Goal: Task Accomplishment & Management: Manage account settings

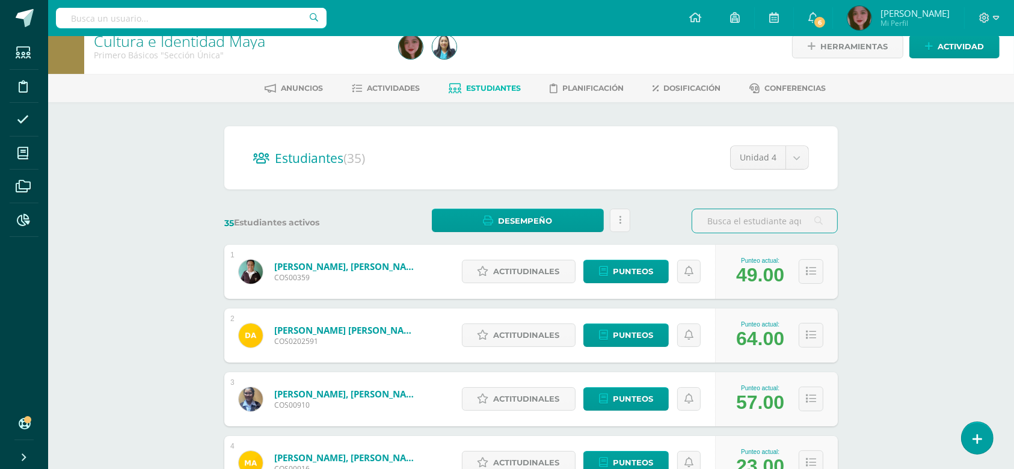
scroll to position [26, 0]
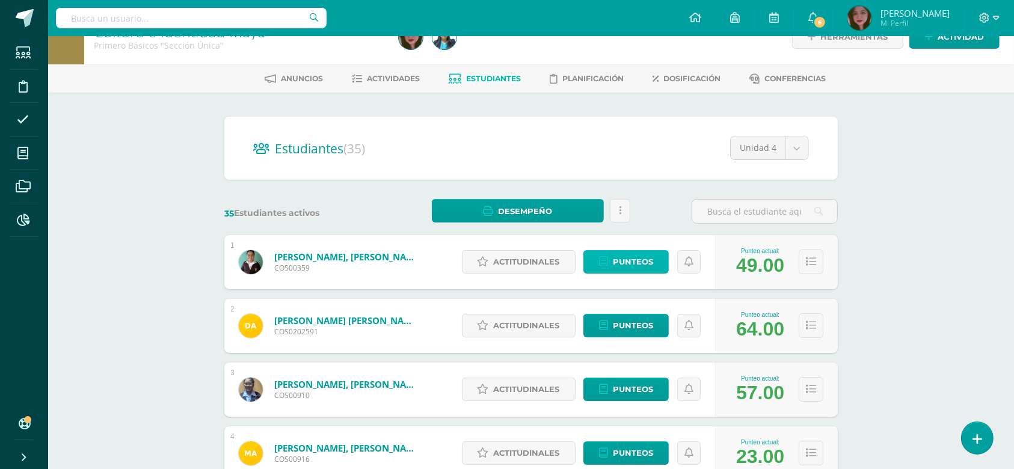
click at [654, 266] on link "Punteos" at bounding box center [625, 261] width 85 height 23
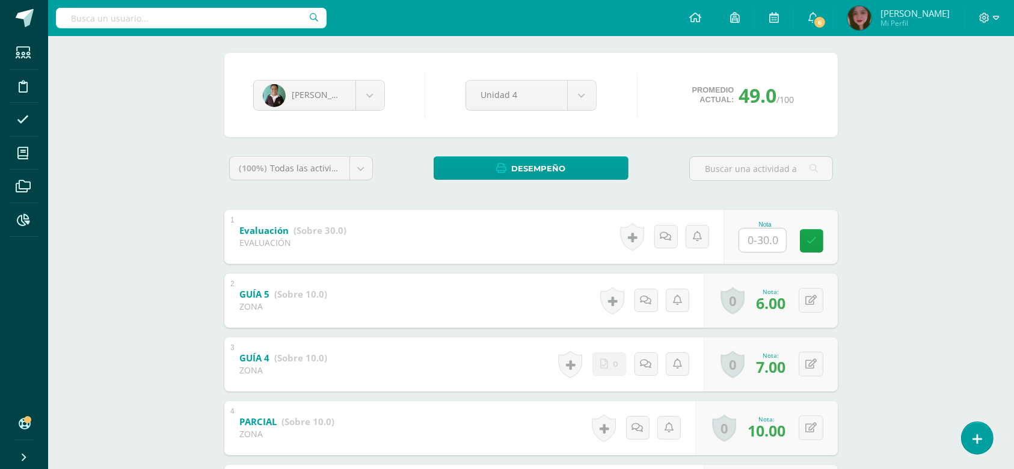
scroll to position [160, 0]
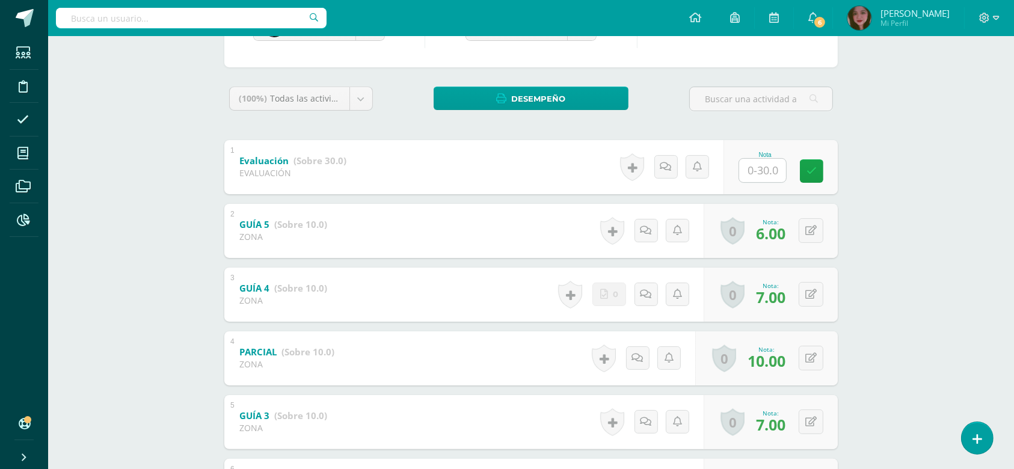
click at [769, 172] on input "text" at bounding box center [762, 170] width 47 height 23
type input "17"
click at [866, 312] on div "Cultura e Identidad Maya Primero Básicos "Sección Única" Herramientas Detalle d…" at bounding box center [531, 266] width 966 height 781
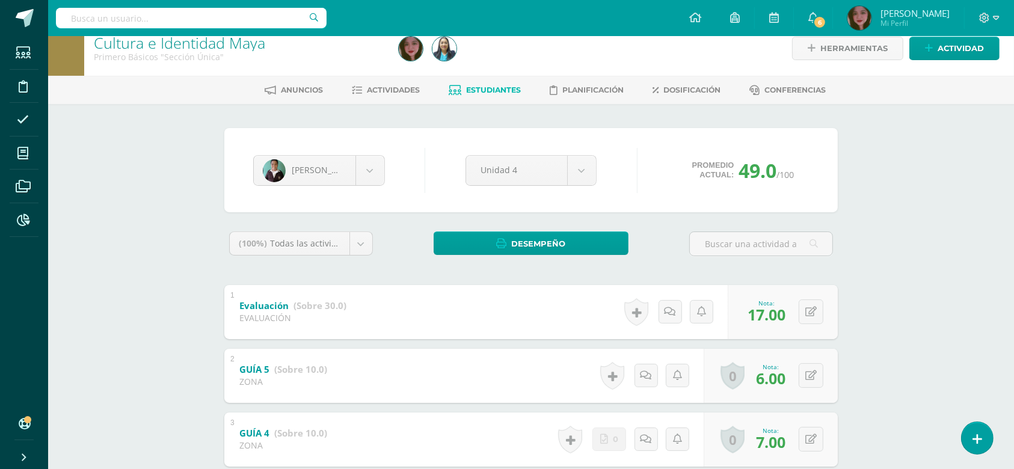
scroll to position [0, 0]
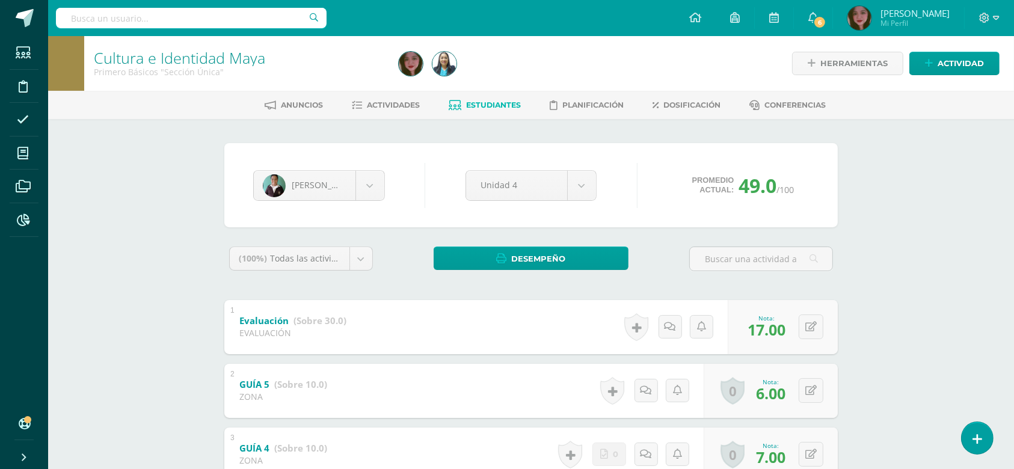
click at [468, 109] on link "Estudiantes" at bounding box center [485, 105] width 72 height 19
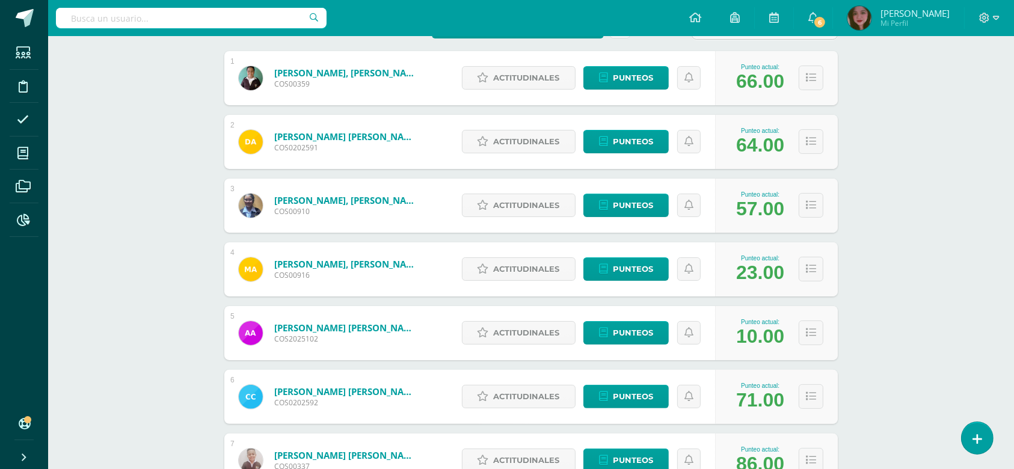
scroll to position [213, 0]
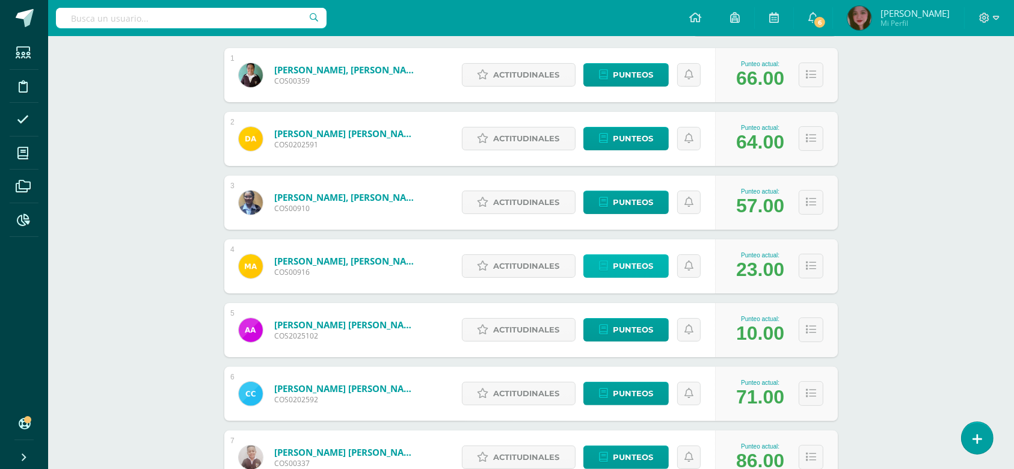
click at [630, 267] on span "Punteos" at bounding box center [633, 266] width 40 height 22
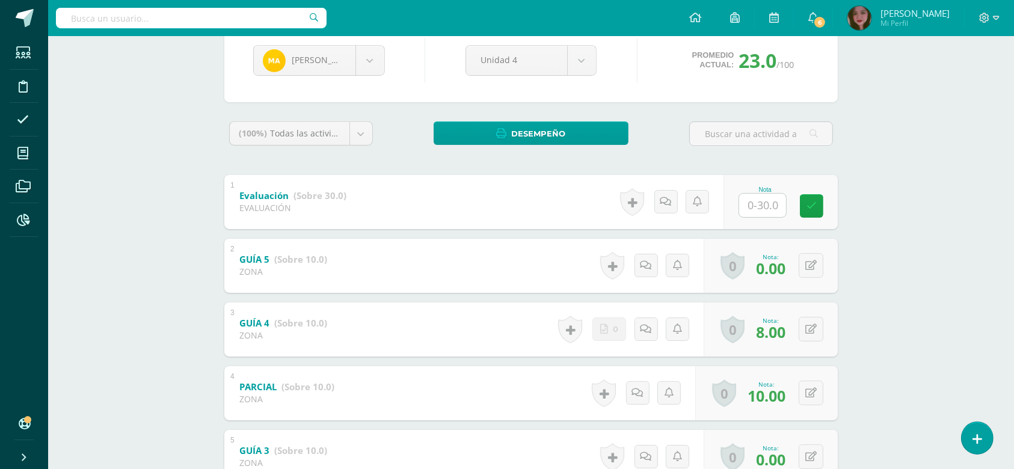
scroll to position [133, 0]
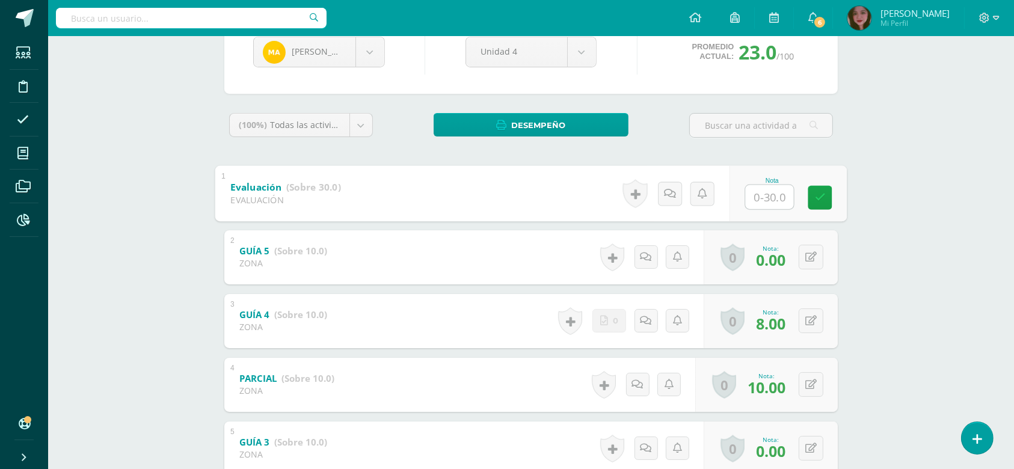
click at [762, 199] on input "text" at bounding box center [770, 197] width 48 height 24
type input "24"
click at [851, 349] on div "Maria Alija Jefferson Aguilar Daniella Alcántara Genesis Alijá Maria Alija Alis…" at bounding box center [530, 335] width 661 height 698
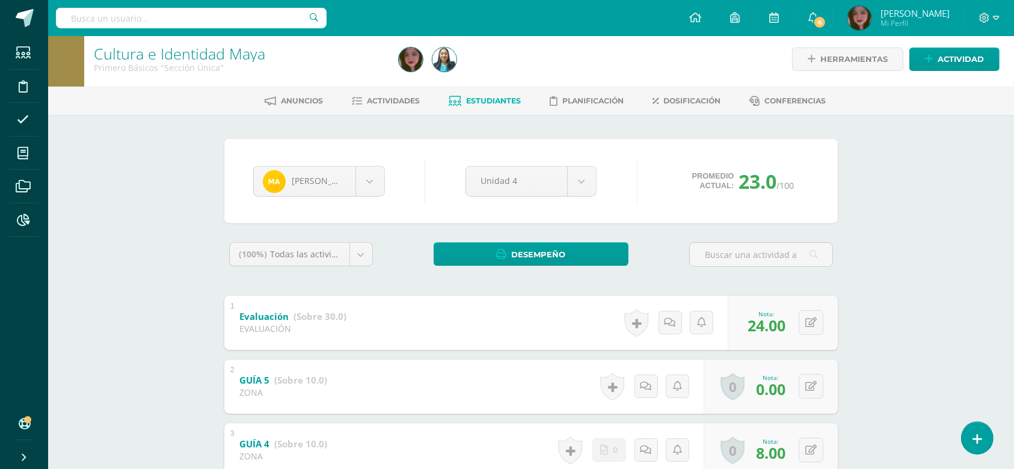
scroll to position [0, 0]
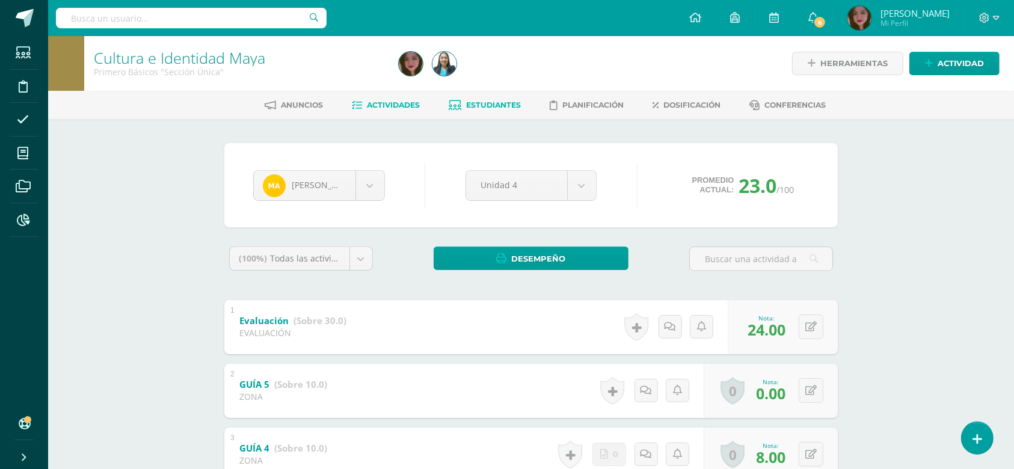
click at [396, 109] on link "Actividades" at bounding box center [386, 105] width 68 height 19
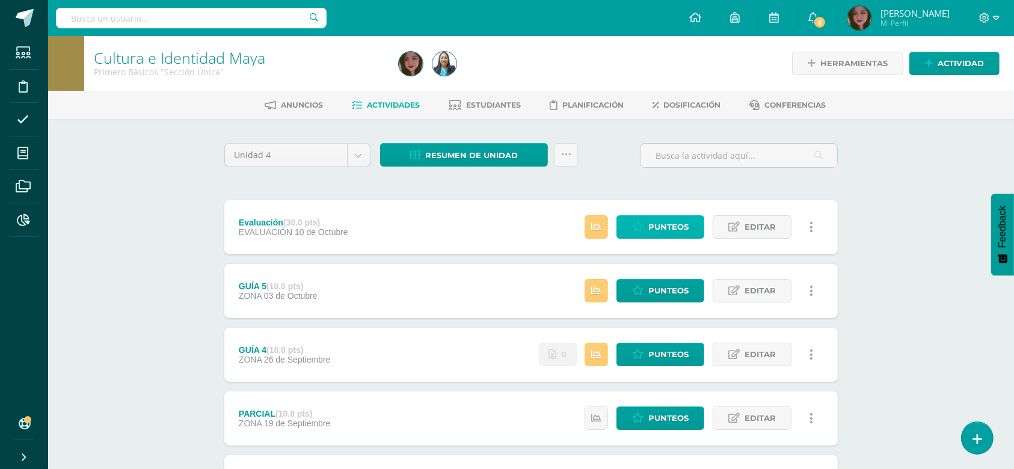
click at [663, 228] on span "Punteos" at bounding box center [668, 227] width 40 height 22
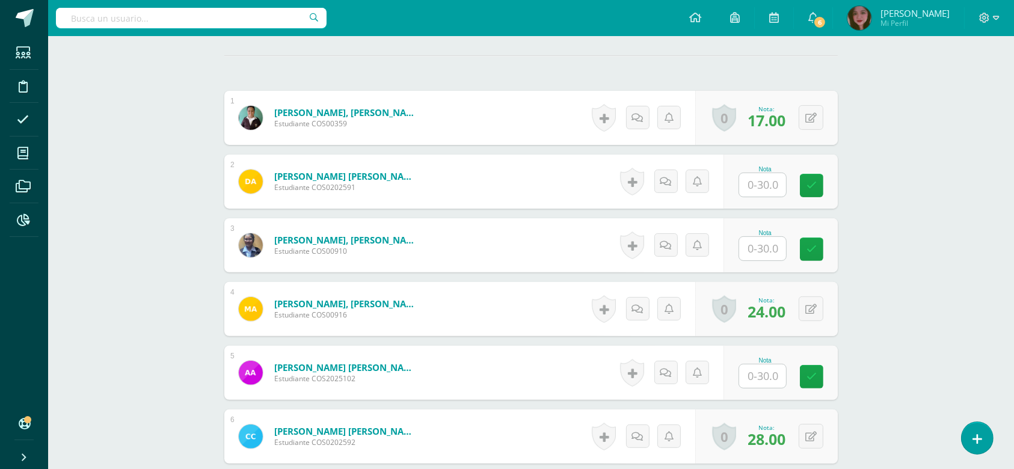
scroll to position [313, 0]
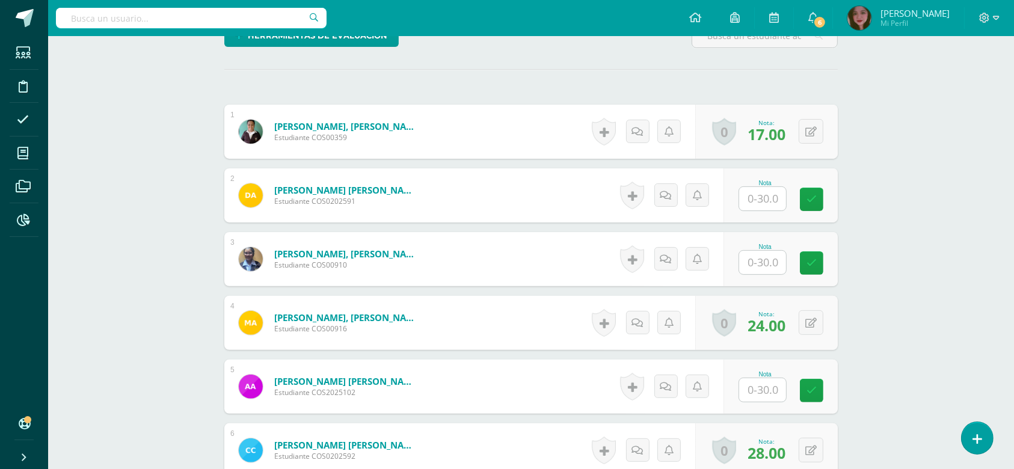
click at [758, 197] on input "text" at bounding box center [762, 198] width 47 height 23
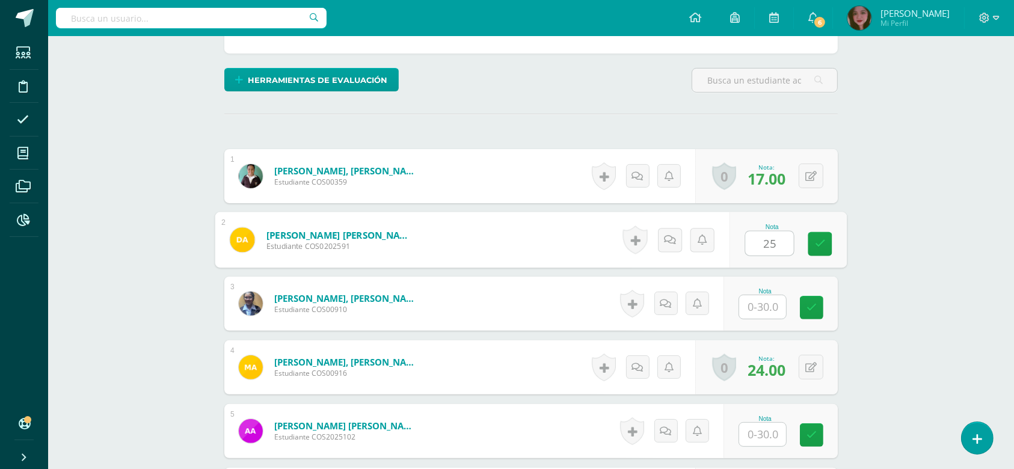
scroll to position [400, 0]
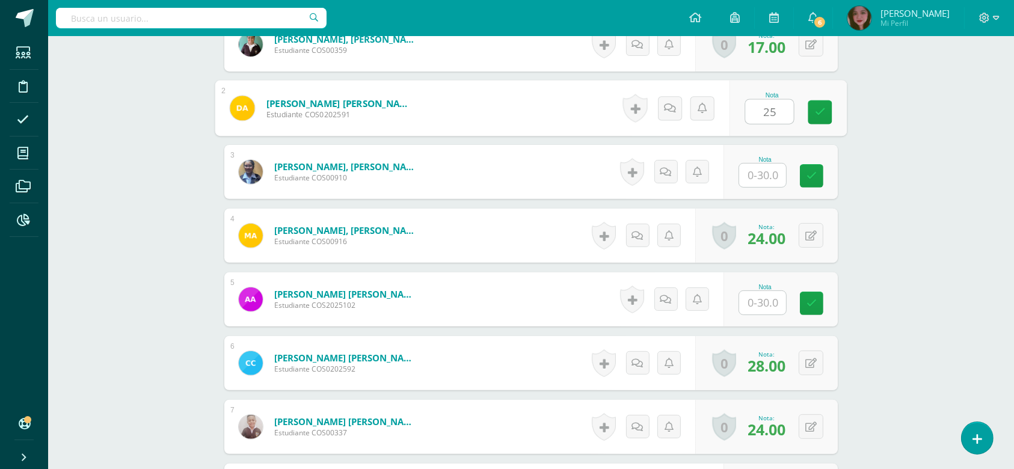
type input "25"
click at [761, 176] on input "text" at bounding box center [762, 175] width 47 height 23
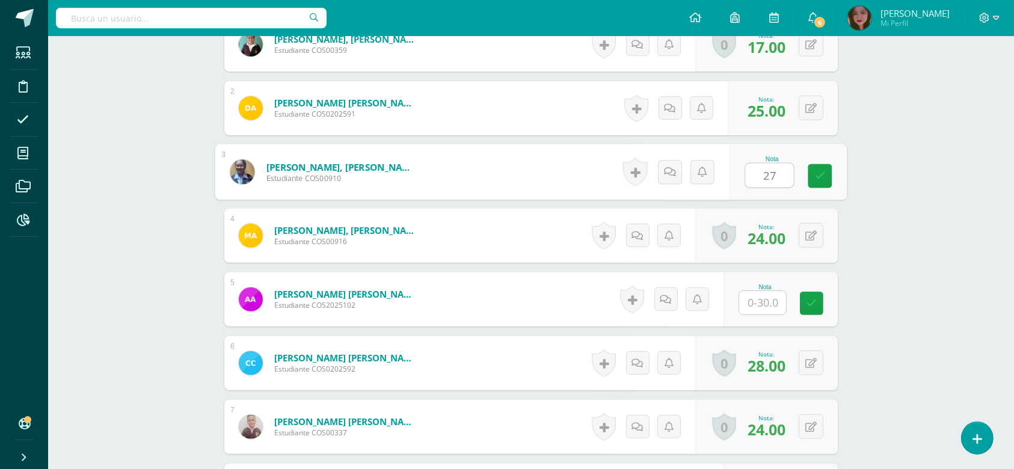
type input "27"
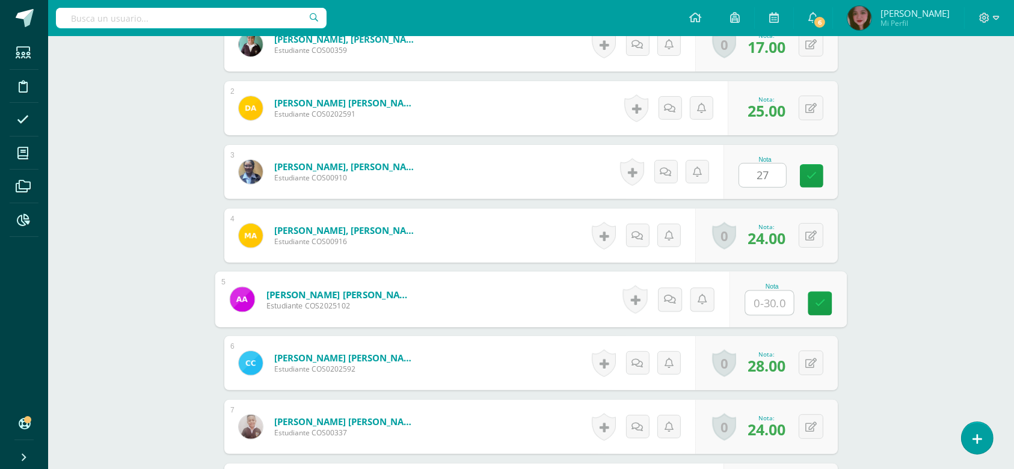
click at [749, 305] on input "text" at bounding box center [770, 303] width 48 height 24
type input "17"
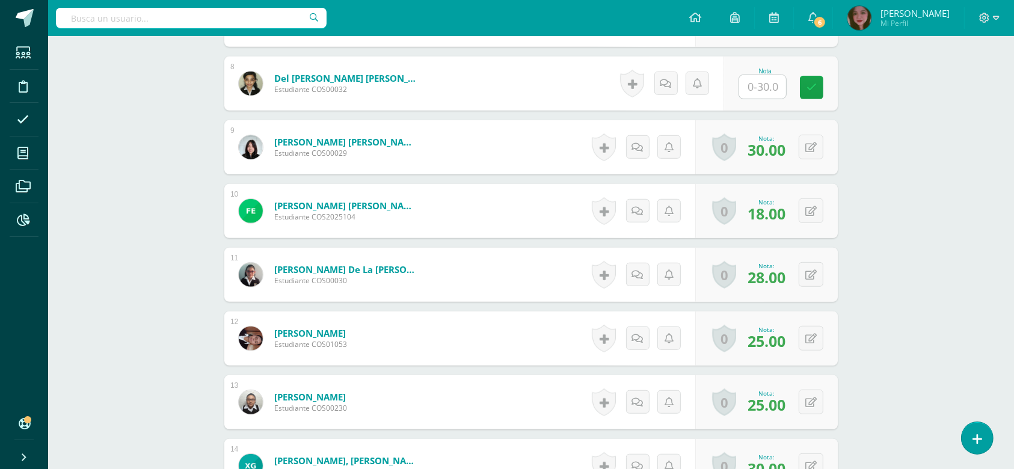
scroll to position [821, 0]
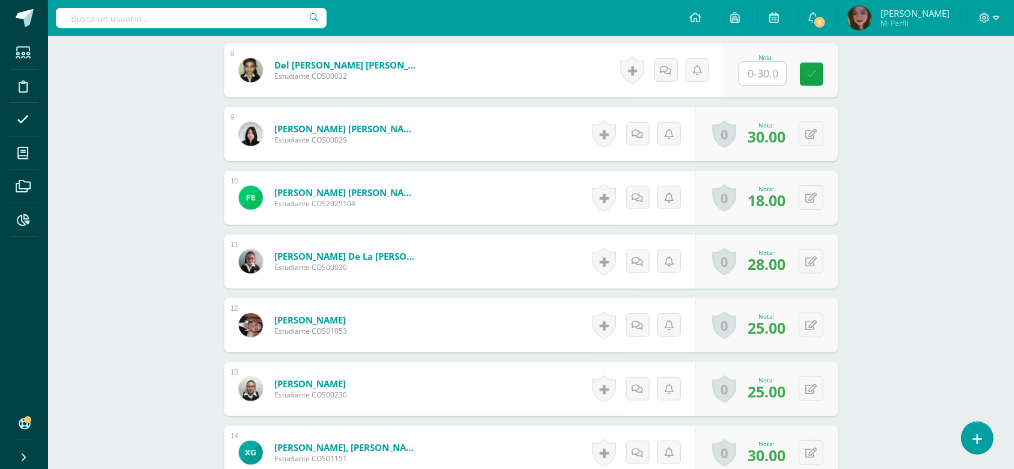
click at [778, 69] on input "text" at bounding box center [762, 73] width 47 height 23
type input "13"
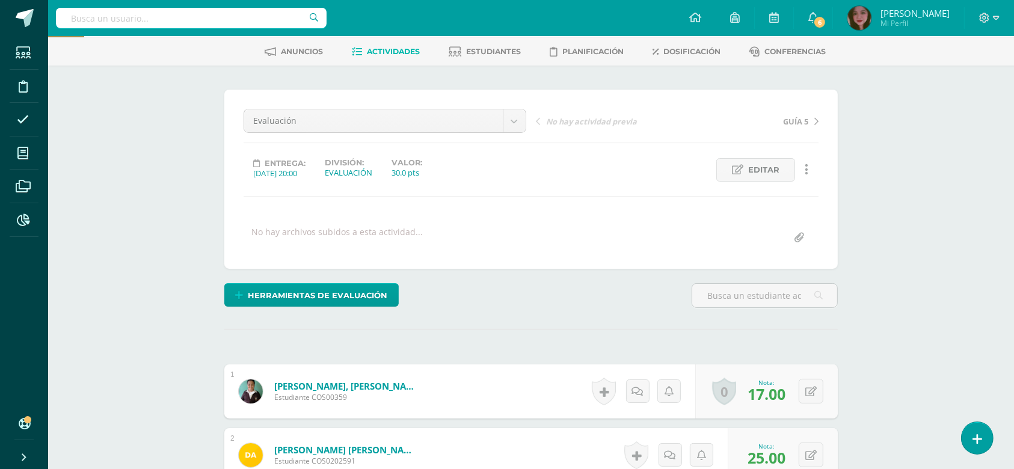
scroll to position [0, 0]
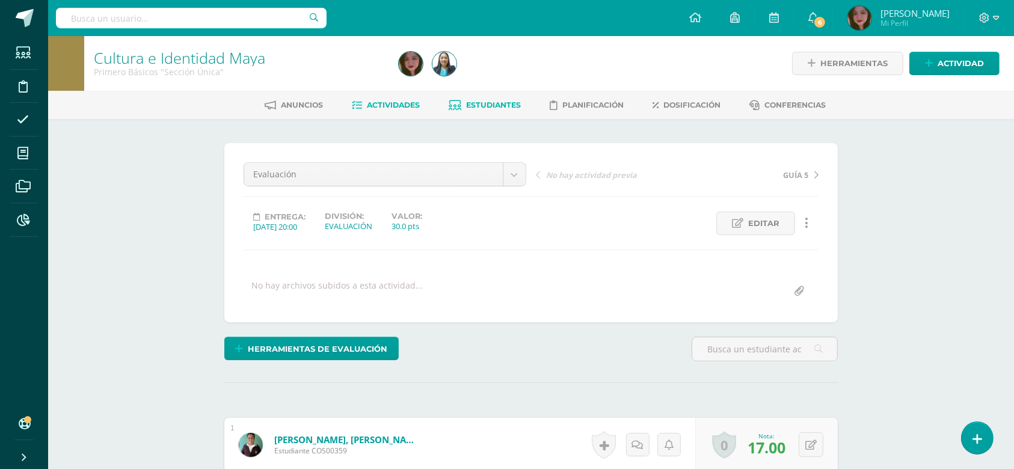
click at [491, 100] on span "Estudiantes" at bounding box center [494, 104] width 55 height 9
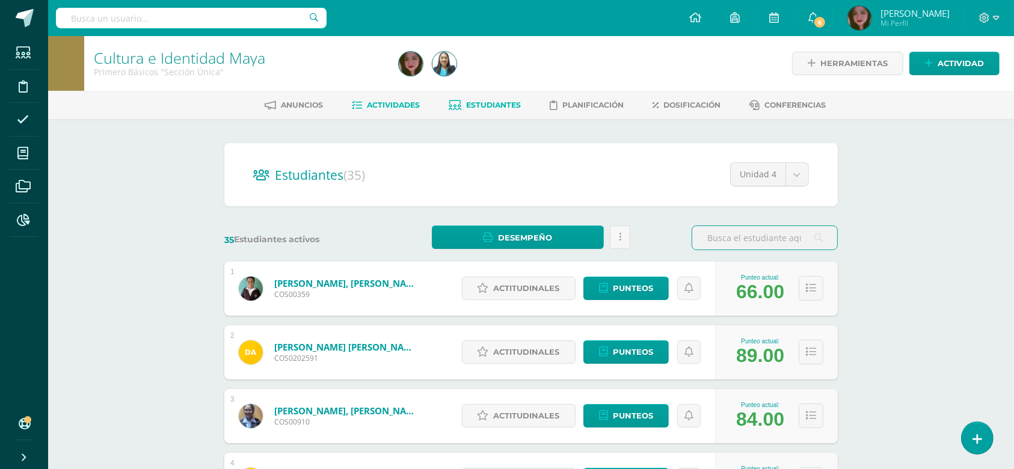
click at [396, 111] on link "Actividades" at bounding box center [386, 105] width 68 height 19
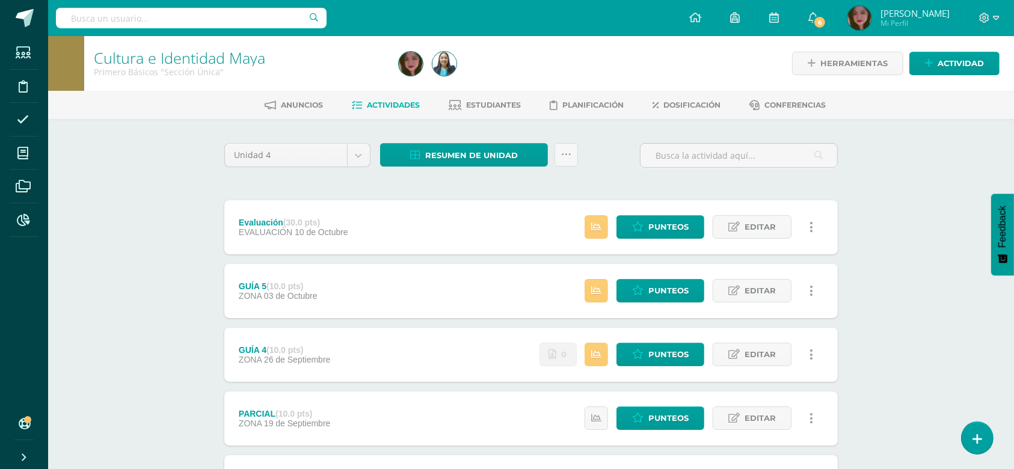
click at [928, 295] on div "Cultura e Identidad Maya Primero Básicos "Sección Única" Herramientas Detalle d…" at bounding box center [531, 376] width 966 height 681
click at [516, 150] on span "Resumen de unidad" at bounding box center [471, 155] width 93 height 22
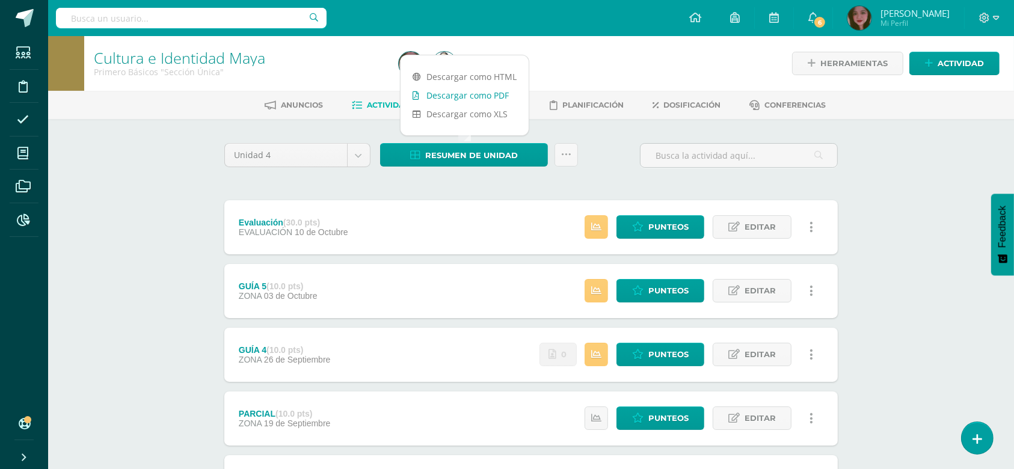
click at [465, 103] on link "Descargar como PDF" at bounding box center [464, 95] width 128 height 19
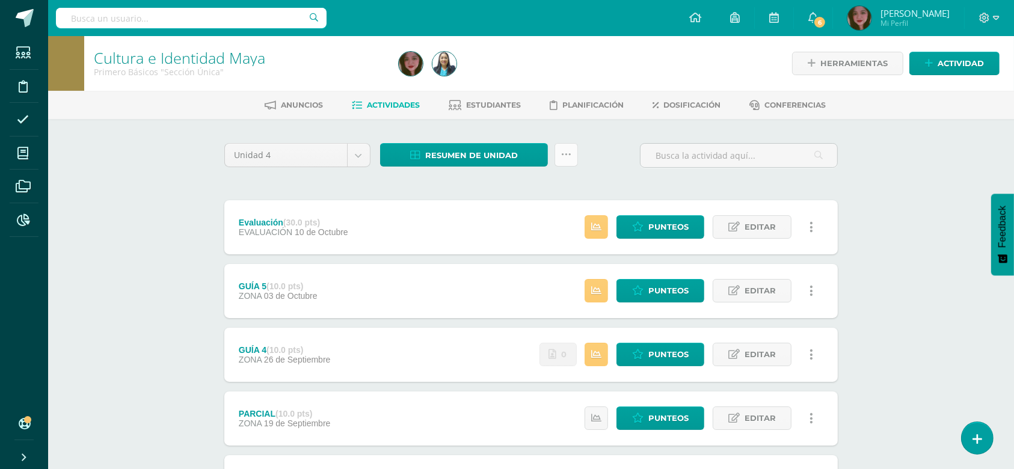
click at [563, 161] on link at bounding box center [565, 154] width 23 height 23
click at [516, 222] on link "Enviar punteos a revision" at bounding box center [536, 221] width 132 height 29
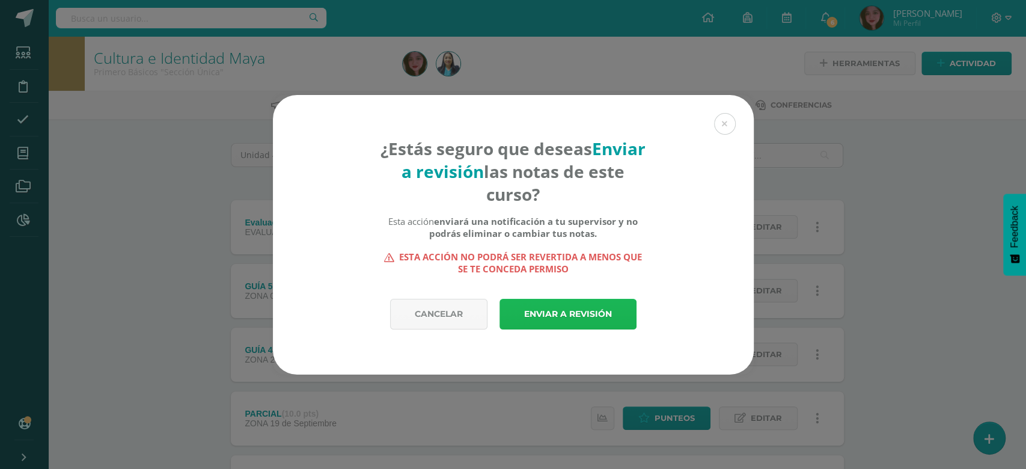
click at [529, 315] on link "Enviar a revisión" at bounding box center [568, 314] width 137 height 31
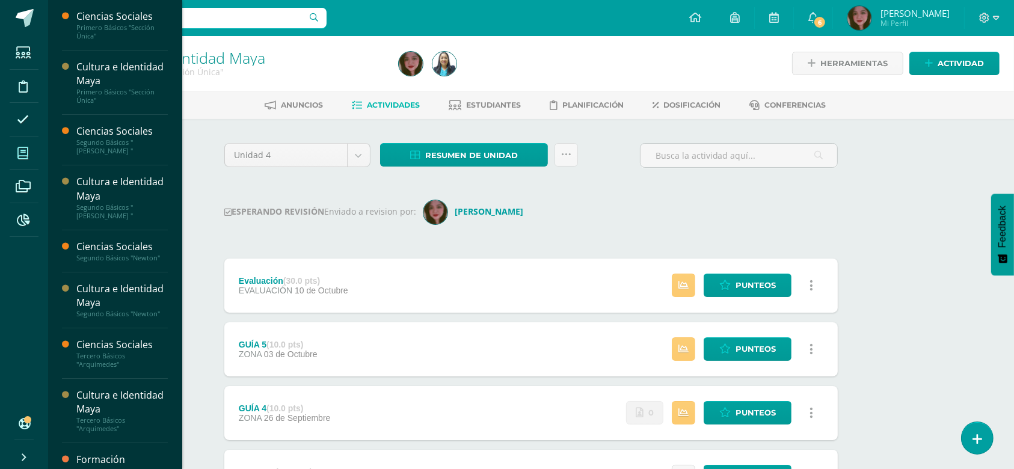
click at [24, 152] on icon at bounding box center [22, 153] width 11 height 12
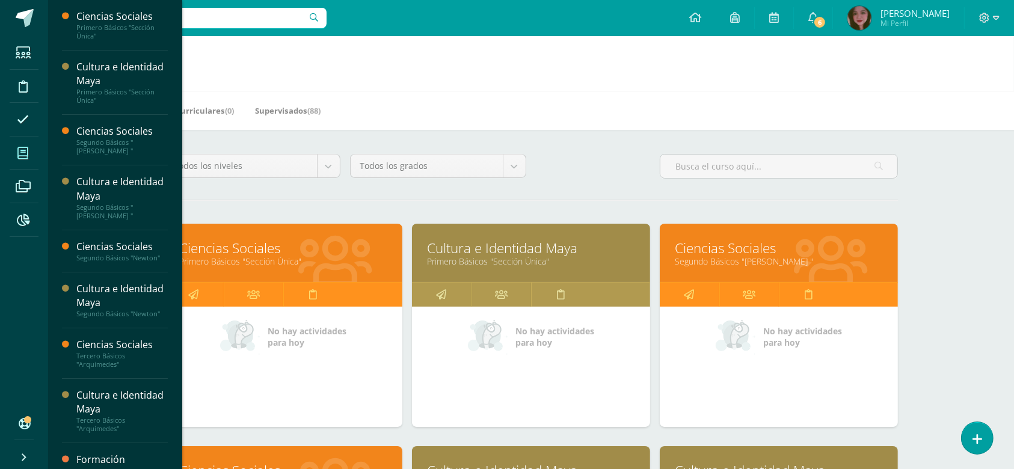
click at [624, 125] on div "Mis Cursos (12) Mis Extracurriculares (0) Supervisados (88)" at bounding box center [545, 110] width 995 height 39
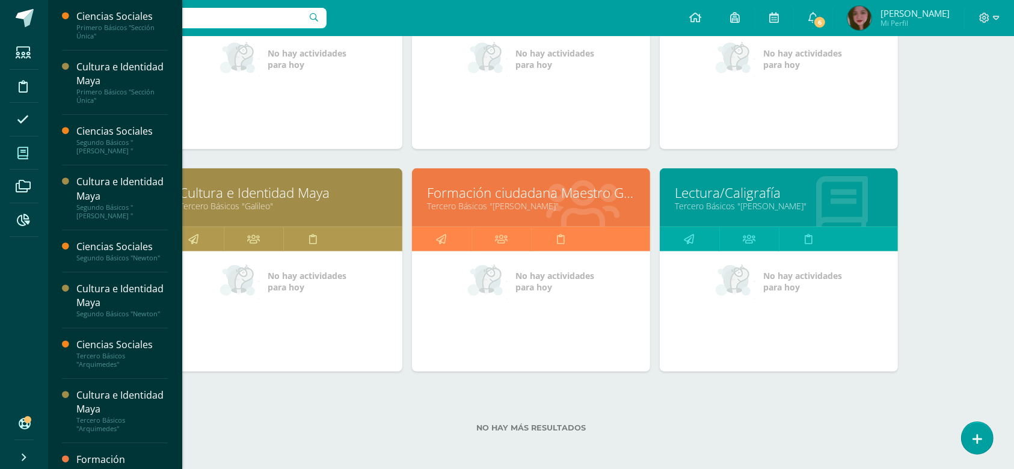
scroll to position [726, 0]
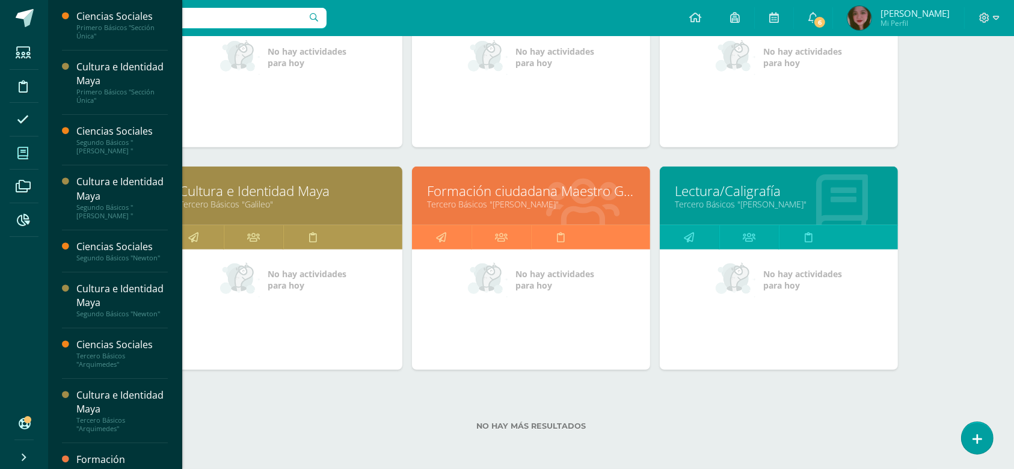
click at [495, 195] on link "Formación ciudadana Maestro Guía" at bounding box center [531, 191] width 208 height 19
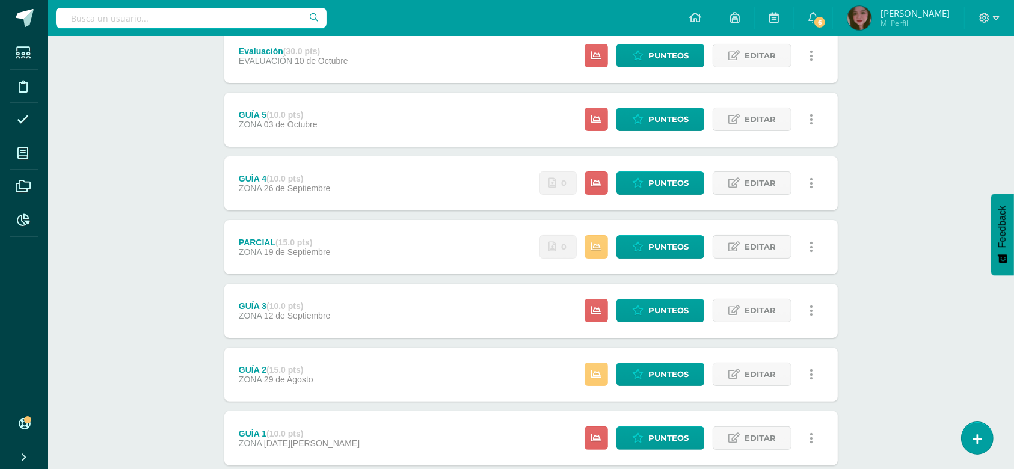
scroll to position [248, 0]
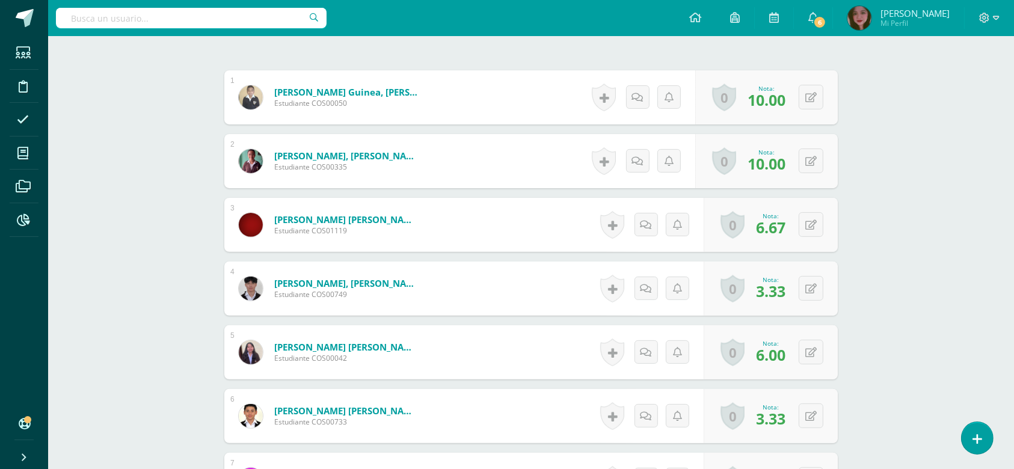
scroll to position [349, 0]
click at [807, 232] on button at bounding box center [818, 223] width 25 height 25
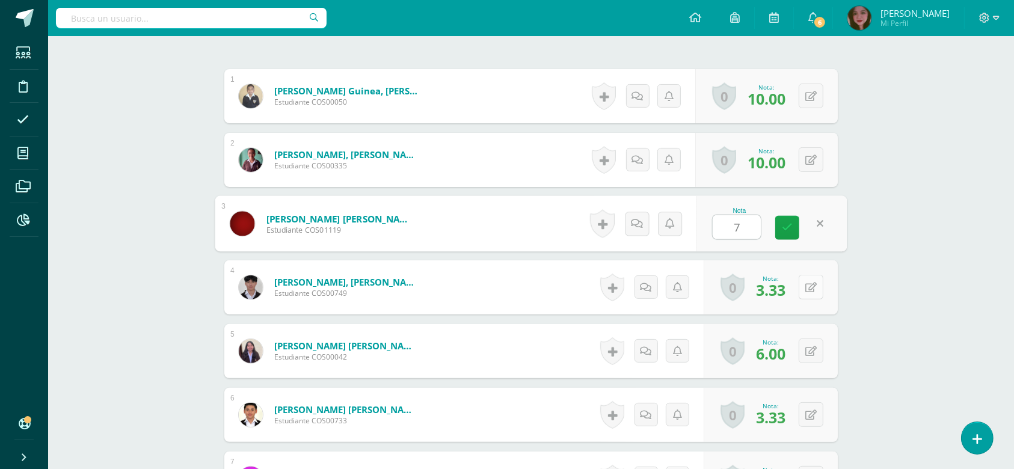
type input "7"
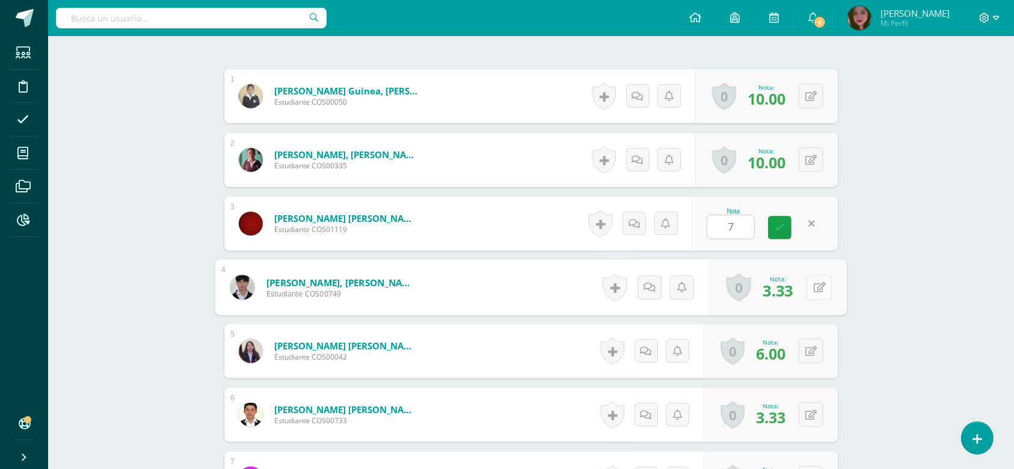
click at [806, 286] on button at bounding box center [818, 287] width 25 height 25
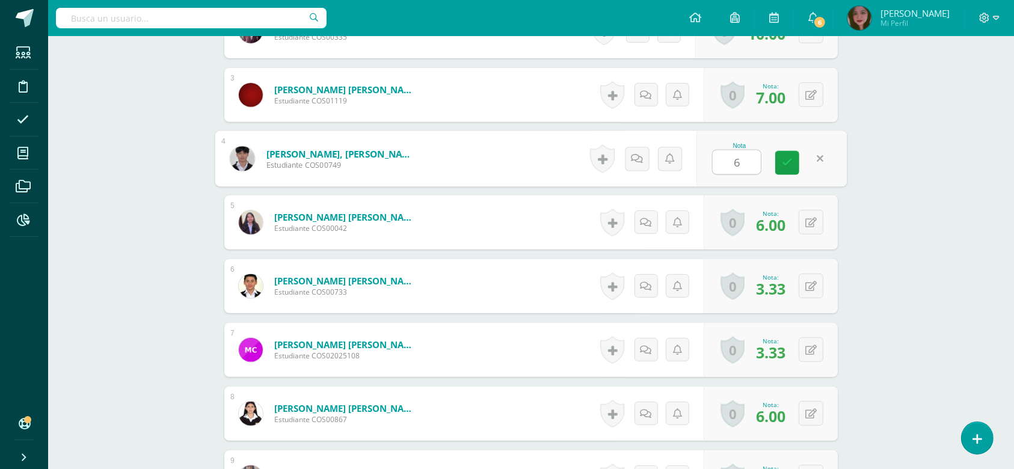
scroll to position [482, 0]
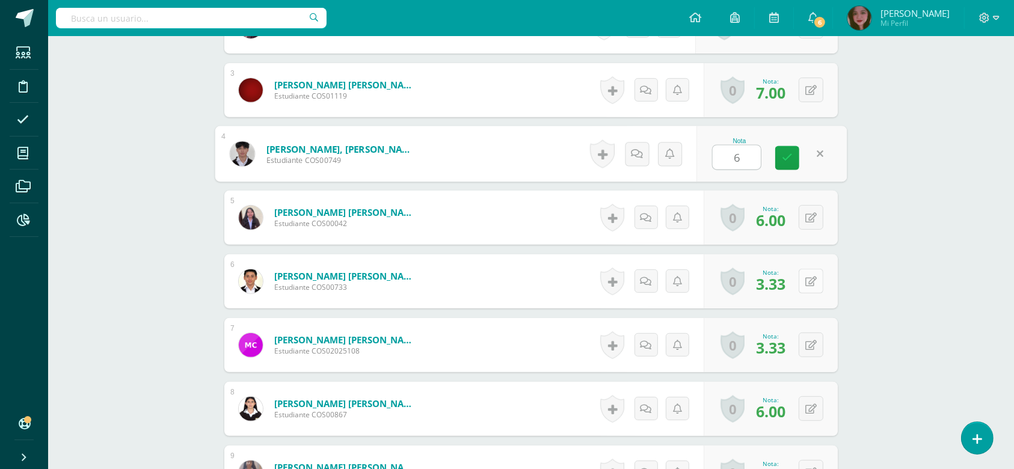
type input "6"
click at [817, 290] on button at bounding box center [811, 281] width 25 height 25
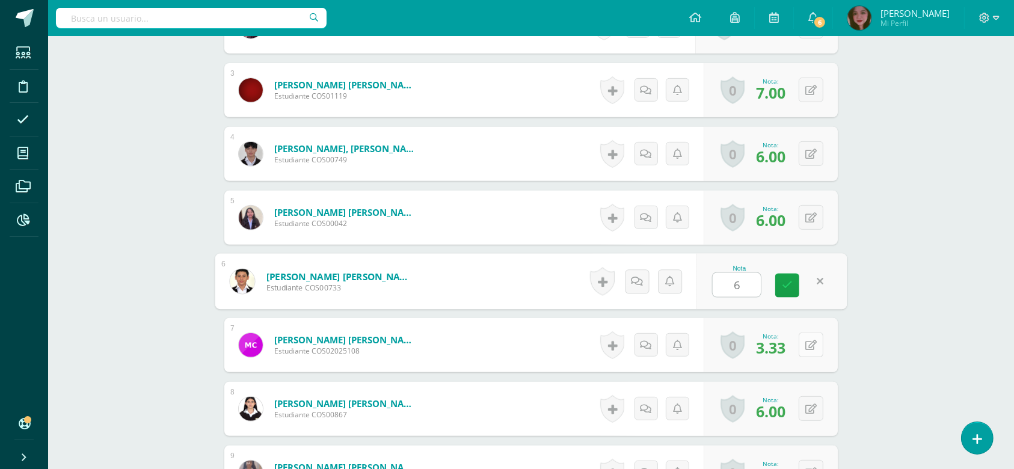
type input "6"
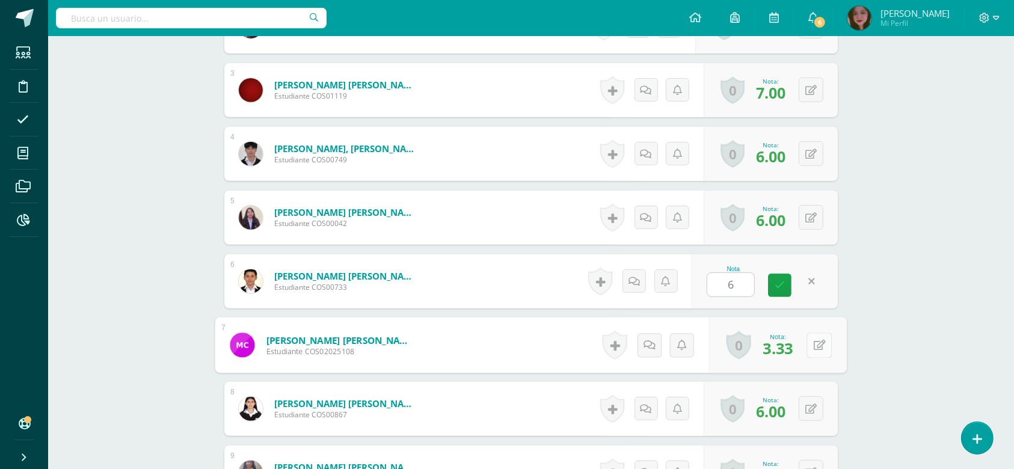
click at [806, 353] on button at bounding box center [818, 345] width 25 height 25
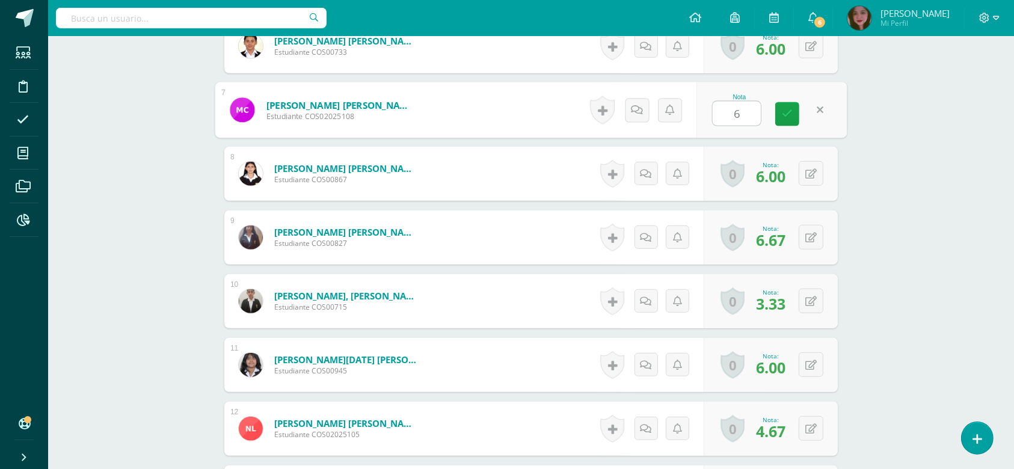
scroll to position [723, 0]
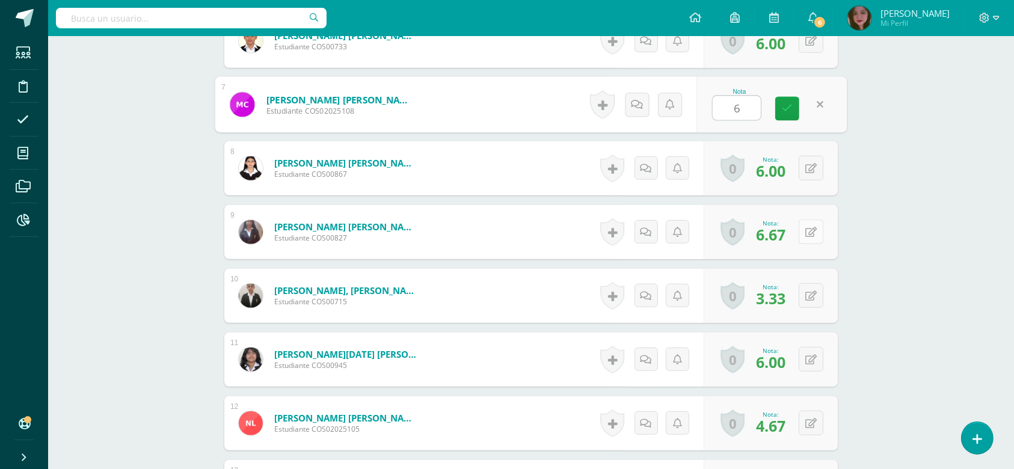
type input "6"
click at [817, 236] on button at bounding box center [811, 231] width 25 height 25
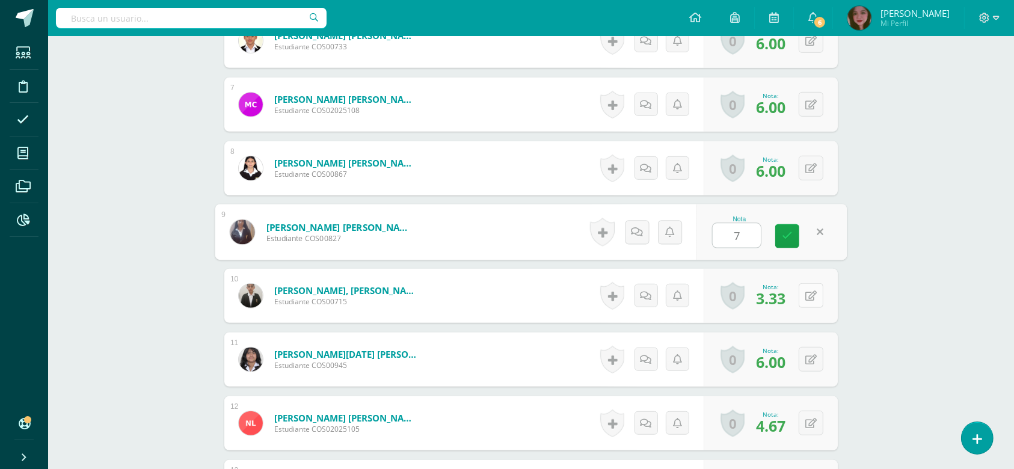
type input "7"
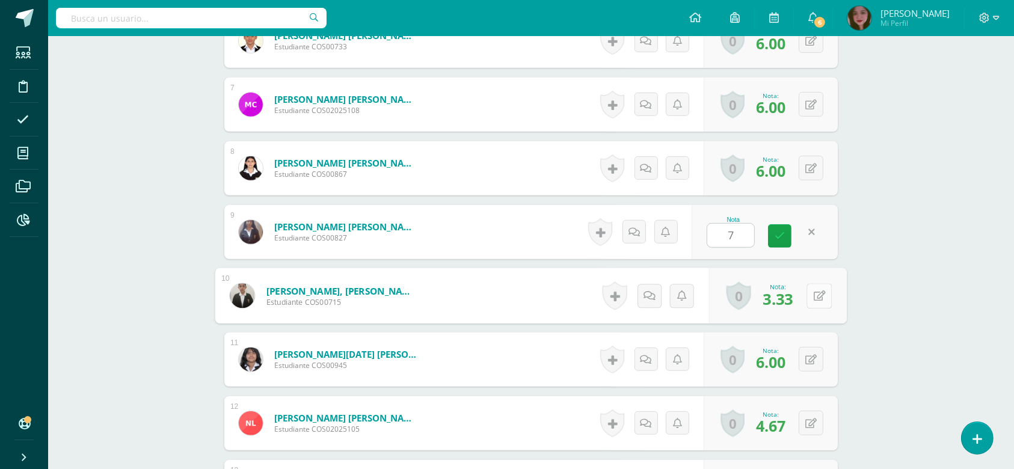
click at [806, 300] on button at bounding box center [818, 295] width 25 height 25
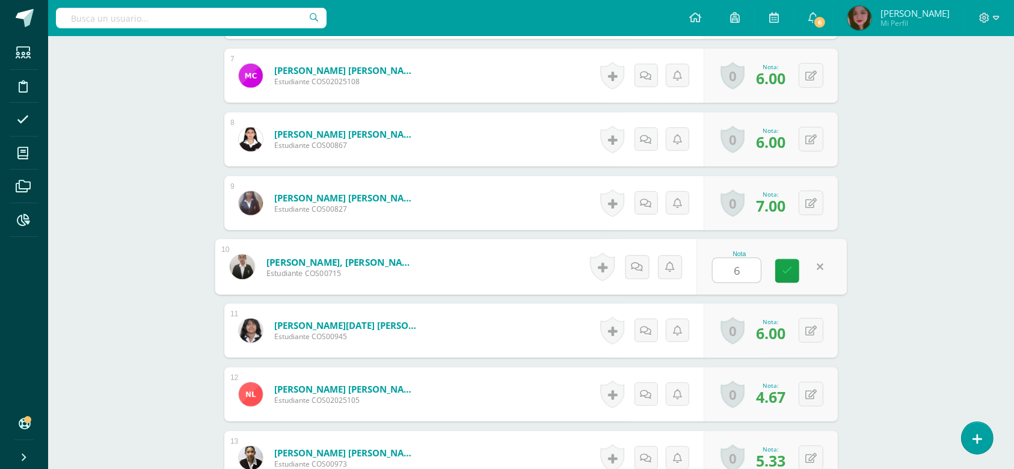
scroll to position [856, 0]
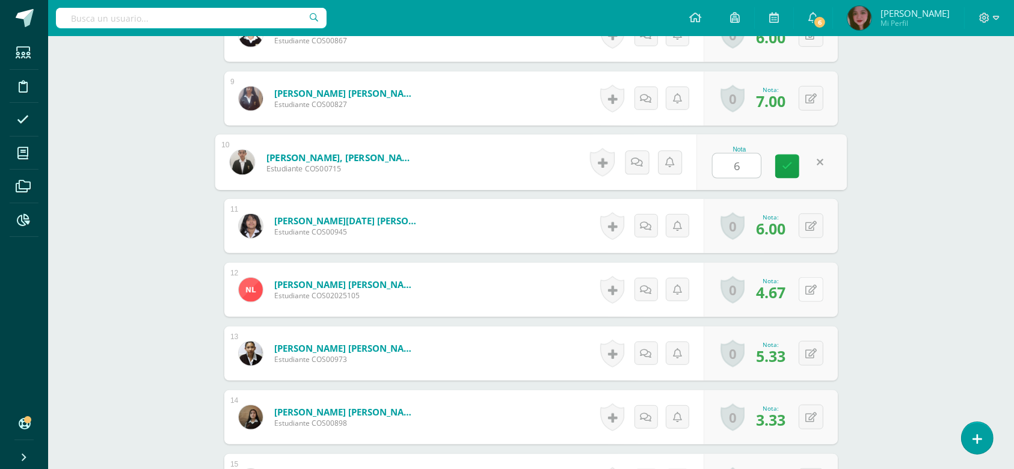
type input "6"
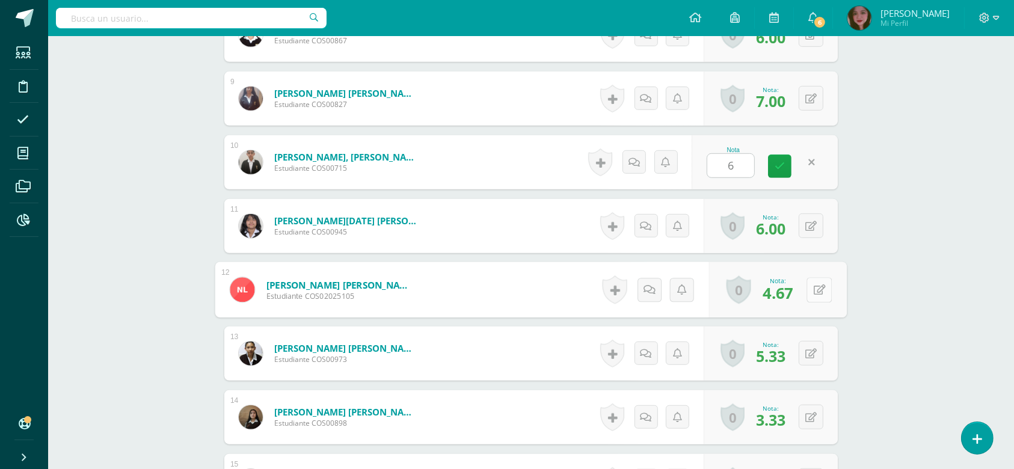
click at [808, 290] on button at bounding box center [818, 289] width 25 height 25
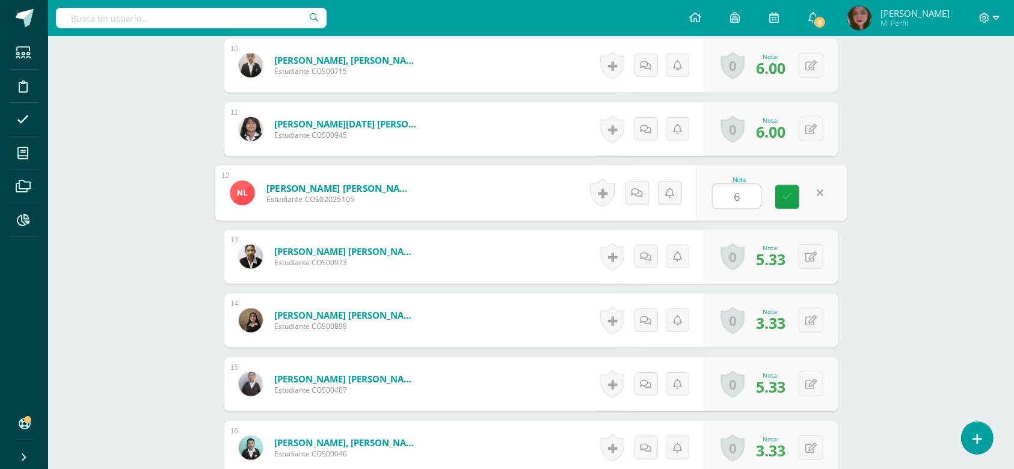
scroll to position [963, 0]
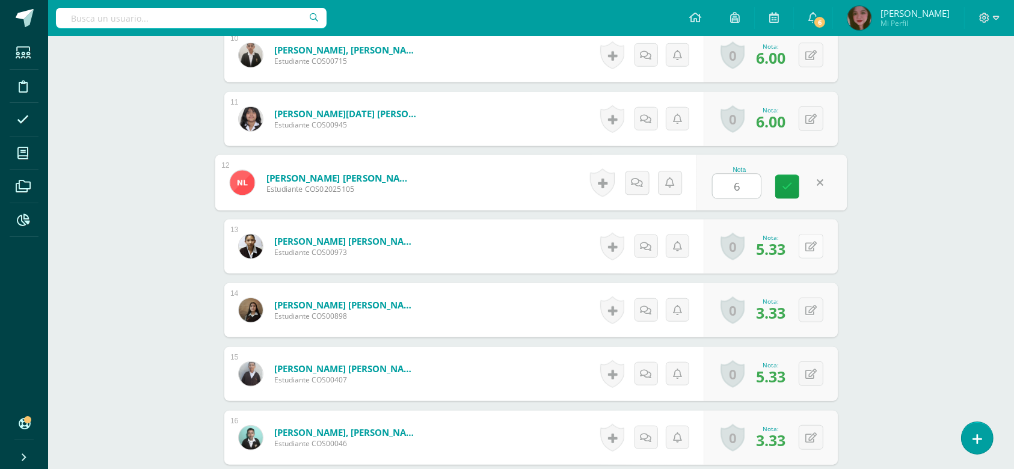
type input "6"
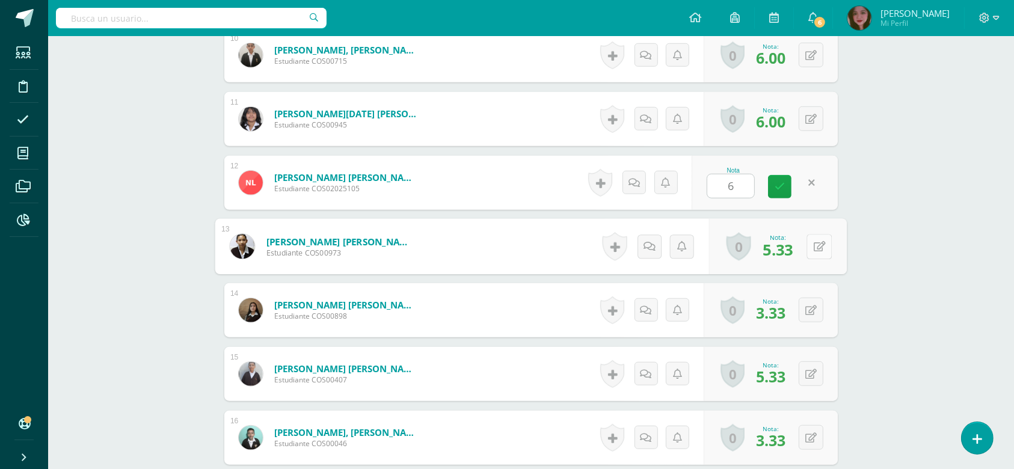
click at [813, 239] on button at bounding box center [818, 246] width 25 height 25
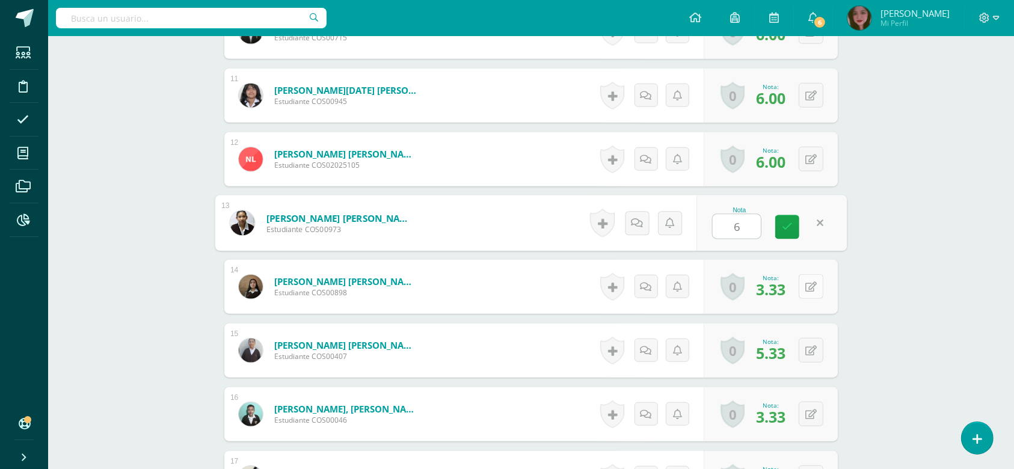
scroll to position [1017, 0]
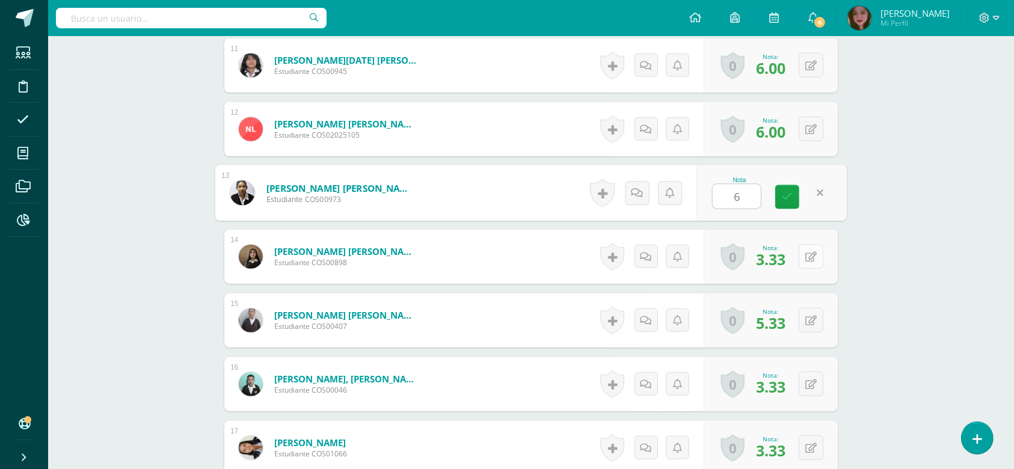
type input "6"
click at [816, 260] on icon at bounding box center [810, 257] width 11 height 10
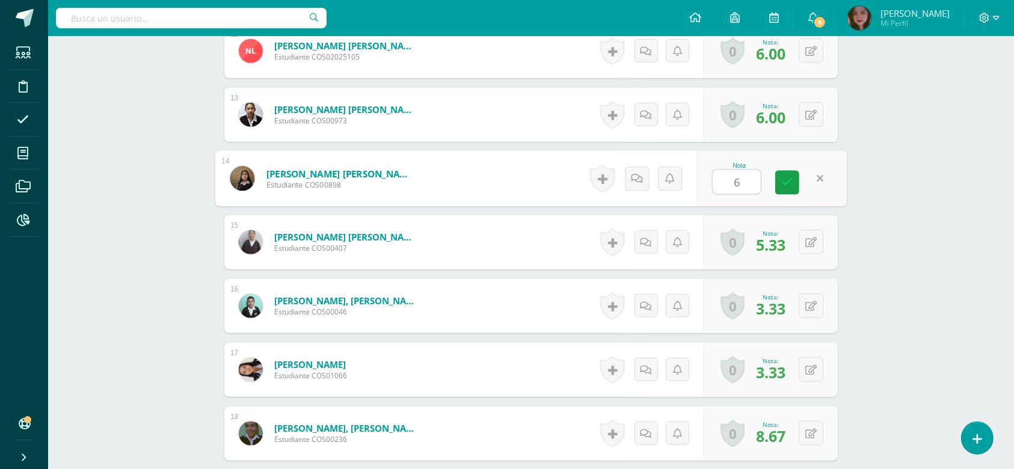
scroll to position [1097, 0]
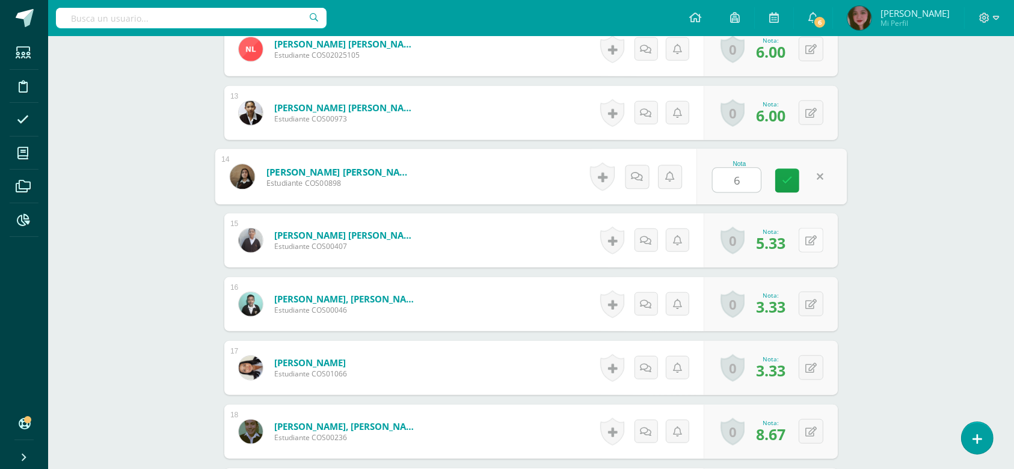
type input "6"
click at [812, 245] on button at bounding box center [811, 240] width 25 height 25
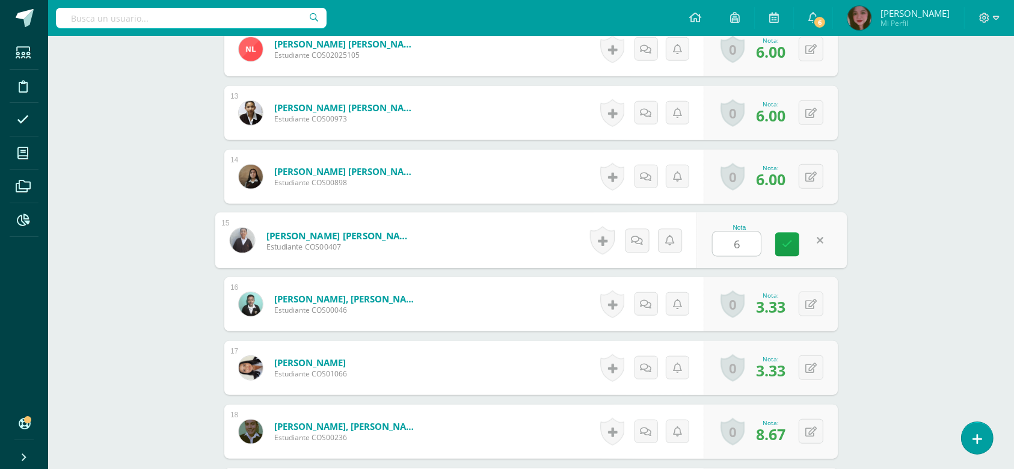
scroll to position [1177, 0]
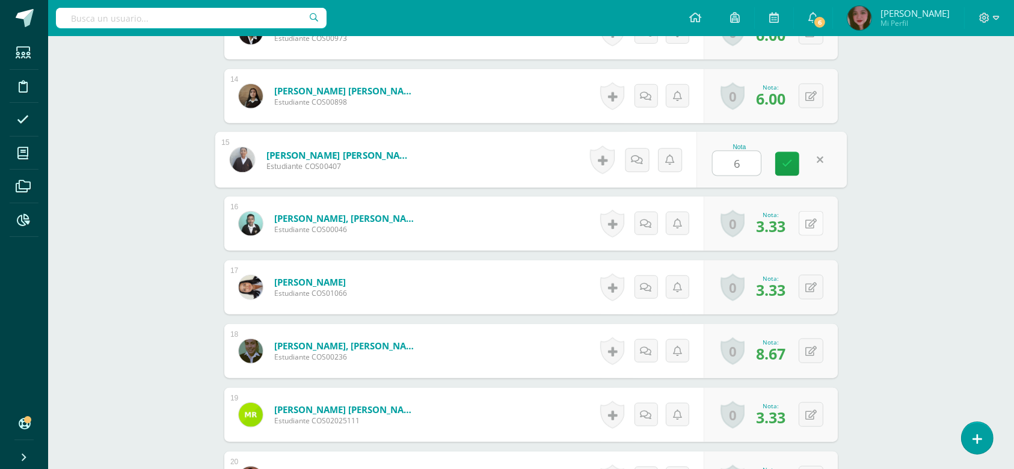
type input "6"
click at [819, 221] on button at bounding box center [811, 223] width 25 height 25
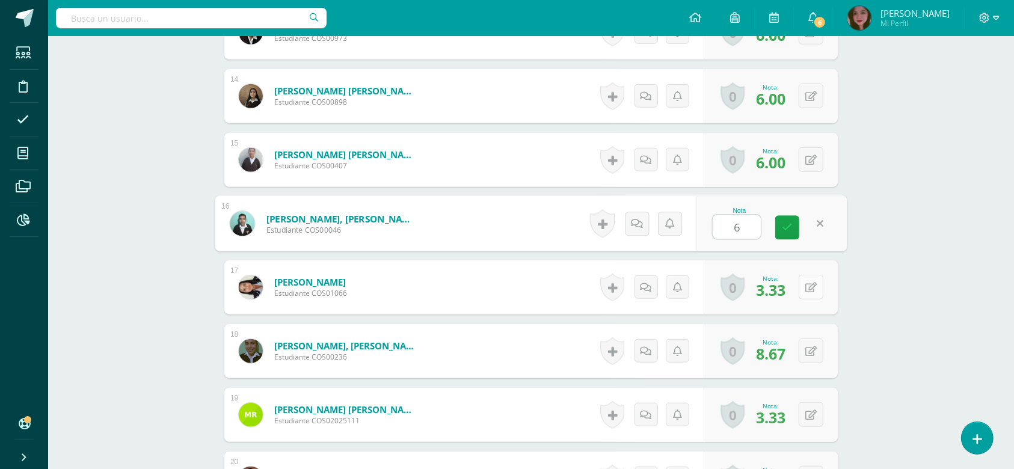
type input "6"
click at [809, 292] on button at bounding box center [811, 287] width 25 height 25
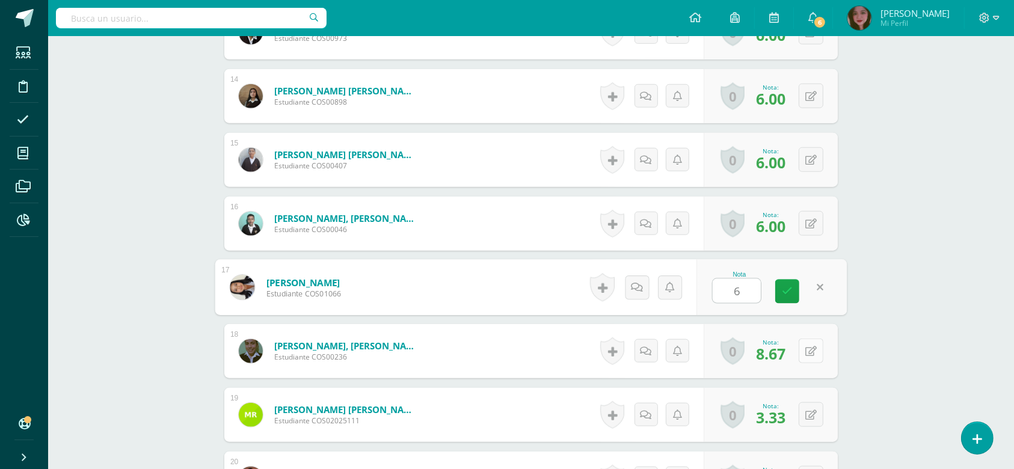
type input "6"
click at [815, 354] on icon at bounding box center [810, 351] width 11 height 10
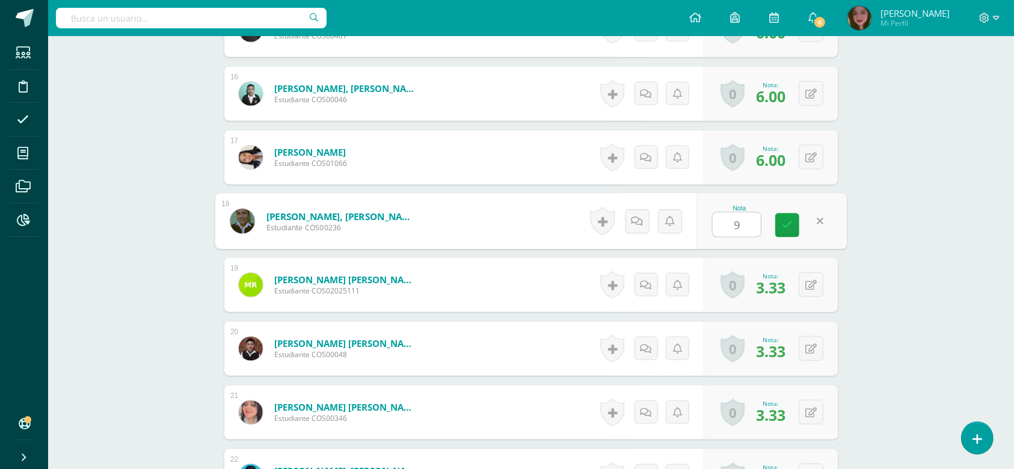
scroll to position [1311, 0]
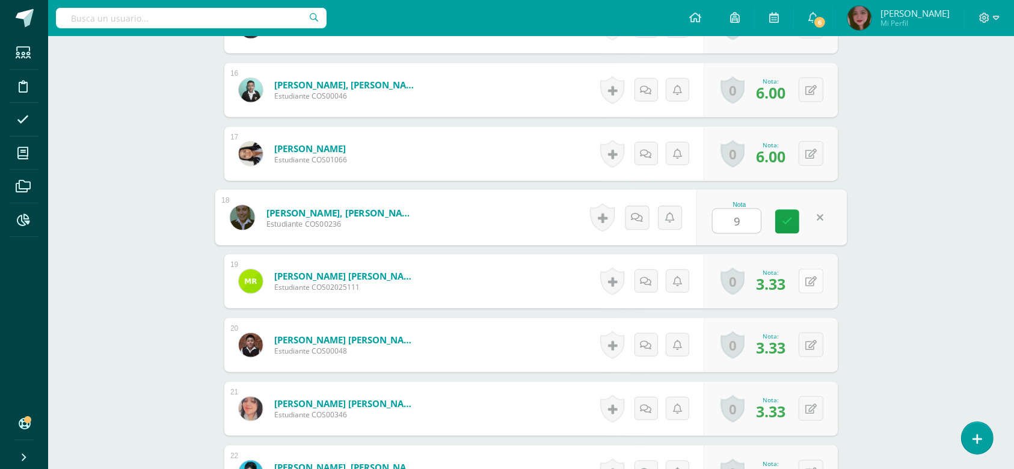
type input "9"
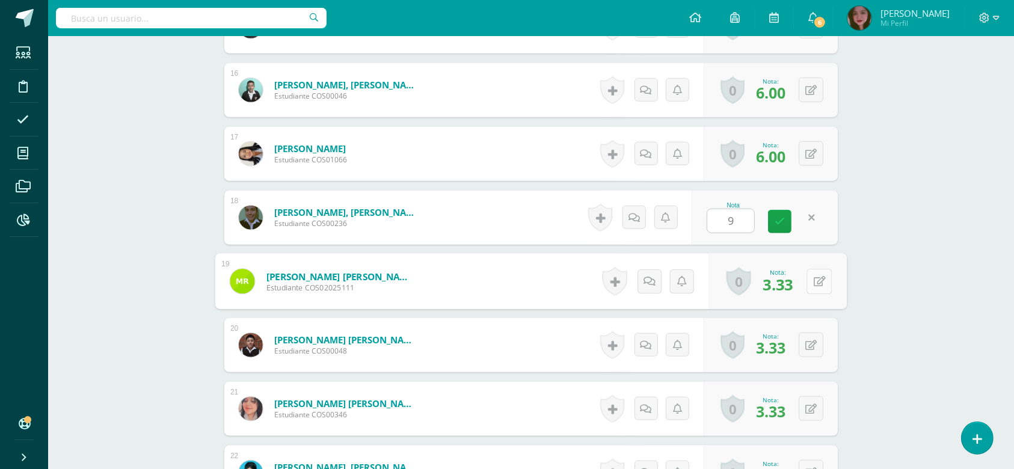
click at [818, 277] on button at bounding box center [818, 281] width 25 height 25
type input "6"
click at [803, 348] on div "0 Logros Logros obtenidos Aún no hay logros agregados Nota: 3.33" at bounding box center [771, 345] width 134 height 54
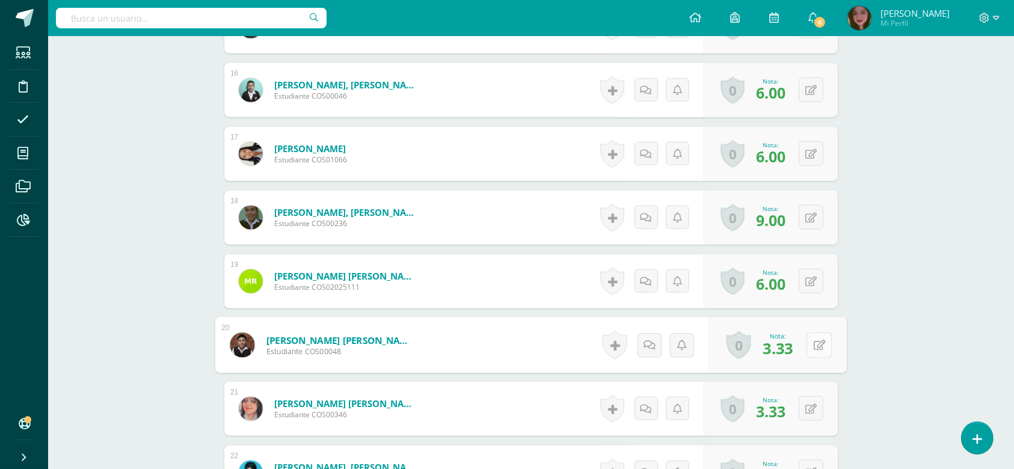
click at [820, 346] on icon at bounding box center [820, 345] width 12 height 10
type input "6"
click at [805, 411] on button at bounding box center [811, 408] width 25 height 25
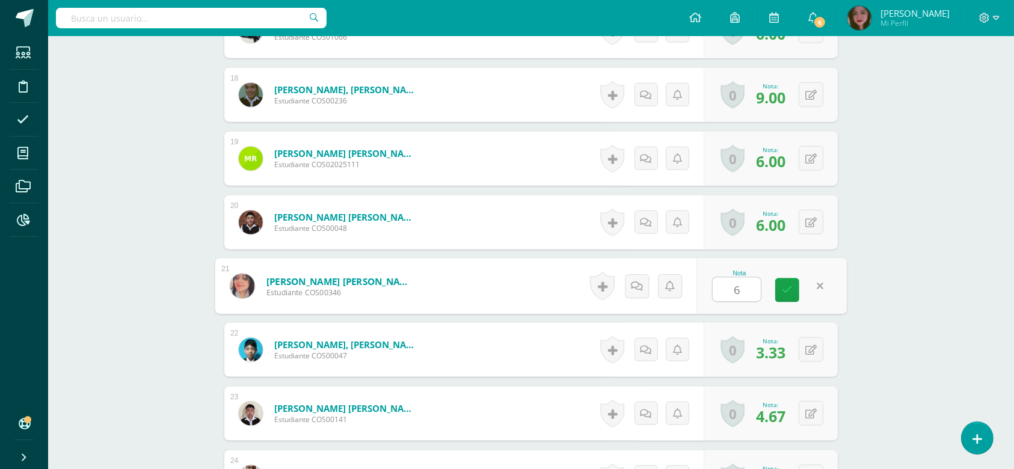
scroll to position [1444, 0]
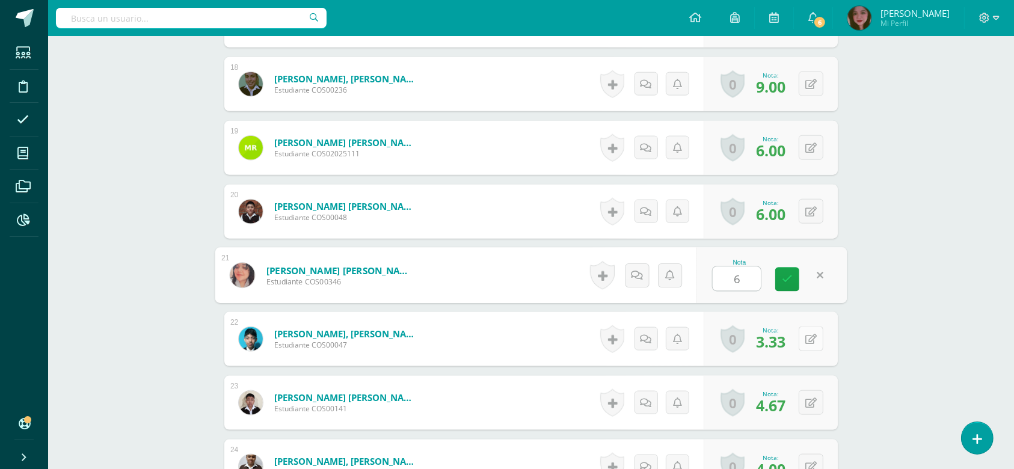
type input "6"
click at [818, 336] on button at bounding box center [811, 339] width 25 height 25
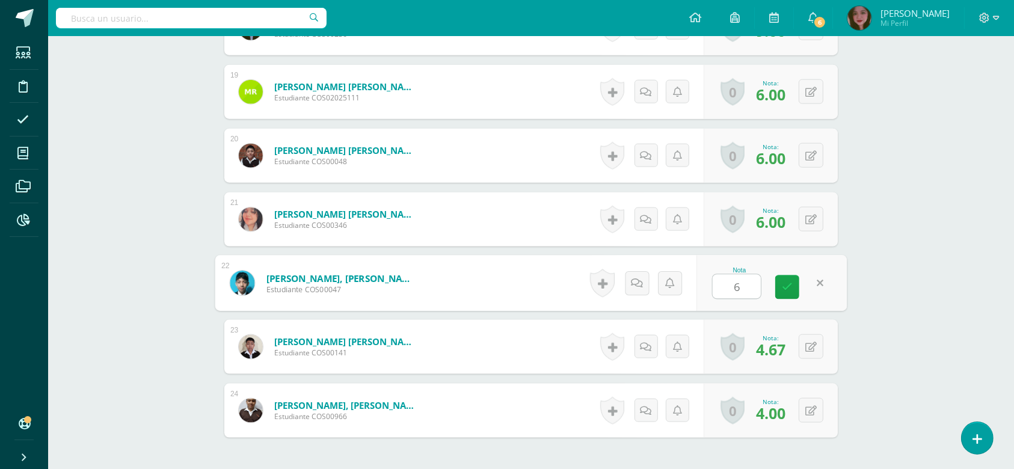
scroll to position [1578, 0]
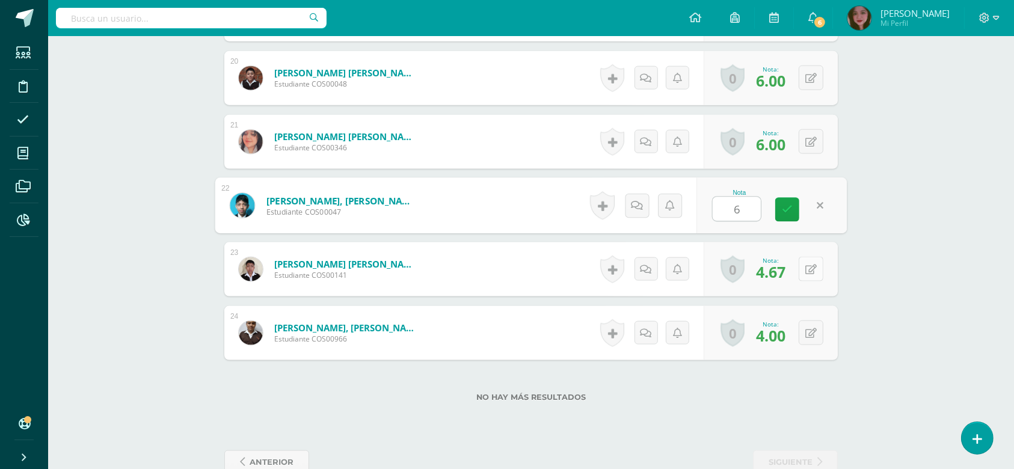
type input "6"
click at [814, 271] on icon at bounding box center [810, 270] width 11 height 10
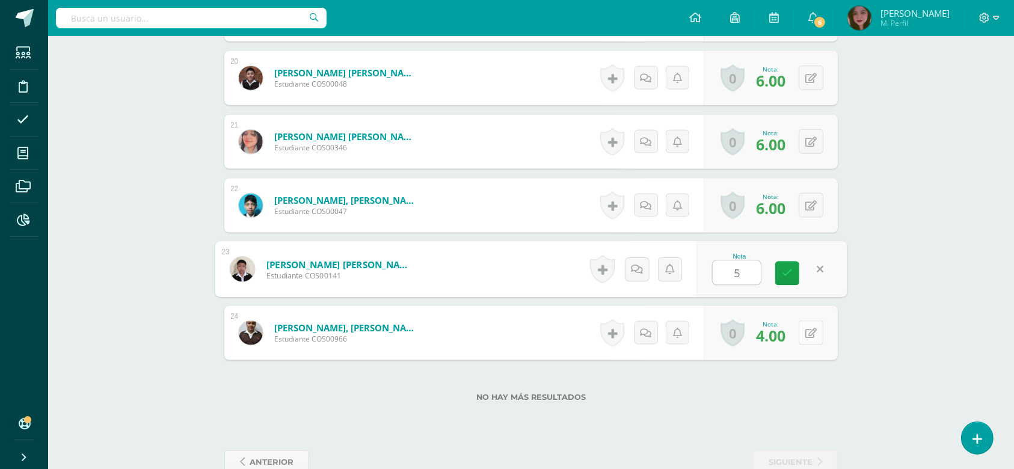
type input "5"
click at [814, 332] on icon at bounding box center [810, 333] width 11 height 10
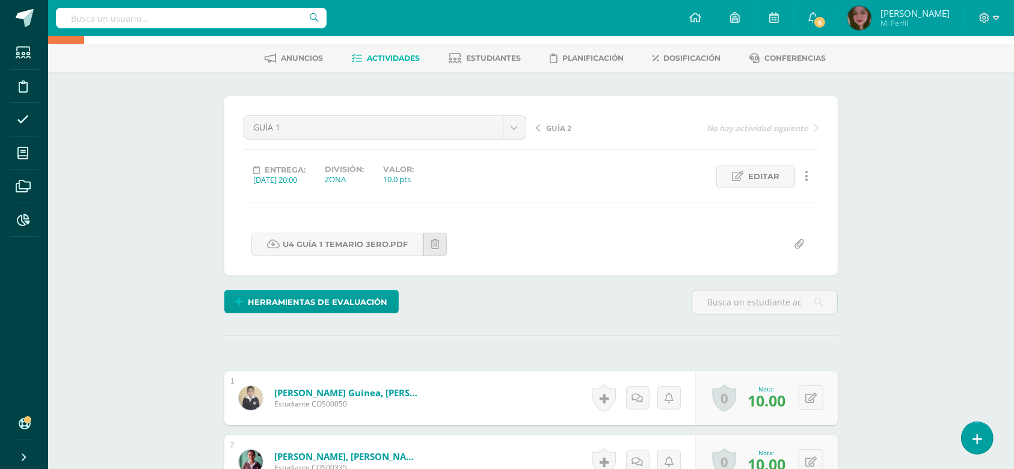
scroll to position [0, 0]
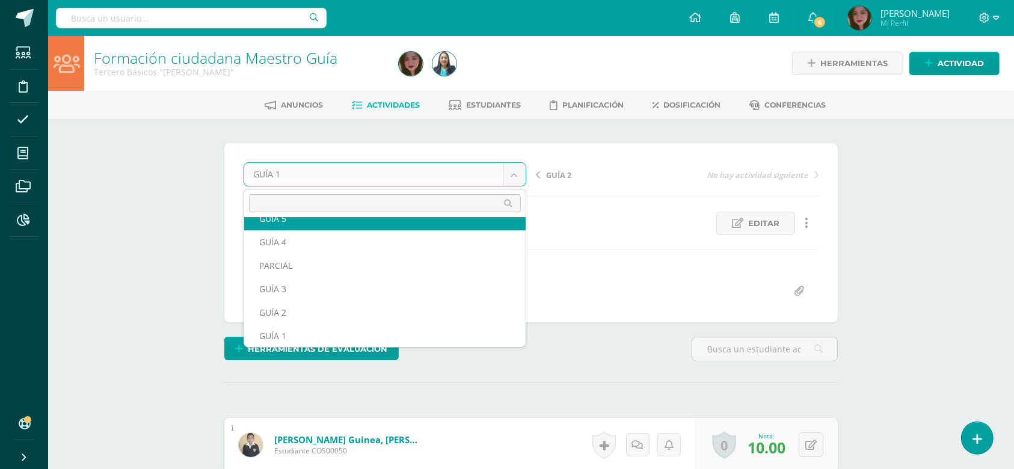
scroll to position [28, 0]
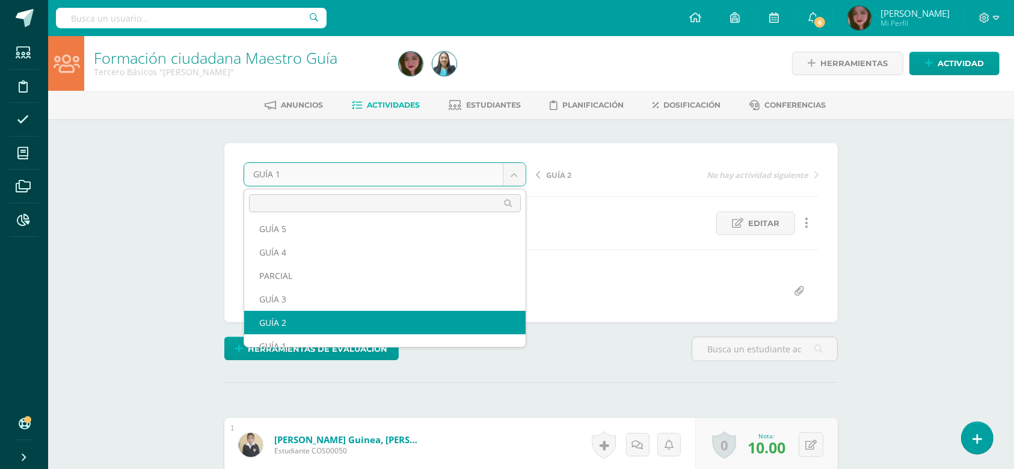
select select "/dashboard/teacher/grade-activity/123445/"
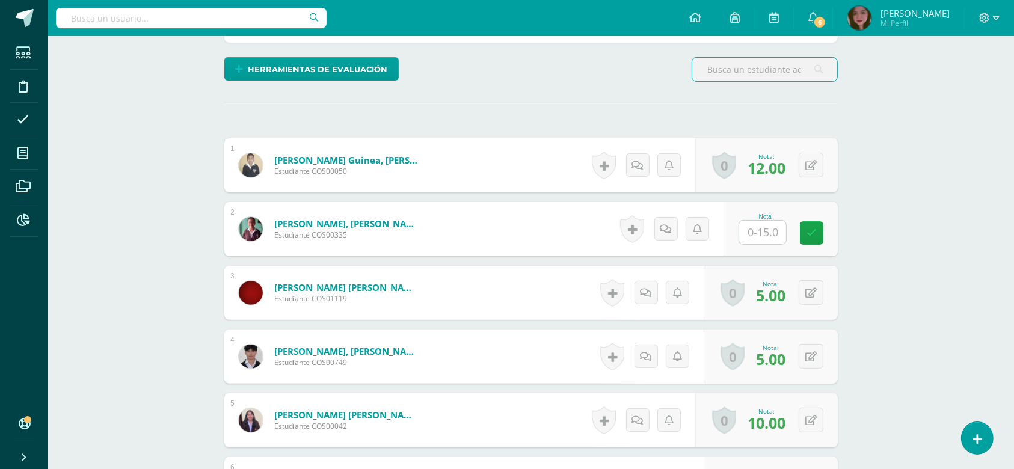
scroll to position [293, 0]
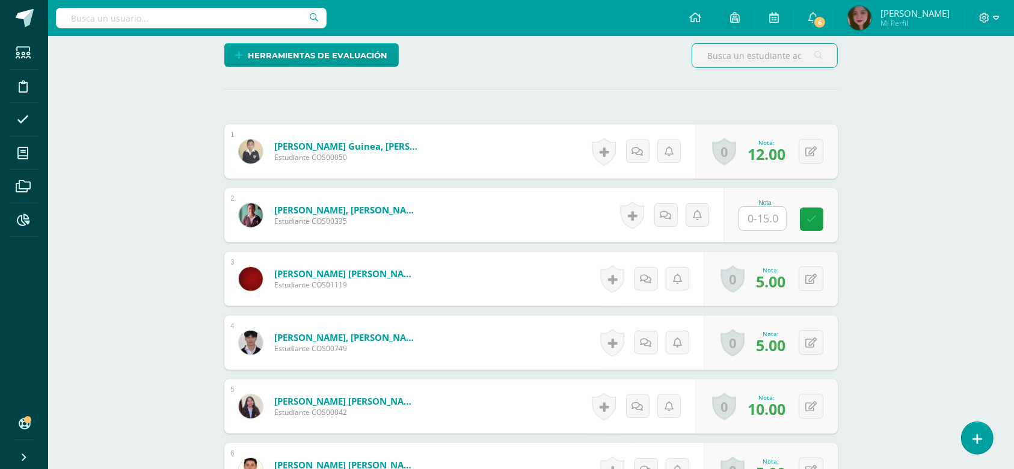
click at [762, 218] on input "text" at bounding box center [762, 218] width 47 height 23
type input "14"
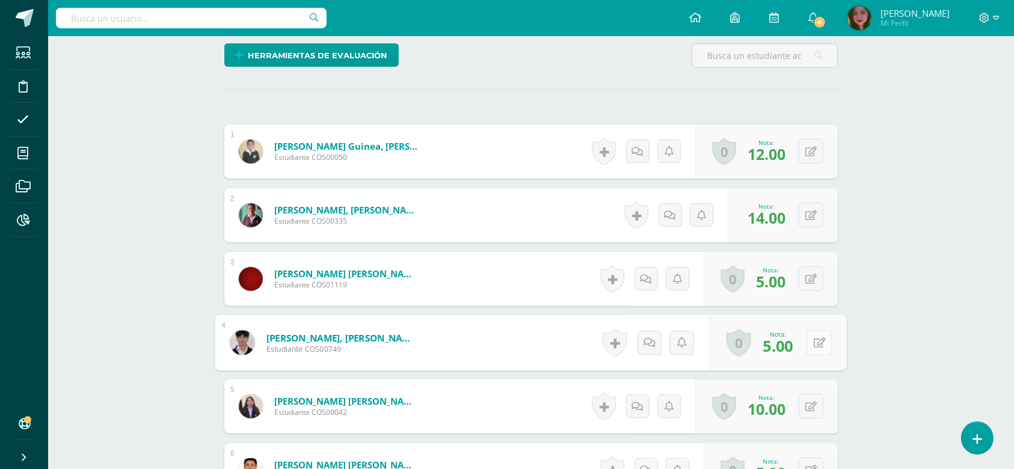
click at [809, 340] on button at bounding box center [818, 342] width 25 height 25
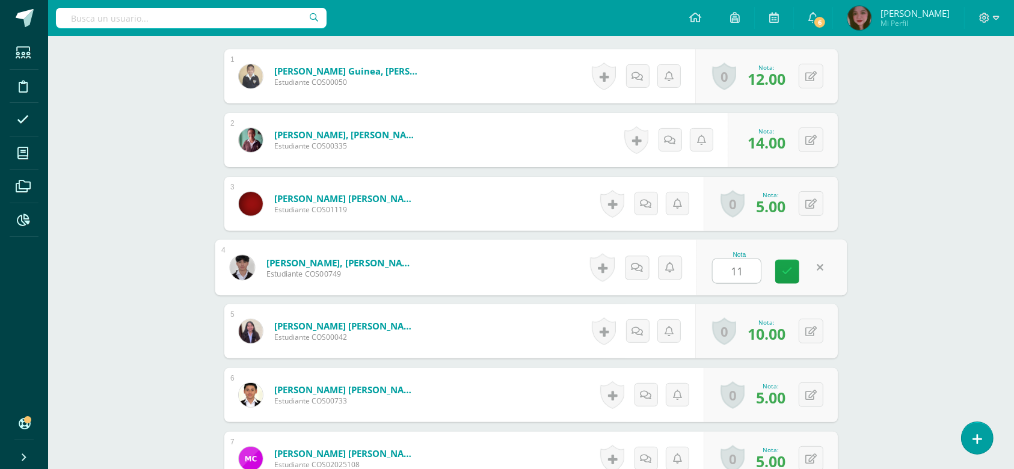
scroll to position [374, 0]
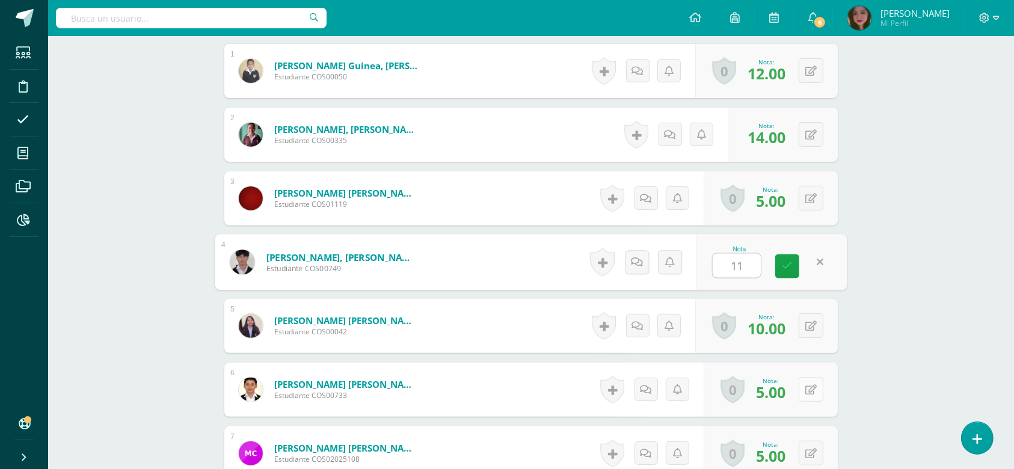
type input "11"
click at [814, 396] on button at bounding box center [811, 389] width 25 height 25
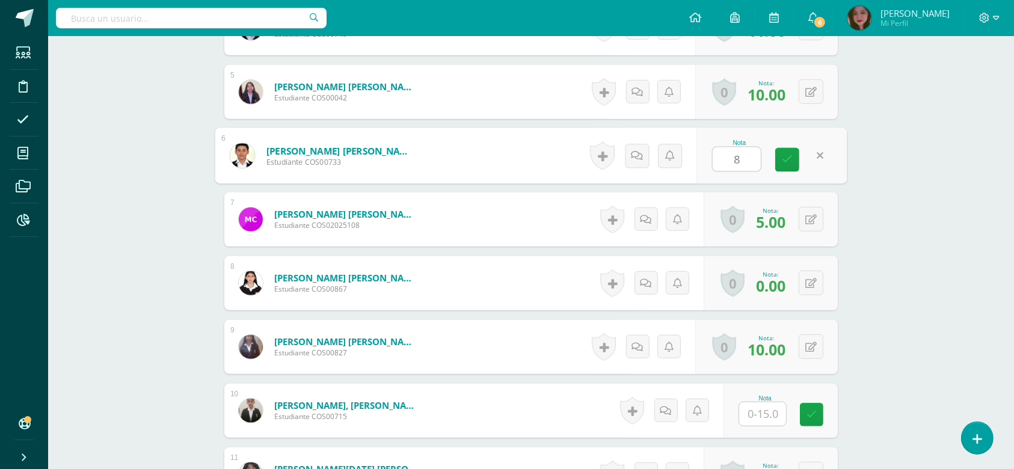
scroll to position [641, 0]
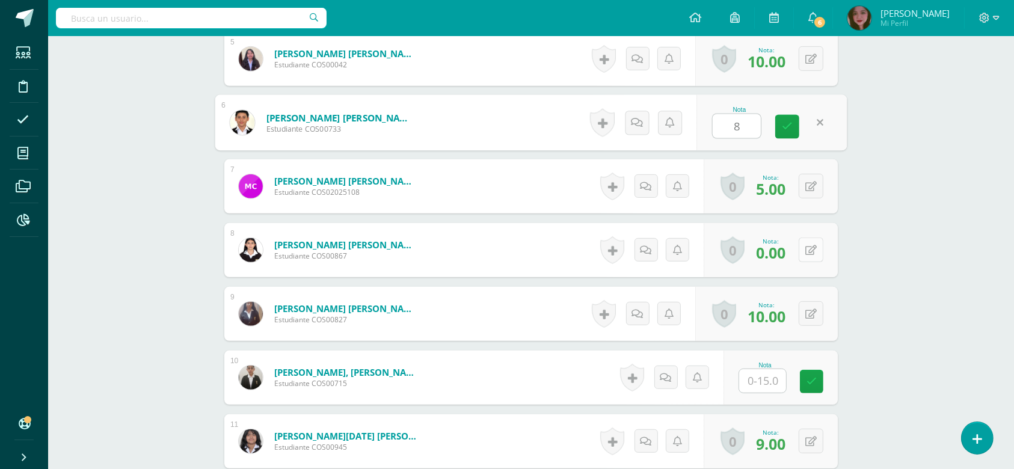
type input "8"
click at [811, 248] on icon at bounding box center [810, 250] width 11 height 10
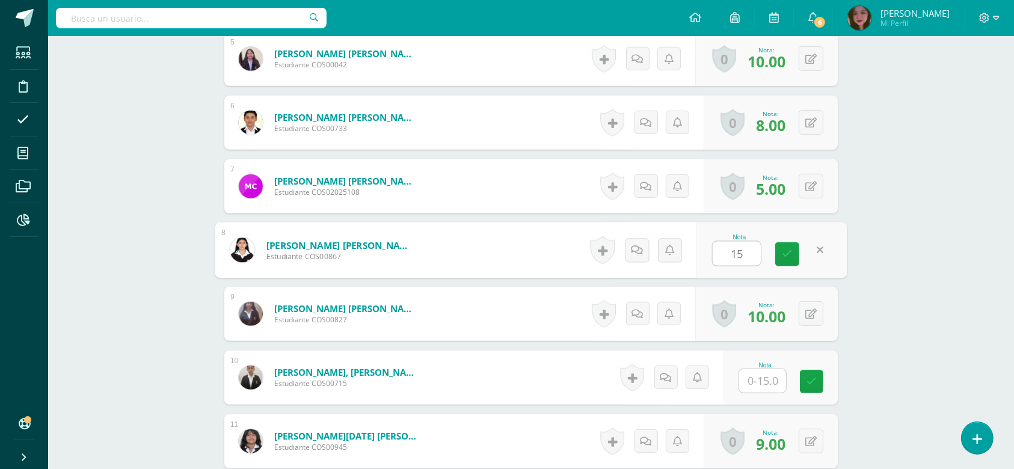
type input "15"
click at [918, 423] on div "Formación ciudadana Maestro Guía Tercero Básicos "Arquimedes" Herramientas Deta…" at bounding box center [531, 415] width 966 height 2040
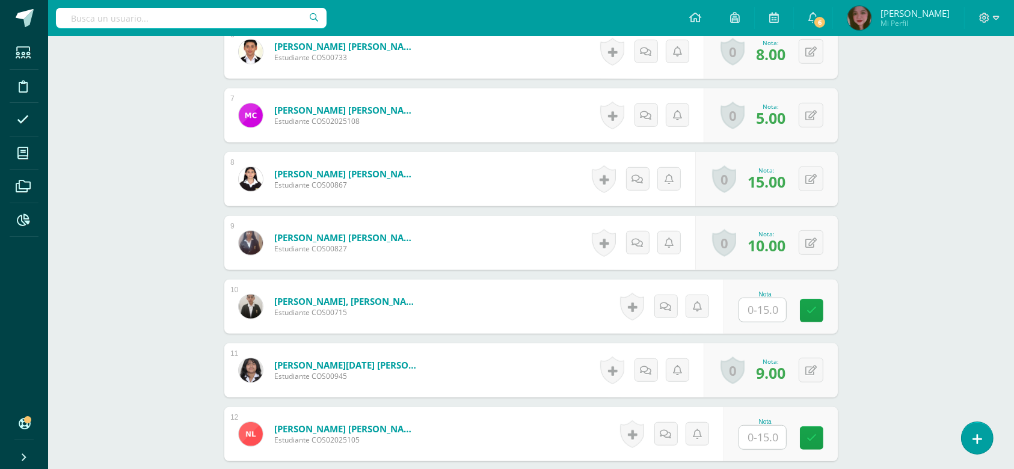
scroll to position [722, 0]
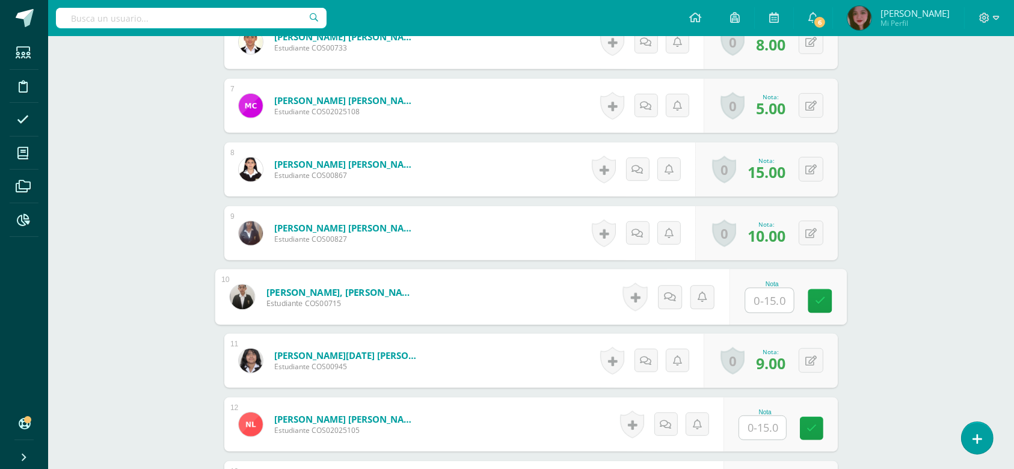
click at [761, 301] on input "text" at bounding box center [770, 301] width 48 height 24
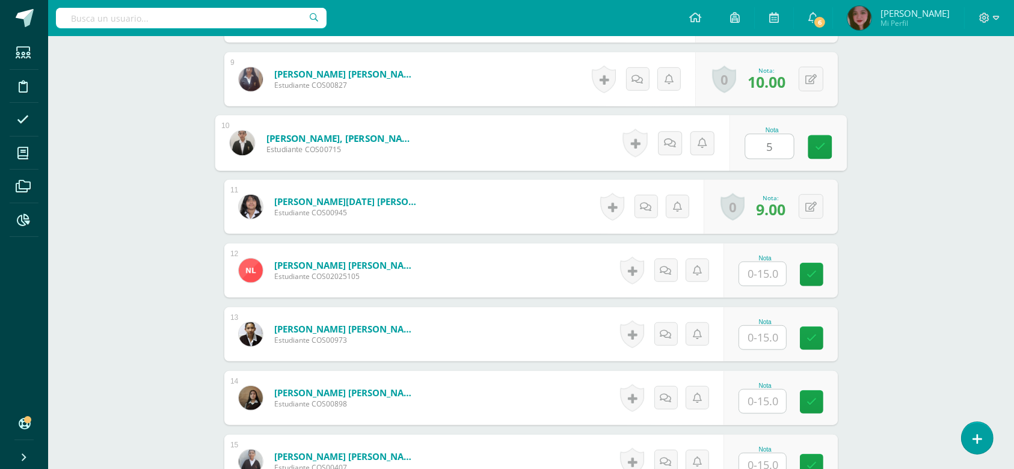
scroll to position [882, 0]
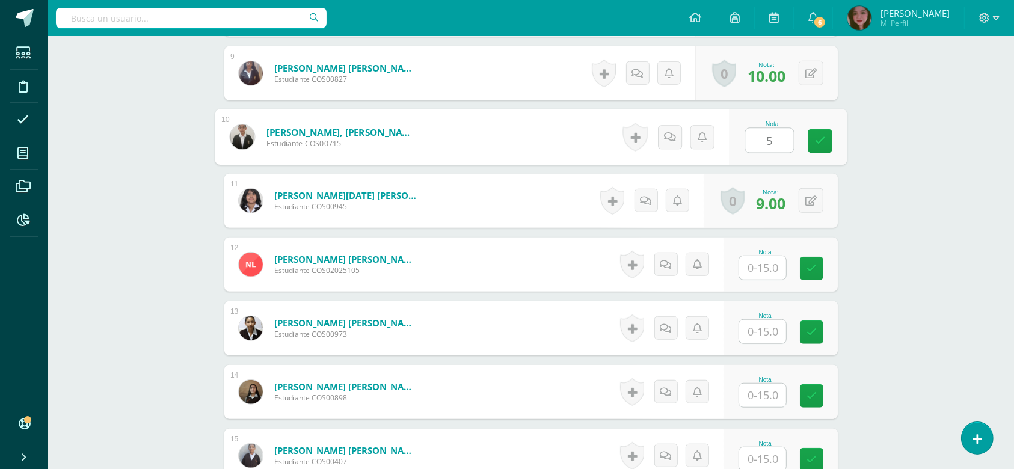
type input "5"
click at [762, 273] on input "text" at bounding box center [762, 267] width 47 height 23
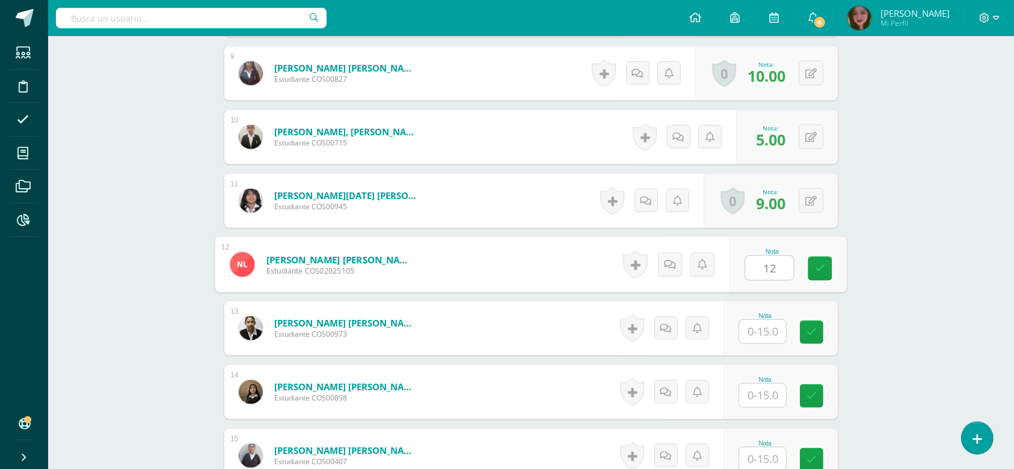
type input "12"
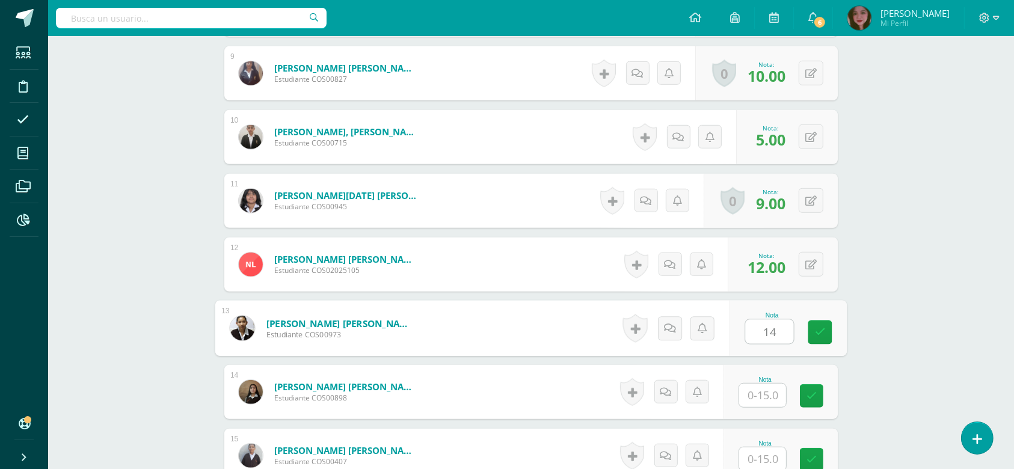
type input "14"
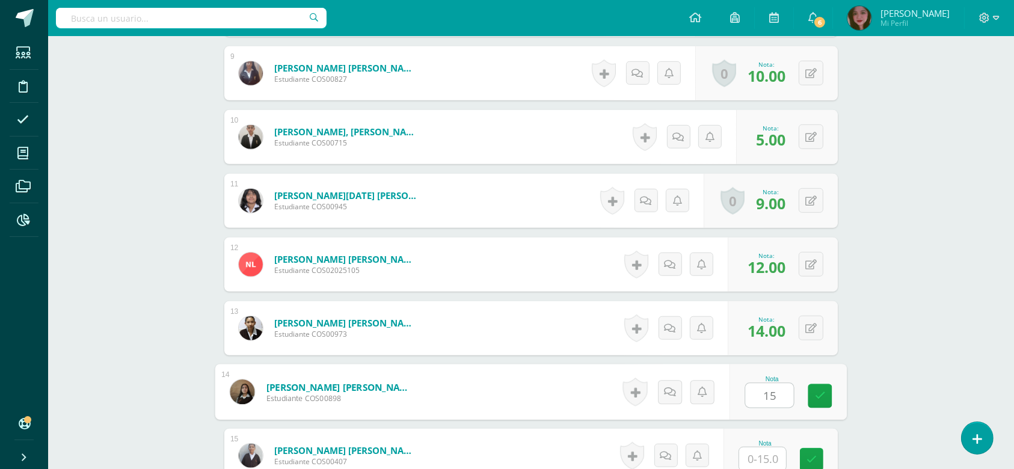
type input "15"
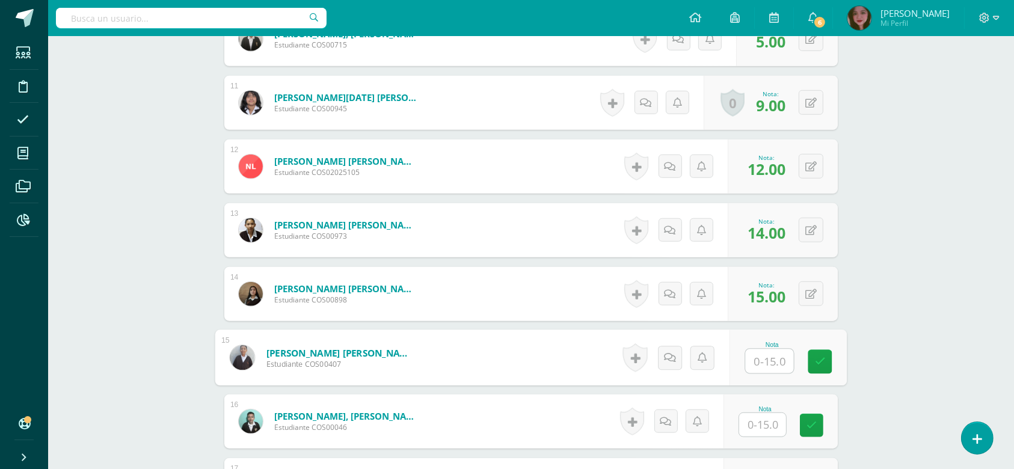
scroll to position [989, 0]
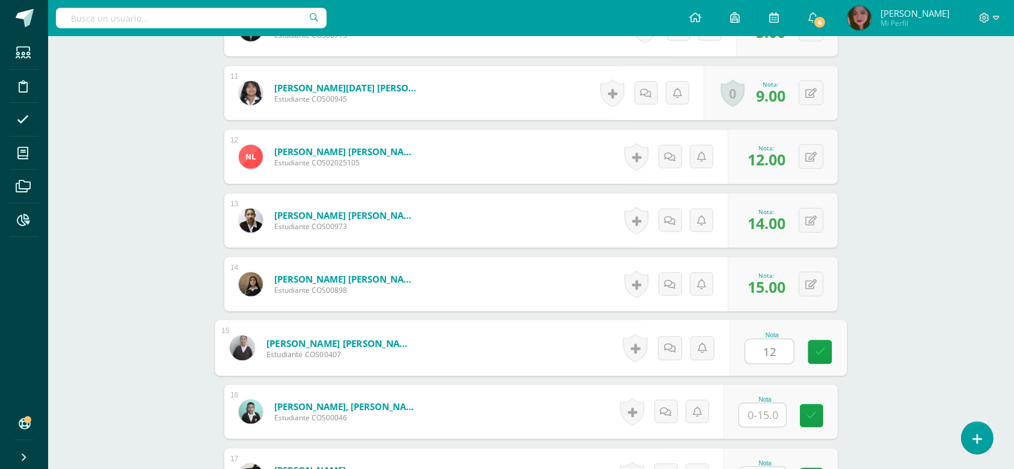
type input "12"
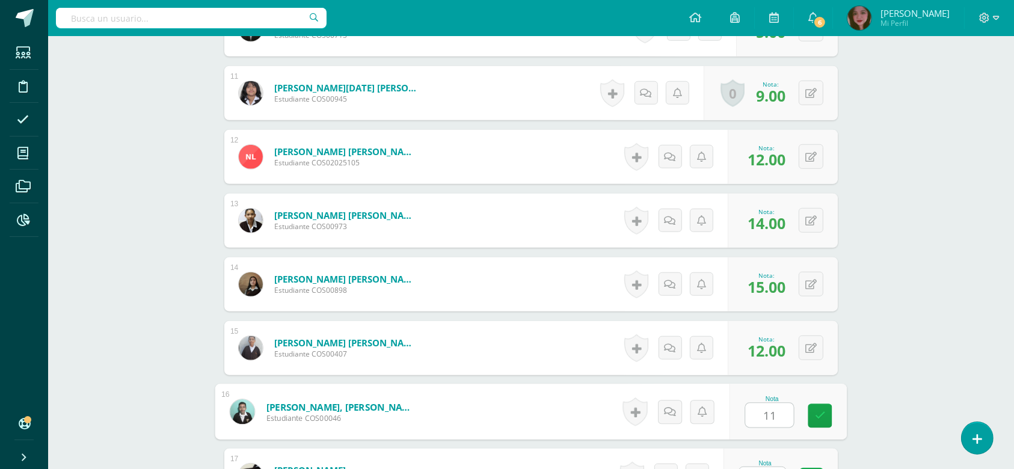
type input "11"
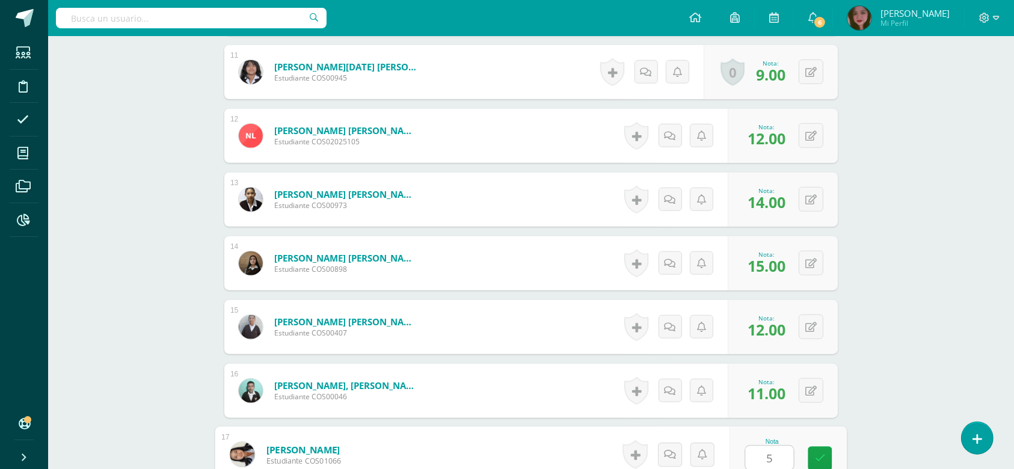
type input "5"
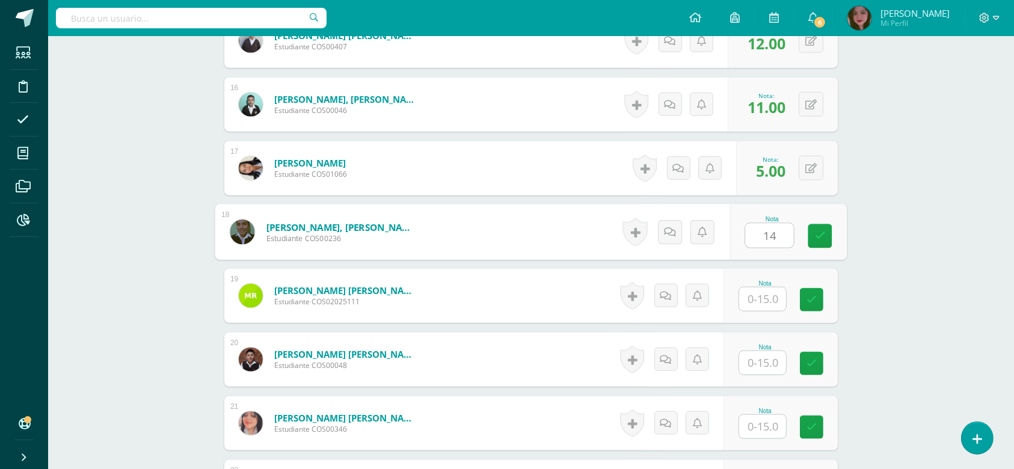
type input "14"
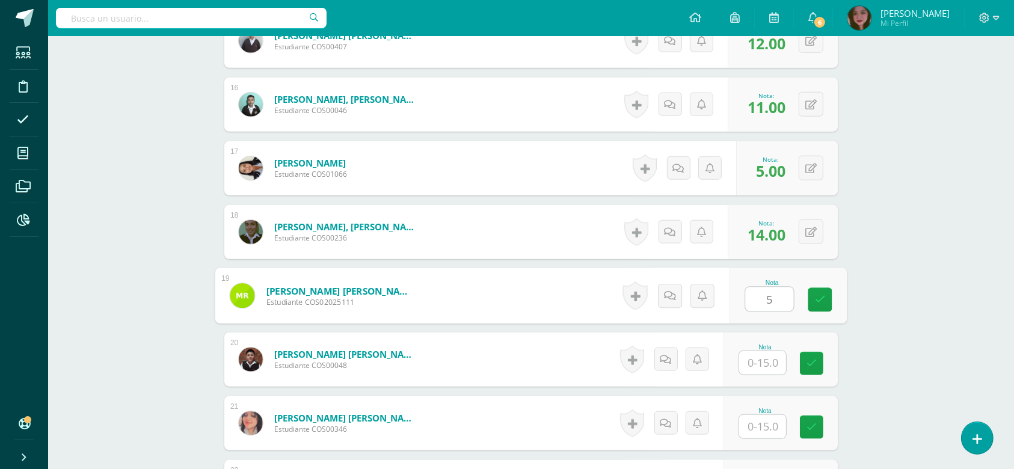
type input "5"
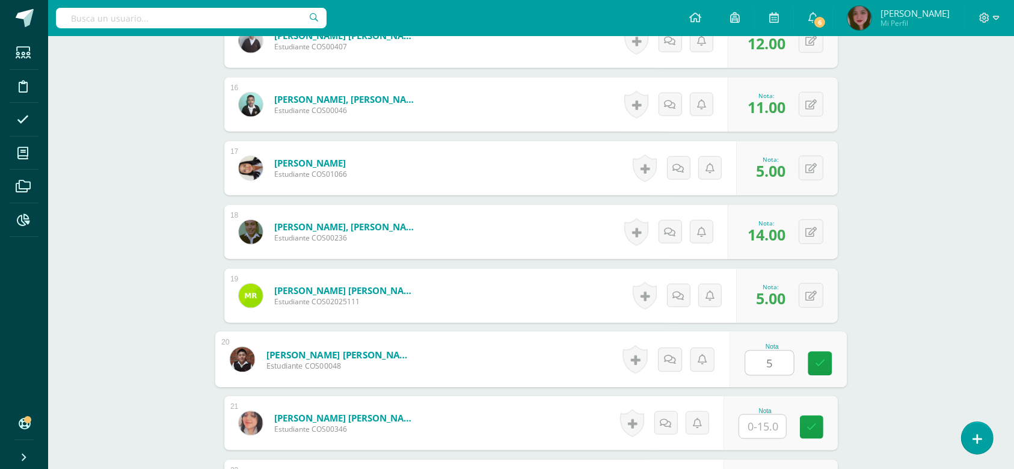
type input "5"
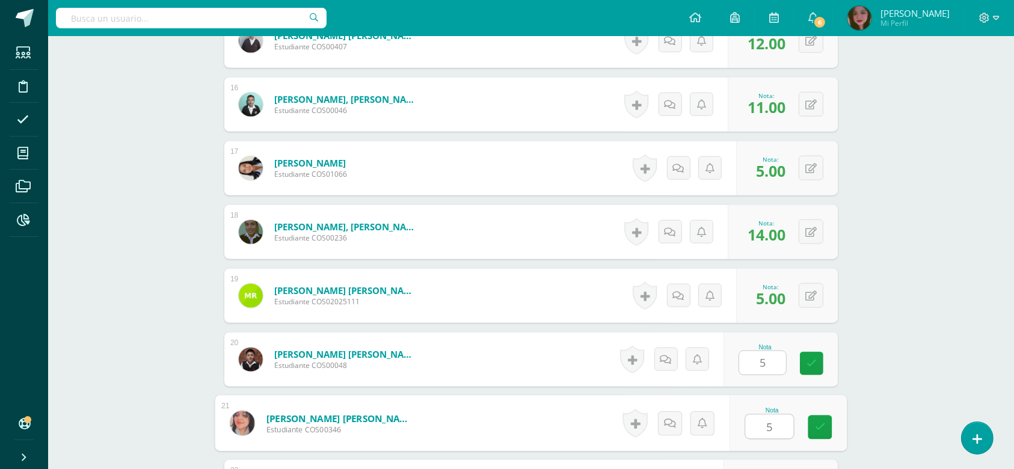
type input "5"
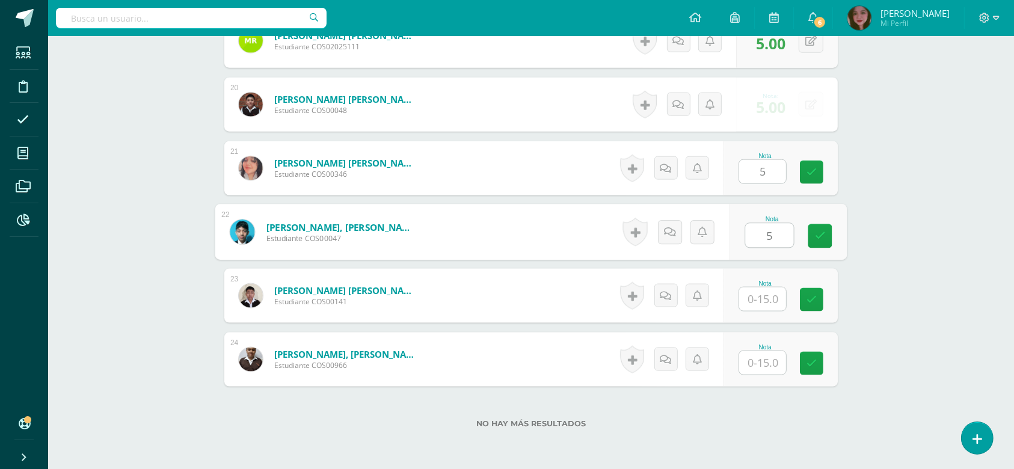
type input "5"
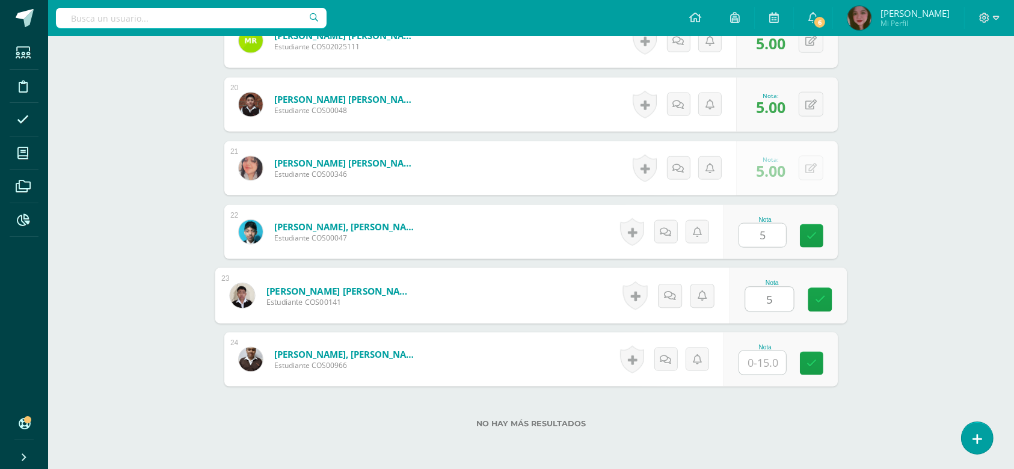
type input "5"
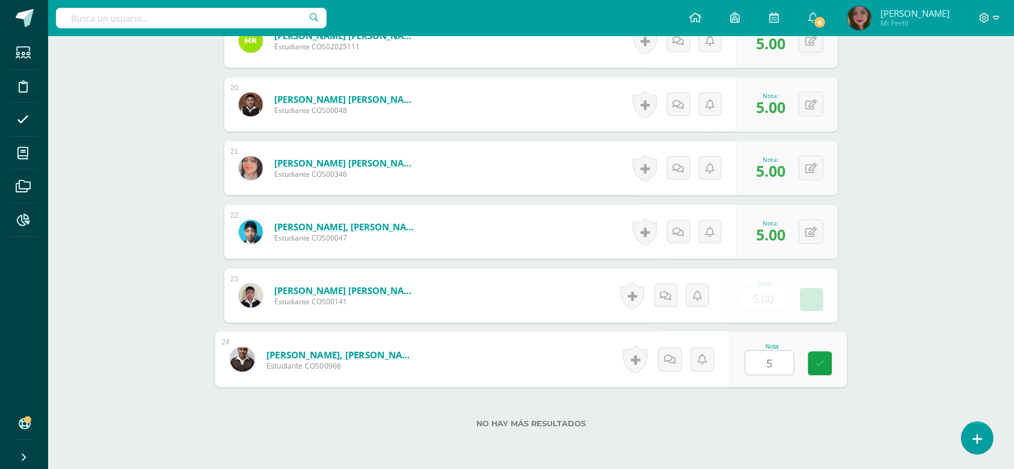
type input "5"
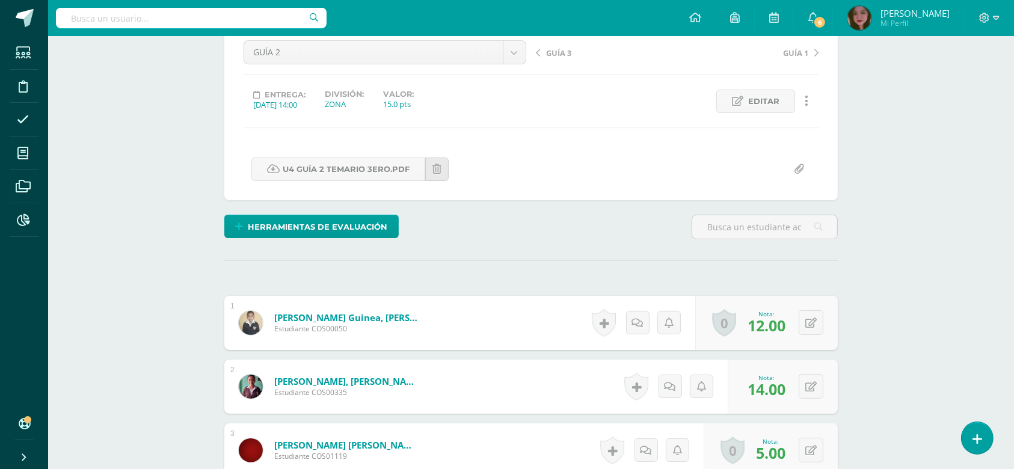
scroll to position [0, 0]
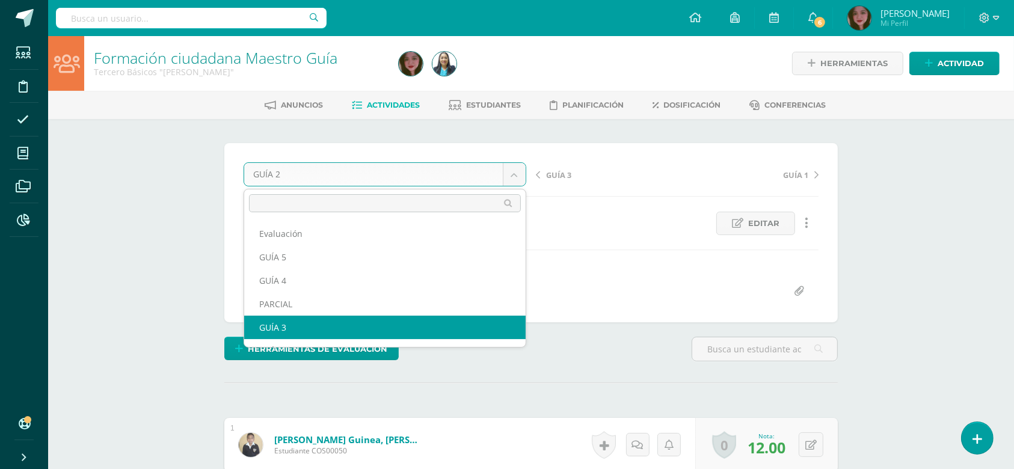
select select "/dashboard/teacher/grade-activity/123884/"
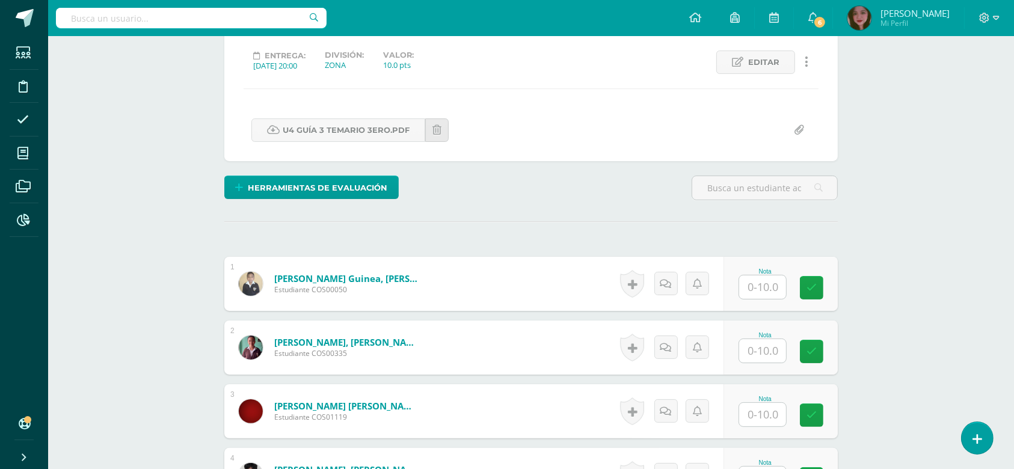
scroll to position [162, 0]
click at [770, 283] on input "text" at bounding box center [762, 286] width 47 height 23
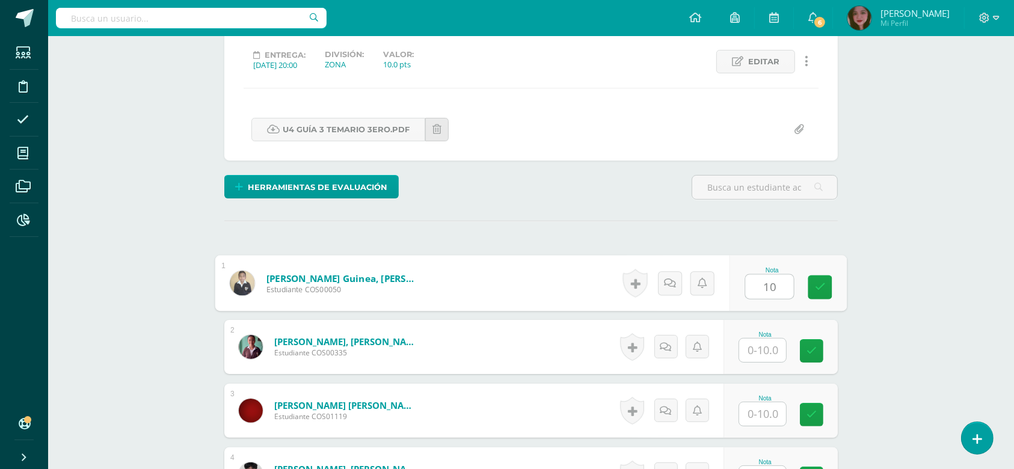
type input "10"
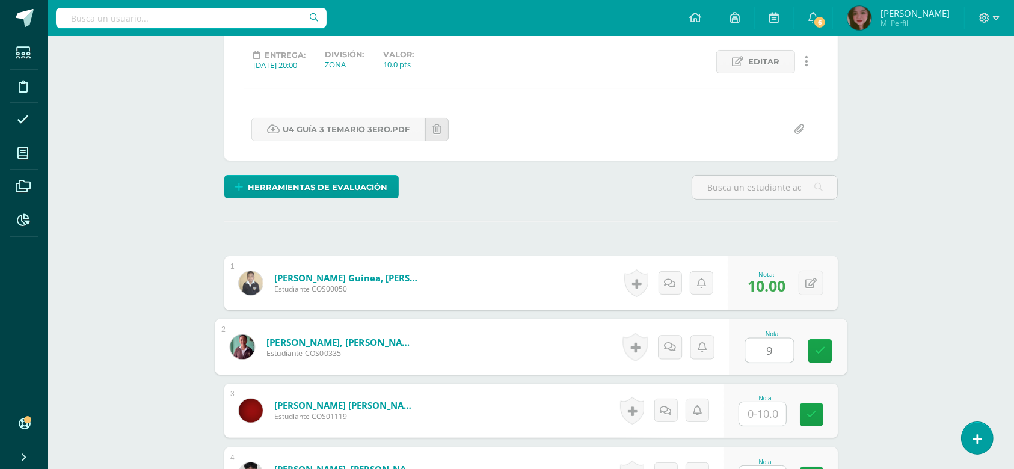
type input "9"
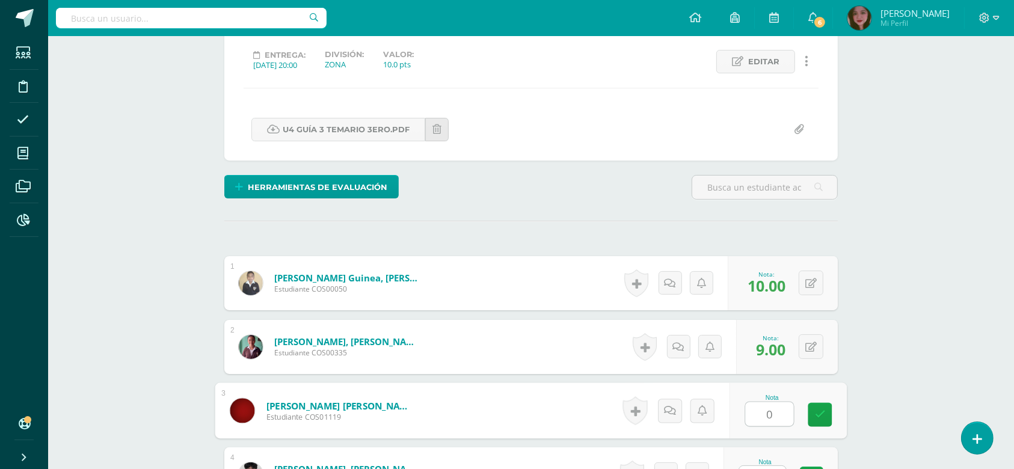
type input "0"
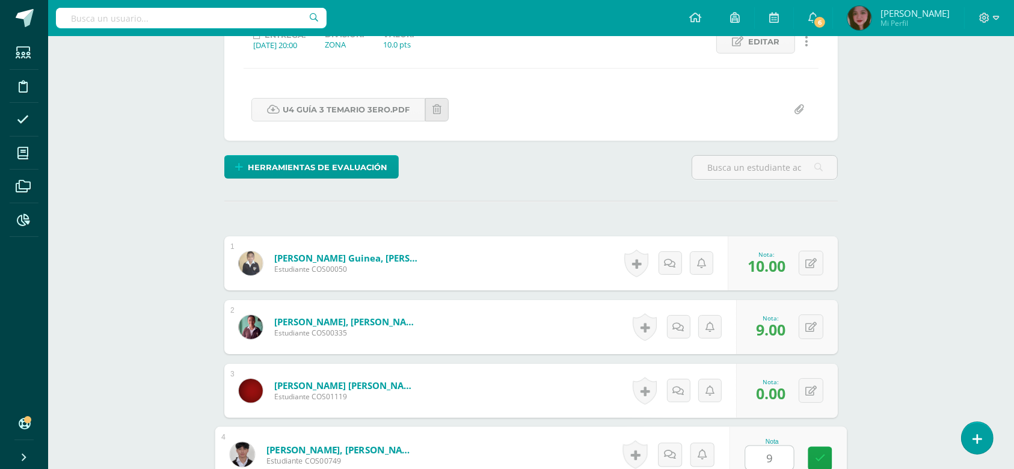
type input "9"
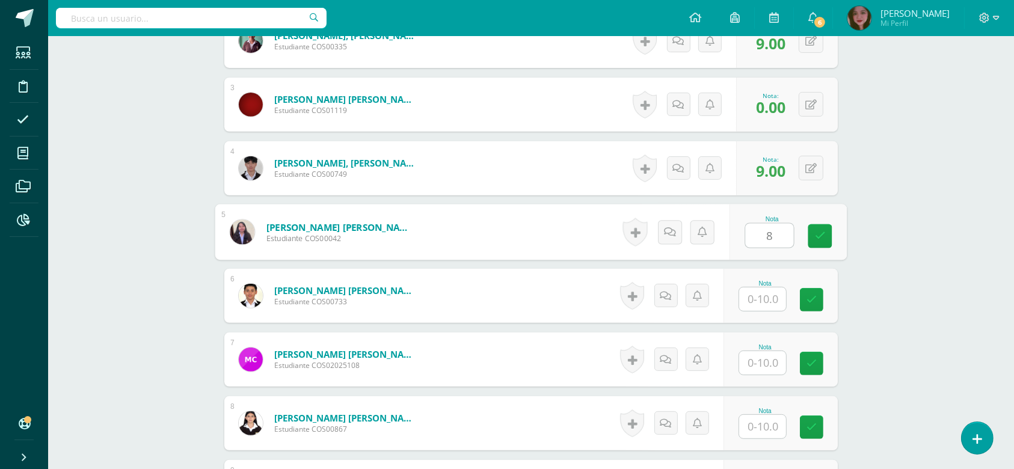
type input "8"
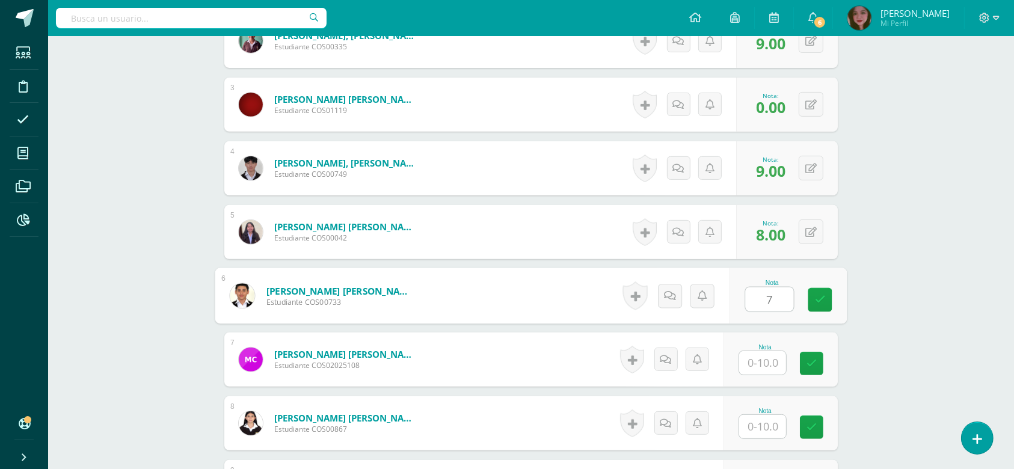
type input "7"
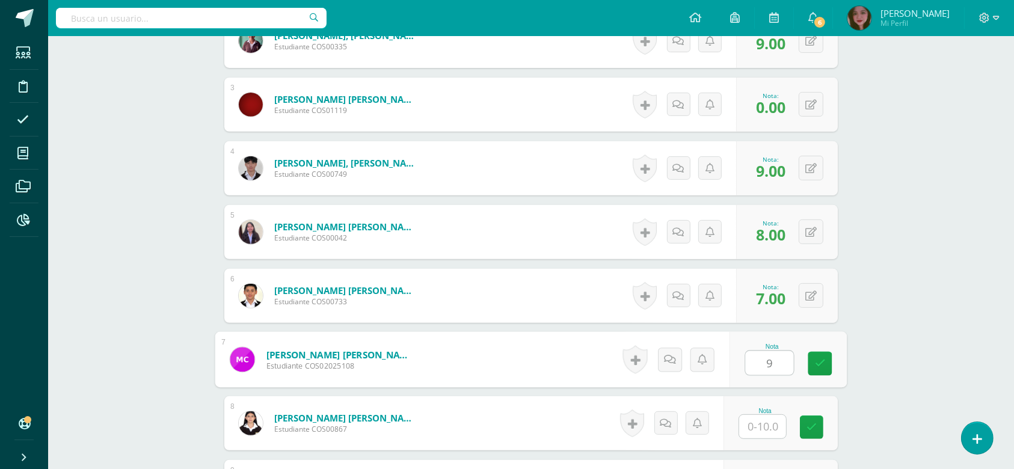
type input "9"
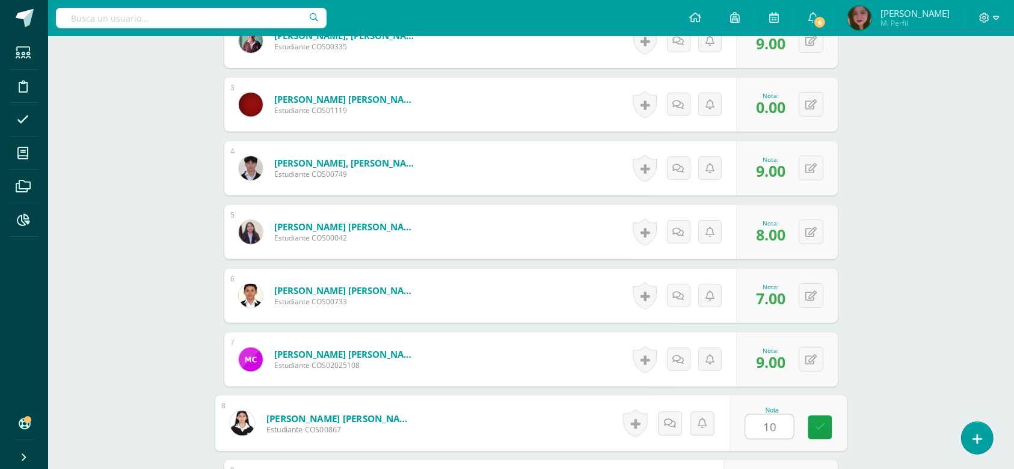
type input "10"
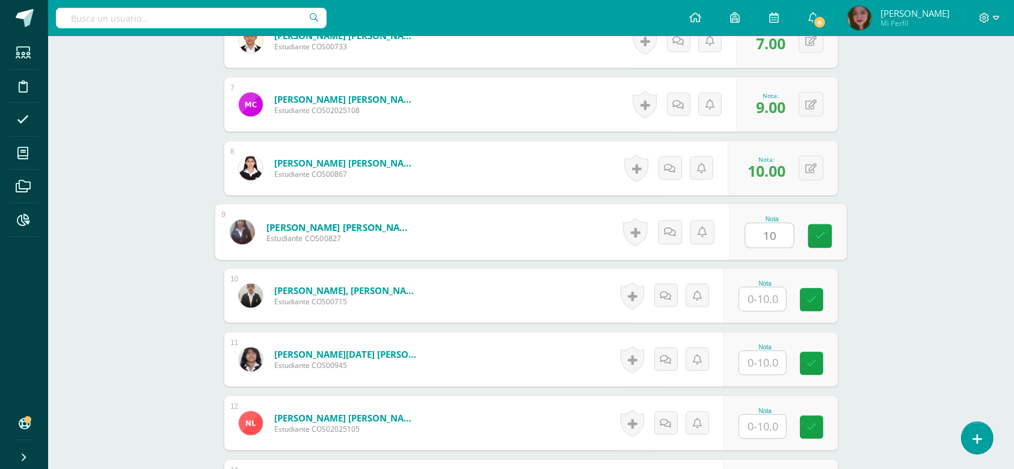
type input "10"
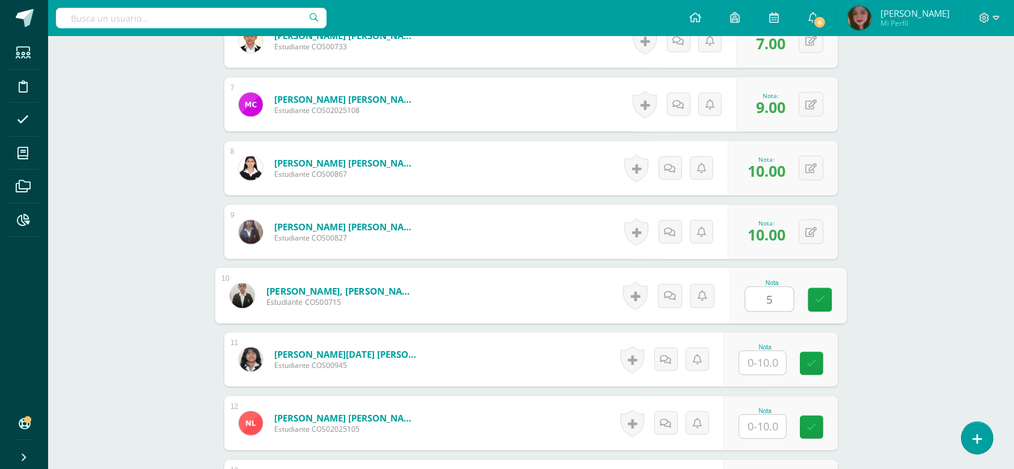
type input "5"
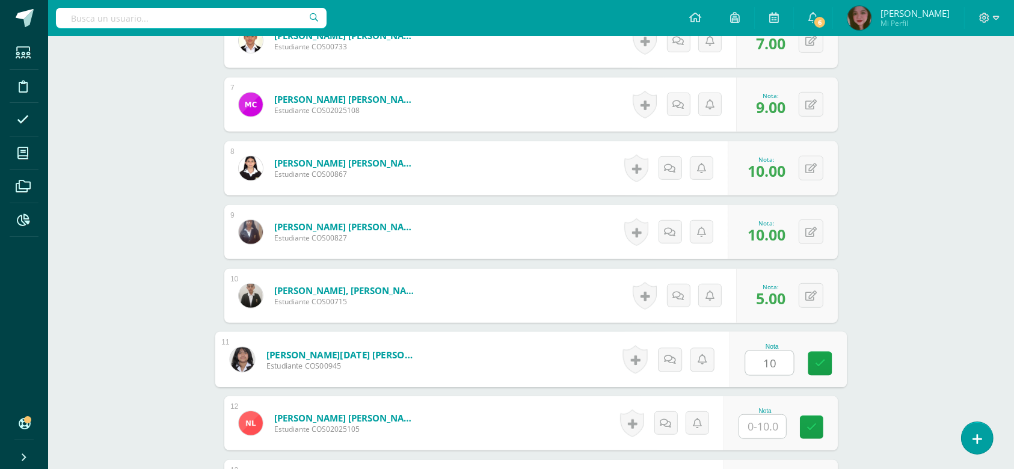
type input "10"
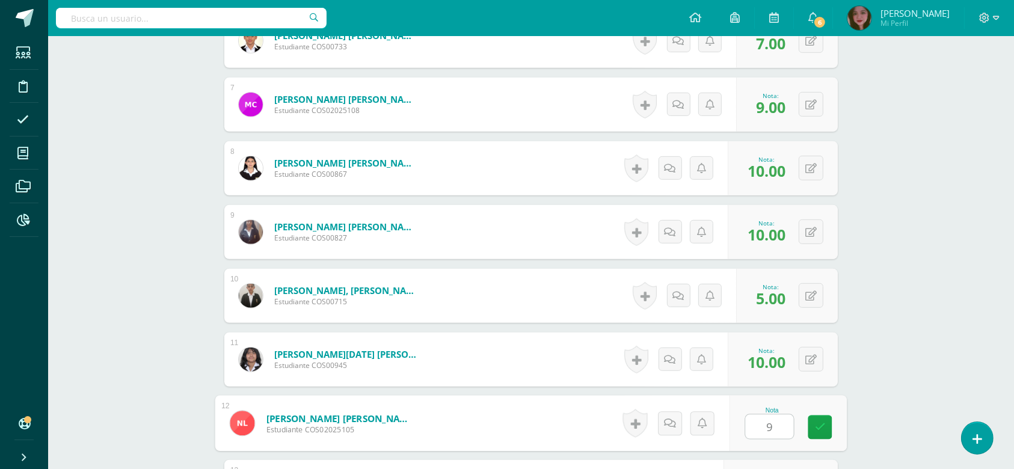
type input "9"
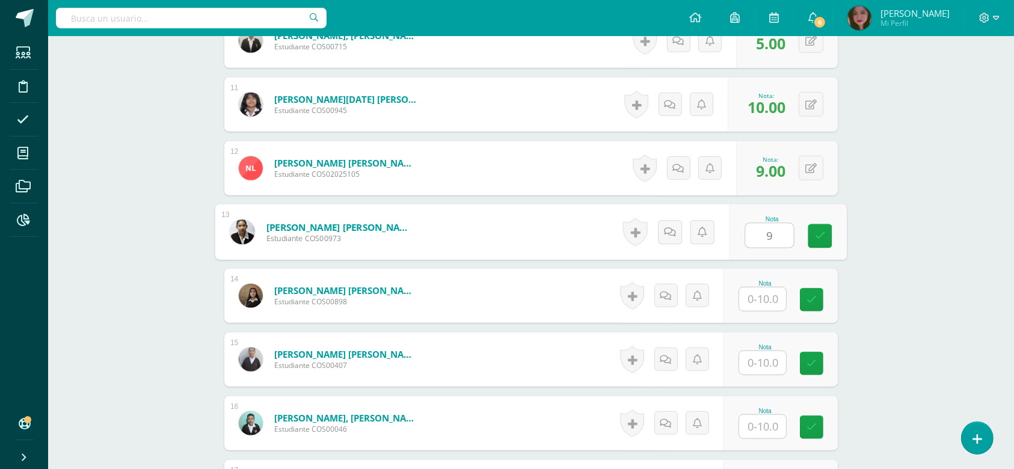
type input "9"
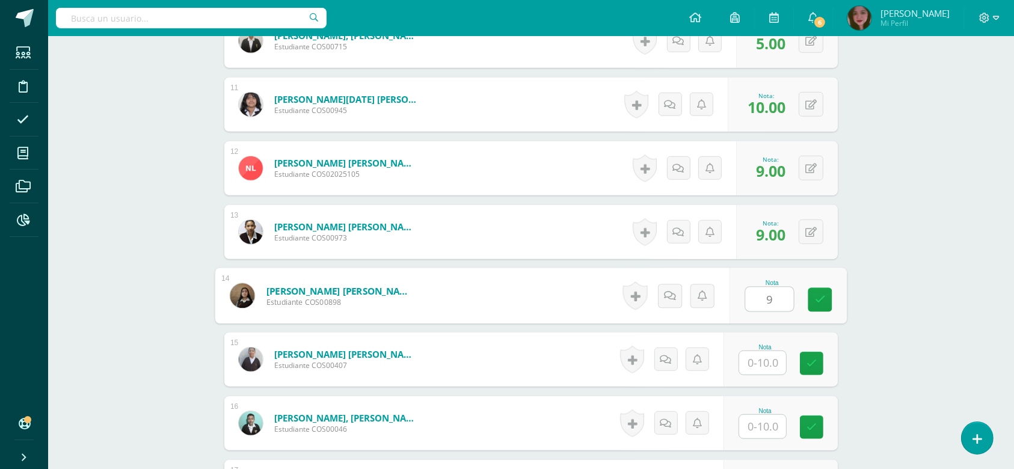
type input "9"
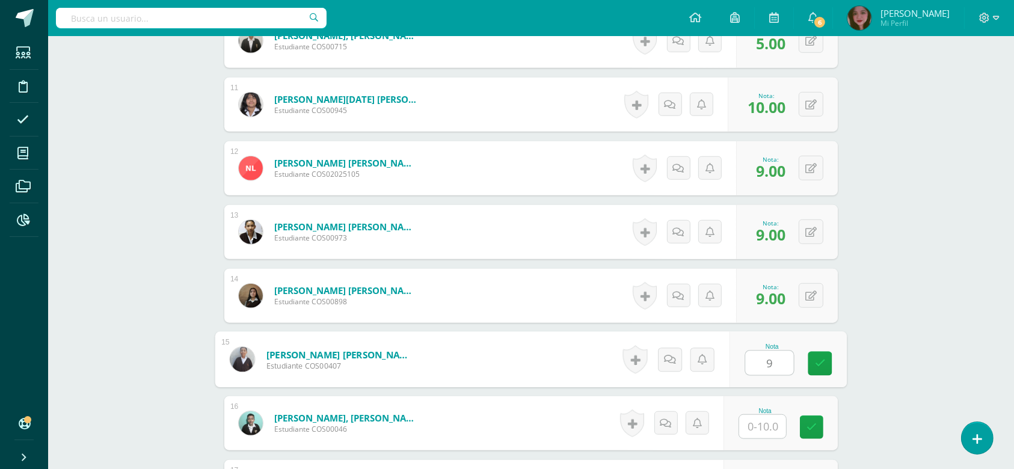
type input "9"
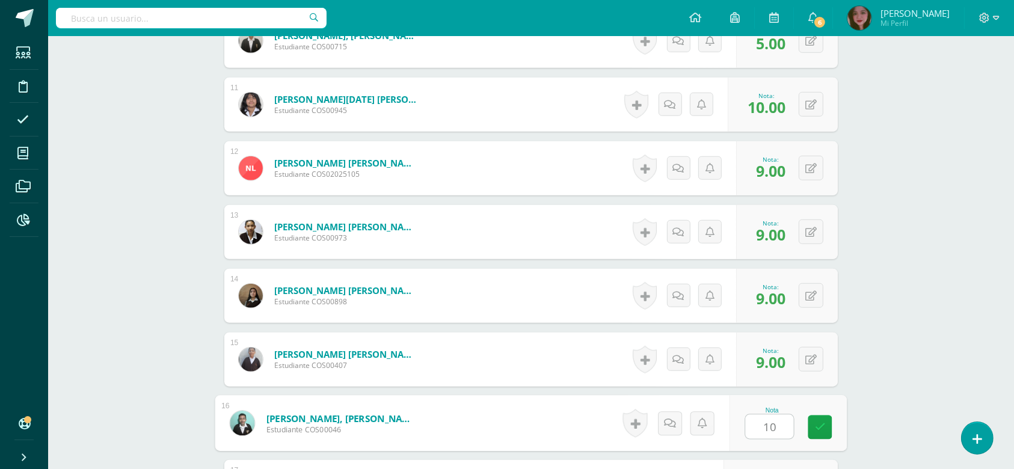
type input "10"
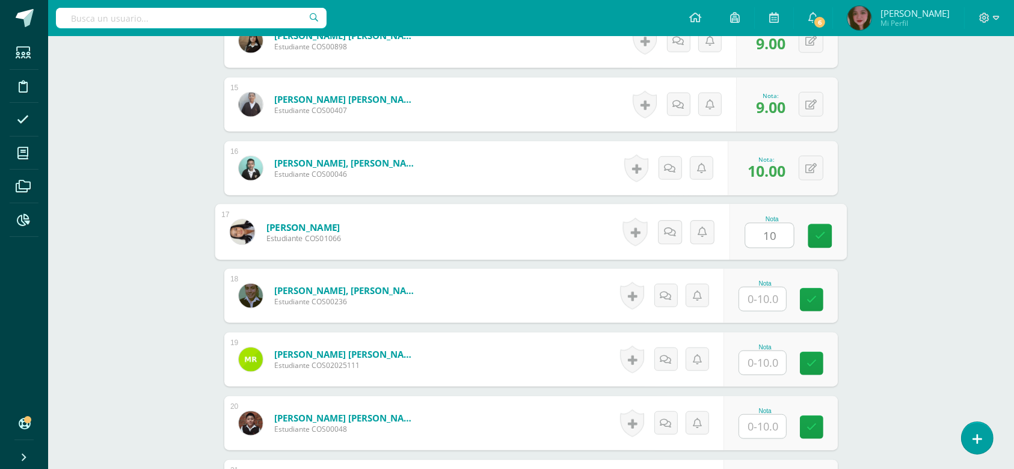
type input "10"
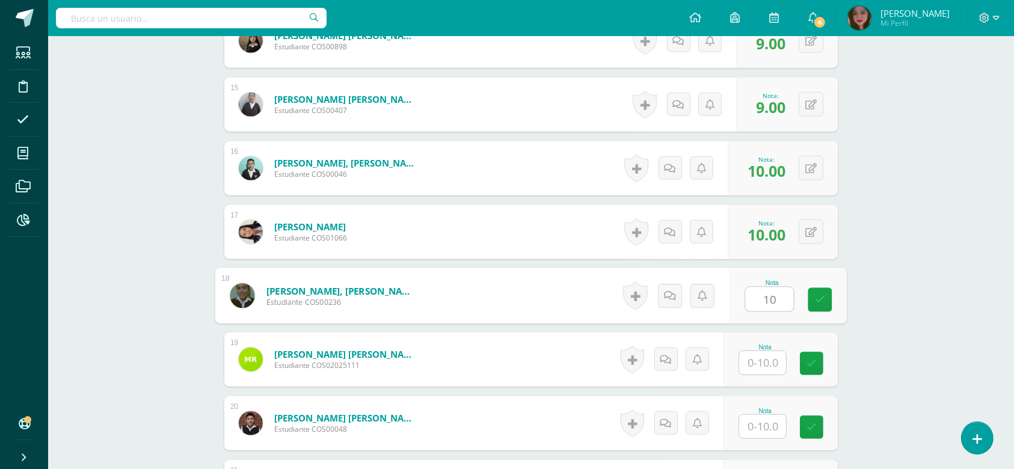
type input "10"
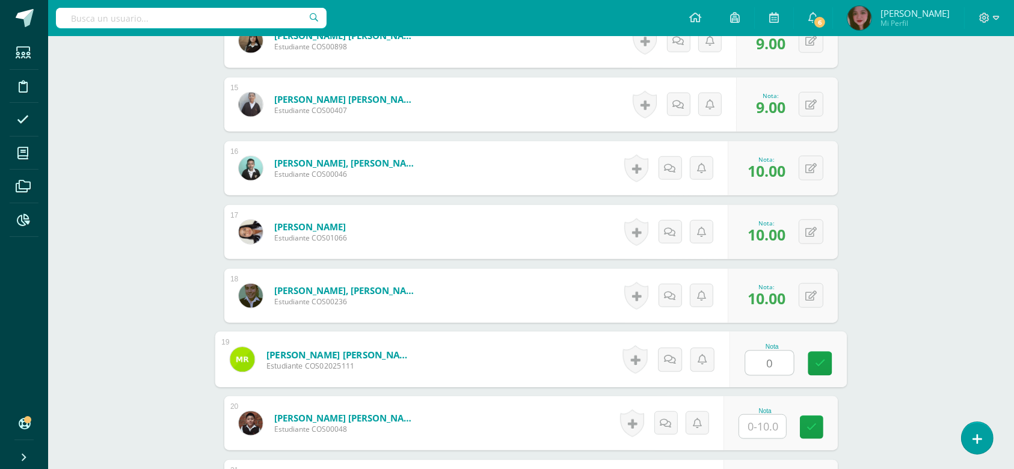
type input "0"
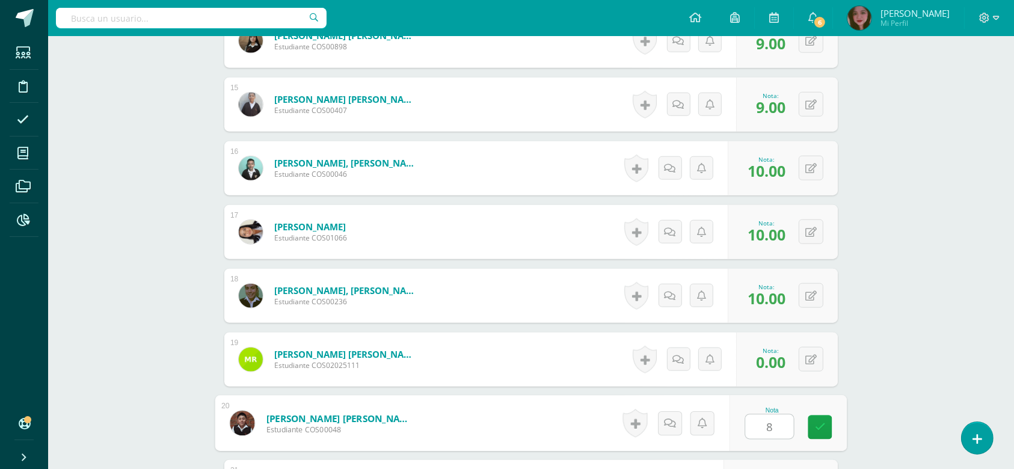
type input "8"
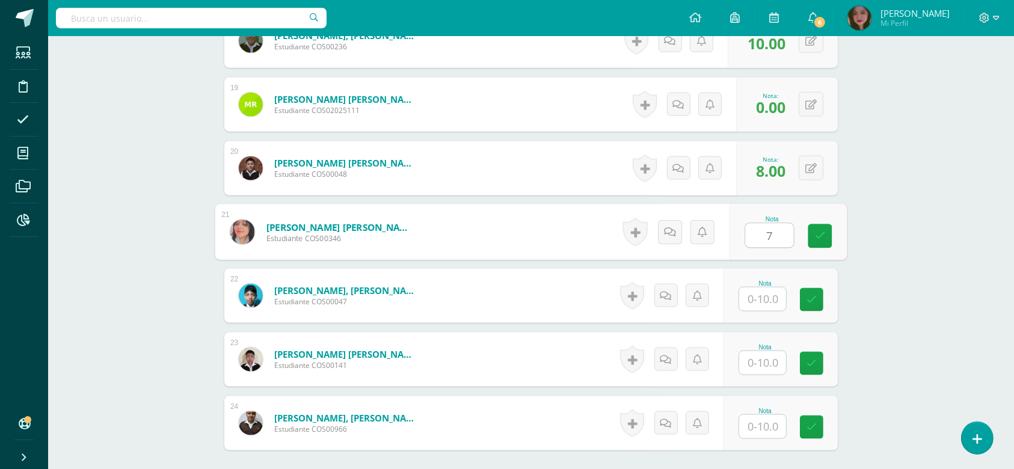
type input "7"
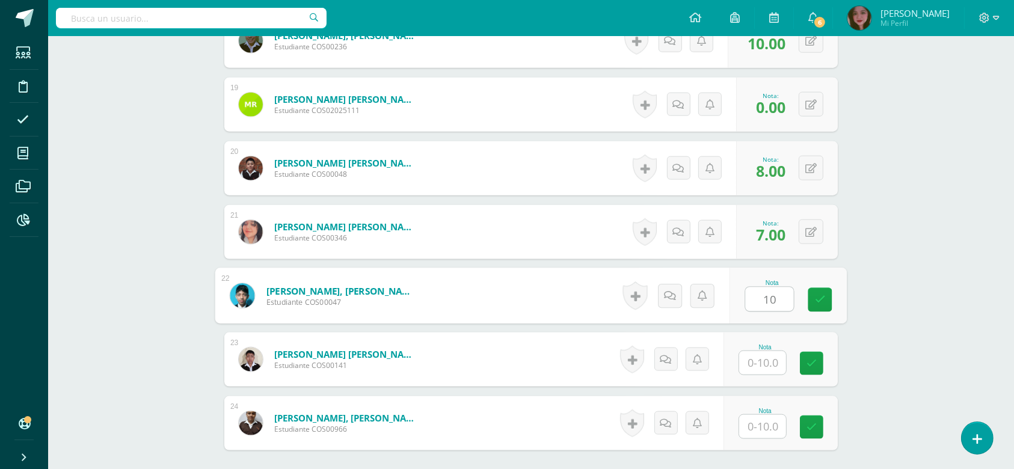
type input "10"
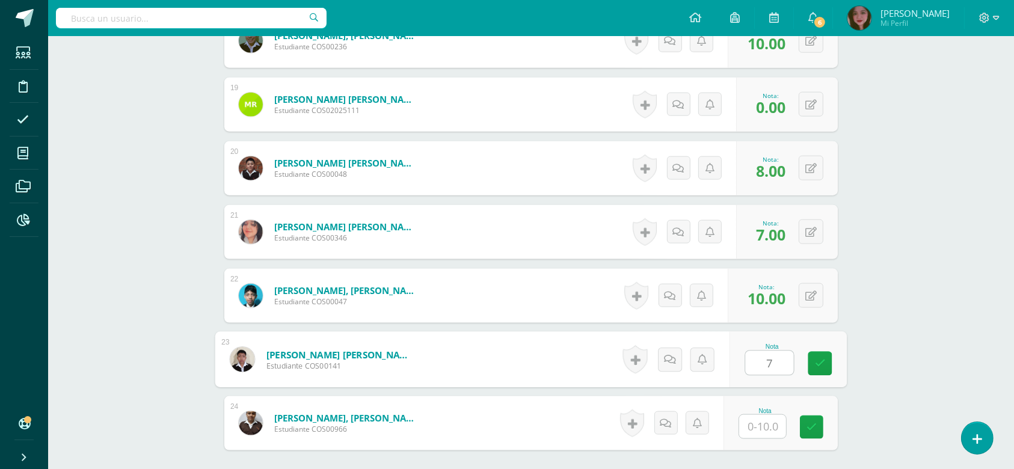
type input "7"
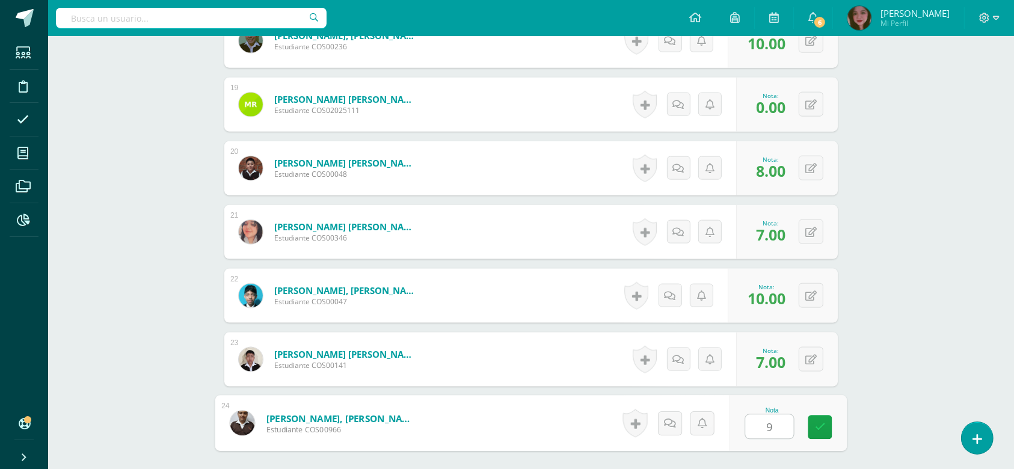
type input "9"
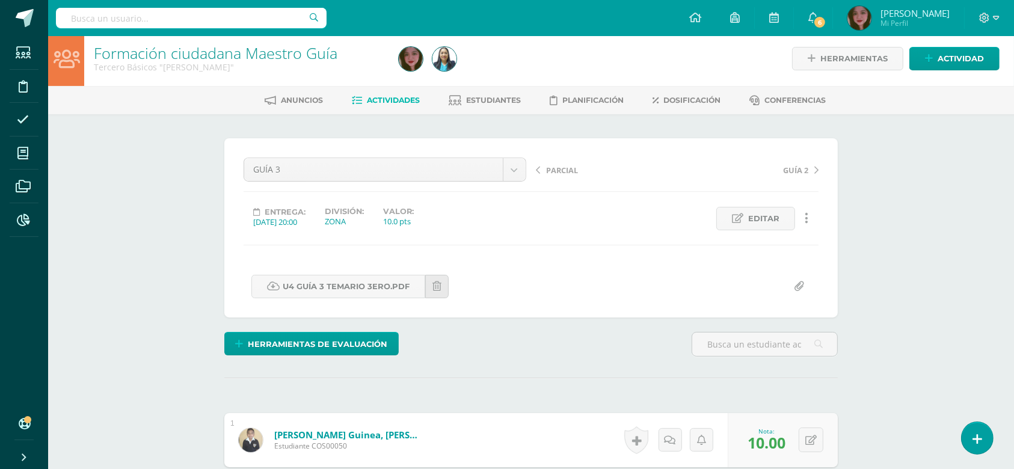
scroll to position [0, 0]
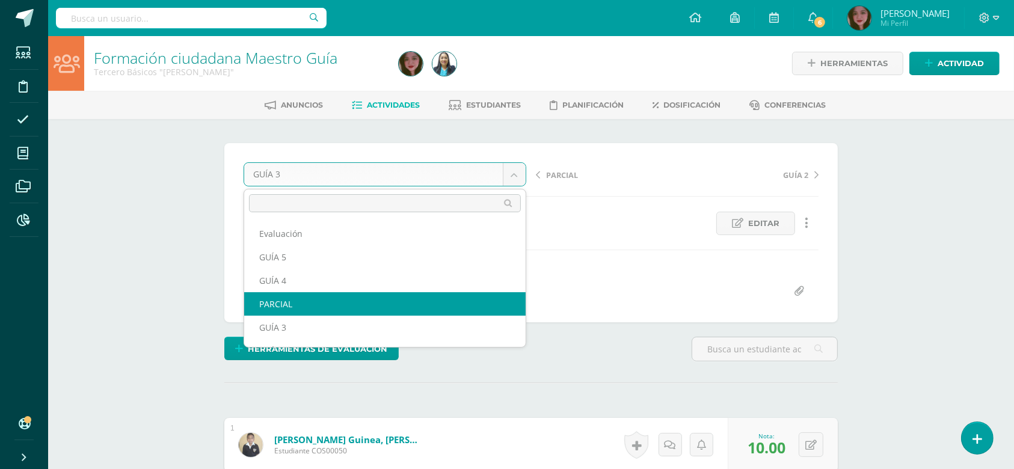
select select "/dashboard/teacher/grade-activity/124419/"
drag, startPoint x: 523, startPoint y: 170, endPoint x: 515, endPoint y: 177, distance: 10.2
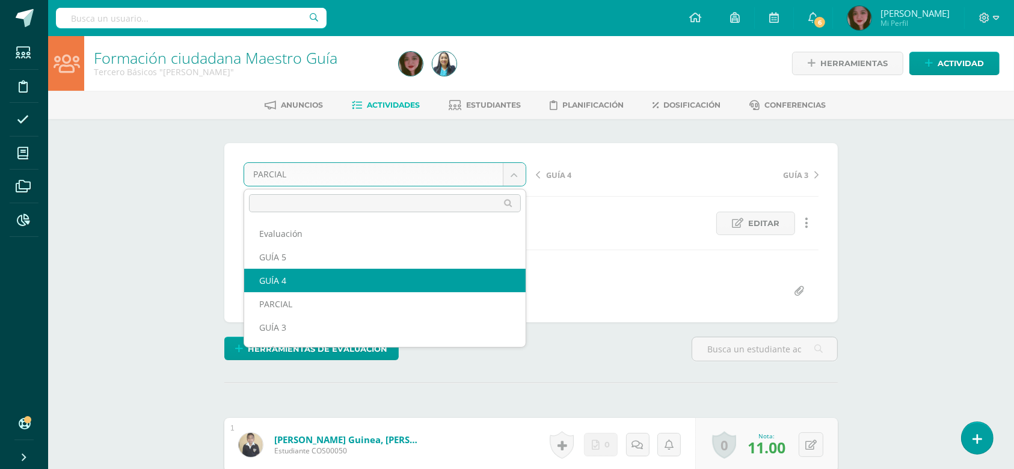
select select "/dashboard/teacher/grade-activity/124420/"
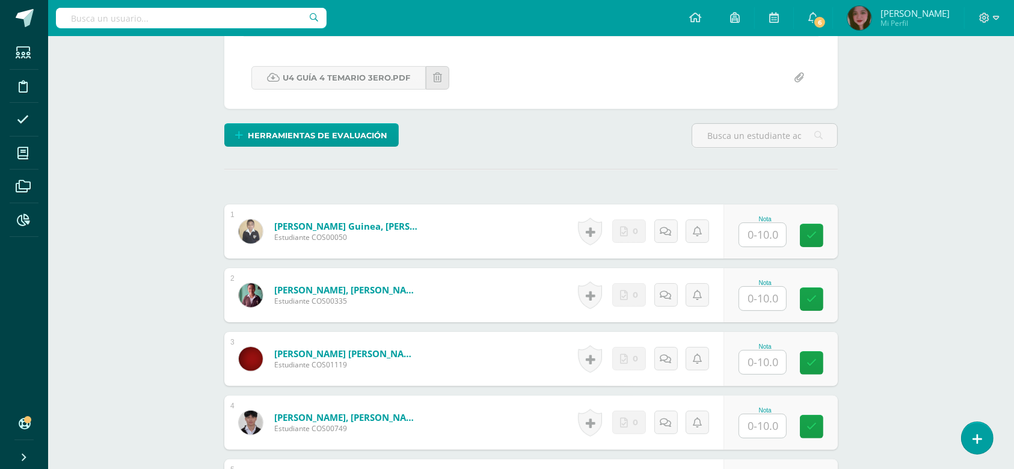
scroll to position [214, 0]
click at [759, 232] on input "text" at bounding box center [770, 234] width 48 height 24
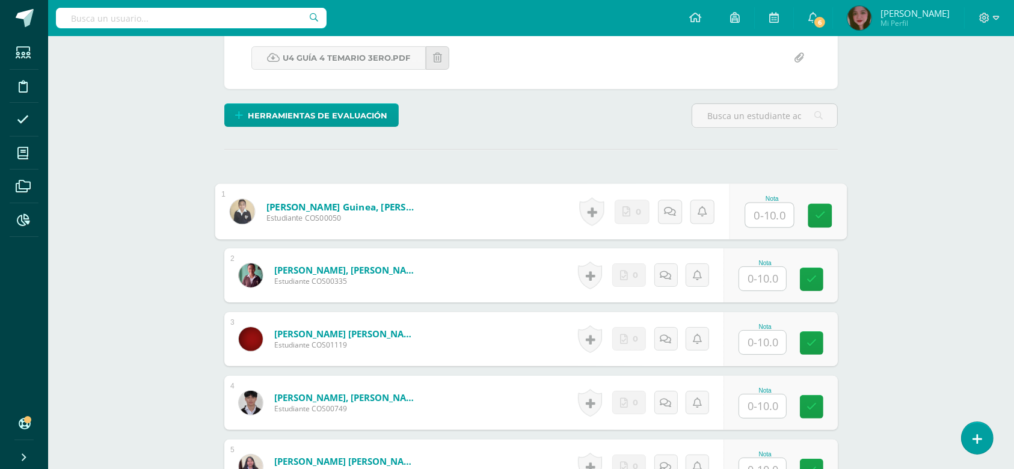
scroll to position [241, 0]
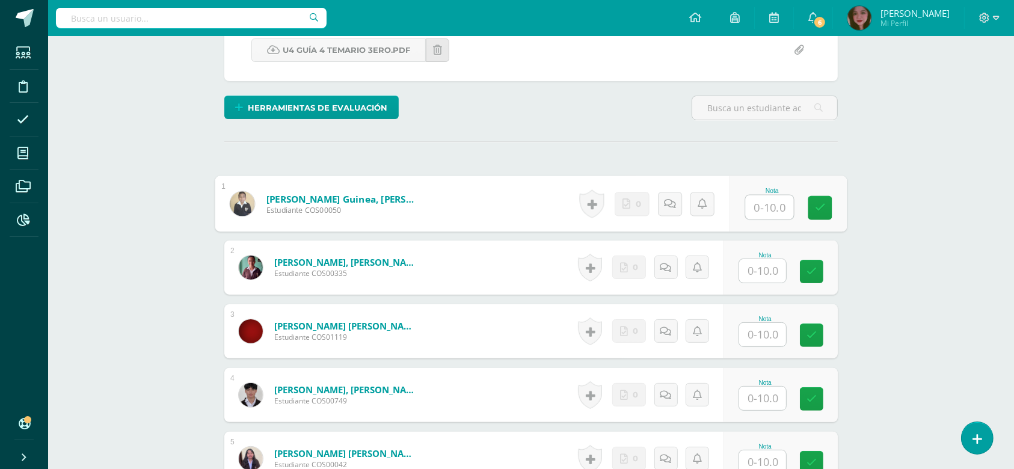
click at [787, 205] on input "text" at bounding box center [770, 207] width 48 height 24
type input "10"
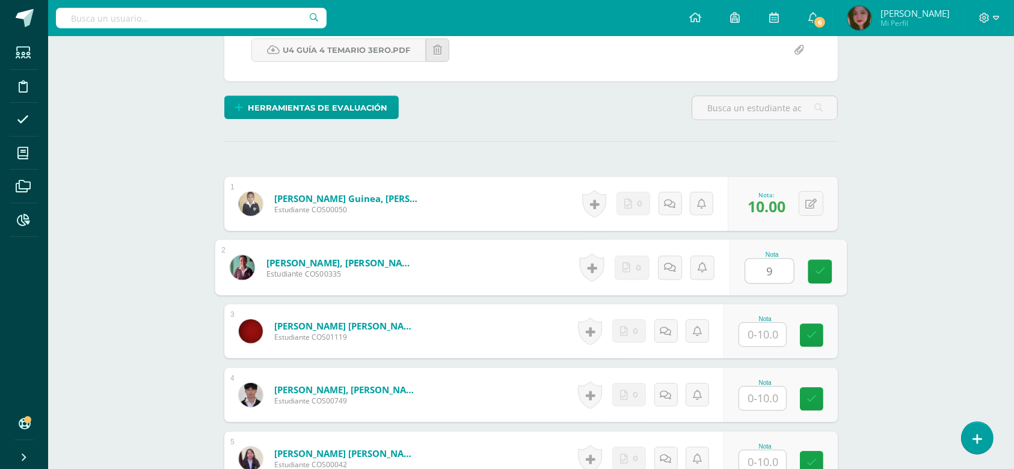
type input "9"
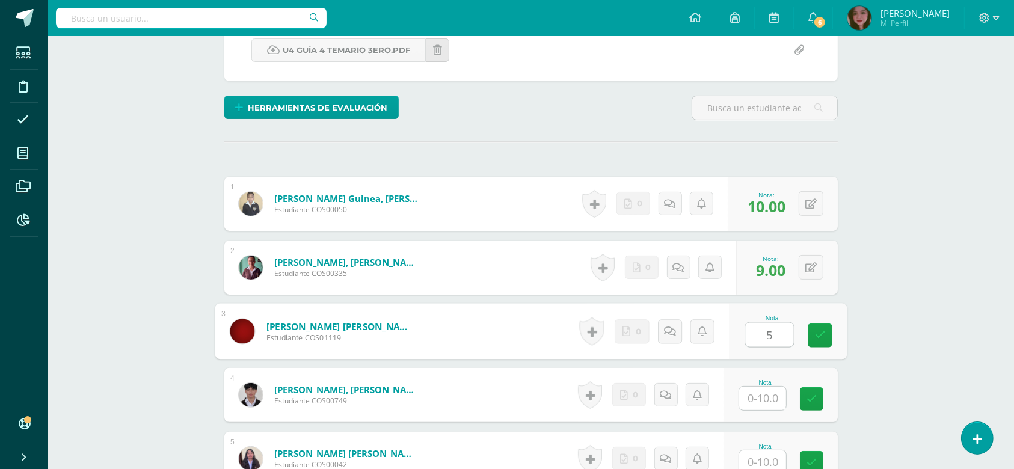
type input "5"
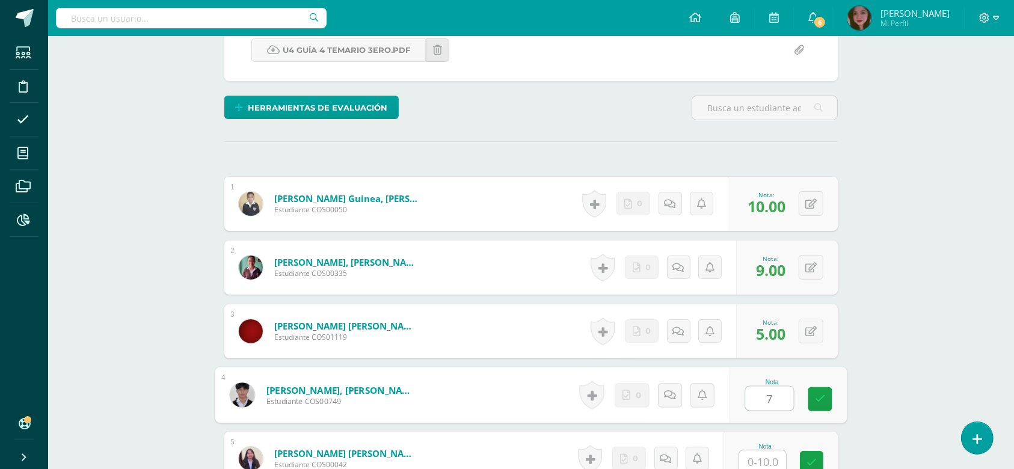
type input "7"
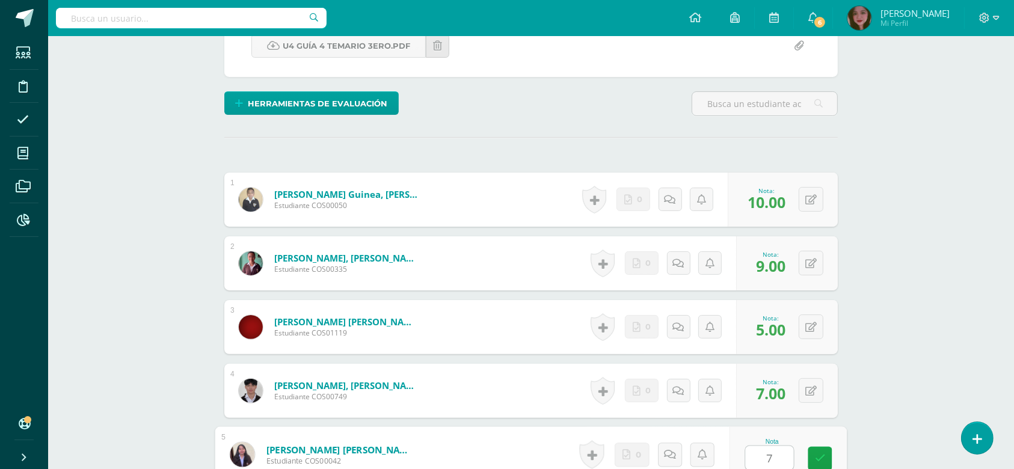
type input "7"
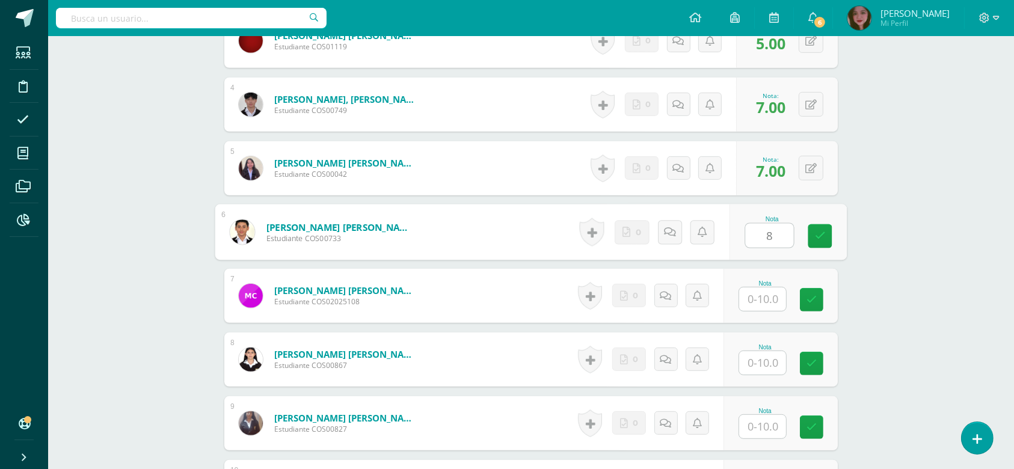
type input "8"
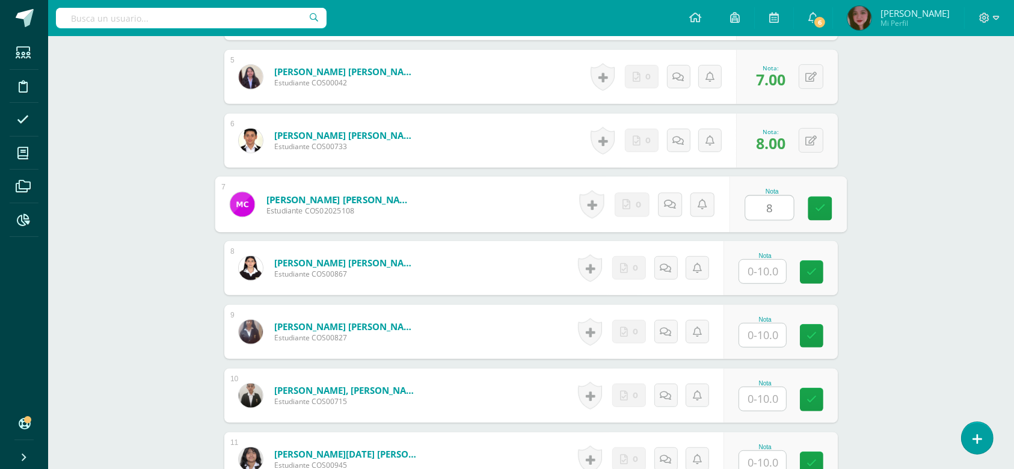
scroll to position [639, 0]
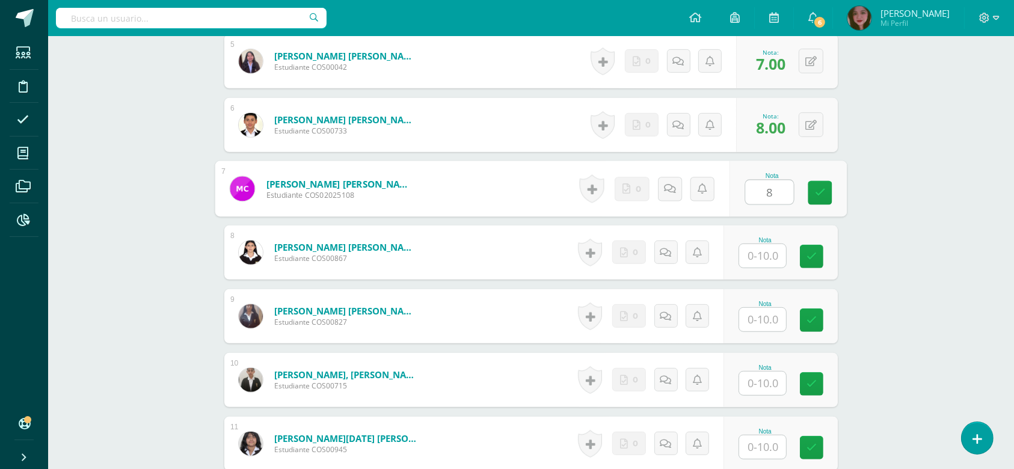
type input "8"
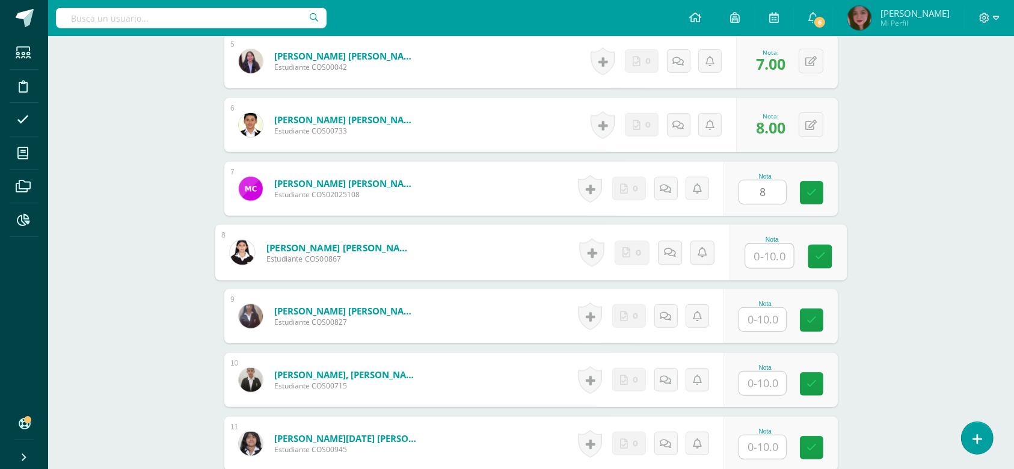
click at [761, 261] on input "text" at bounding box center [770, 256] width 48 height 24
type input "10"
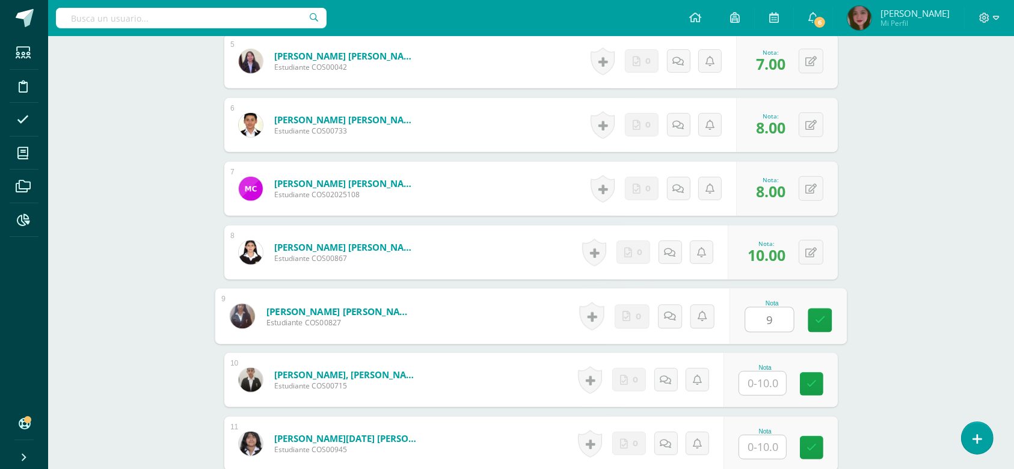
type input "9"
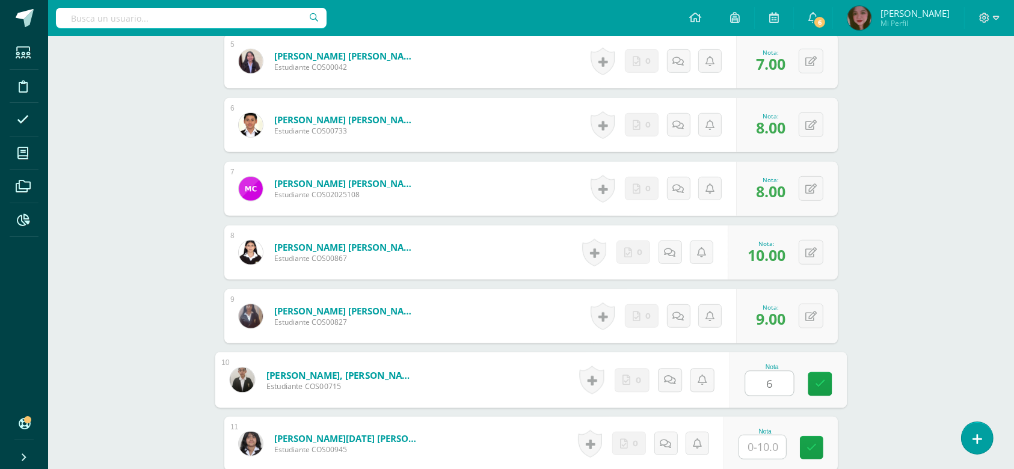
type input "6"
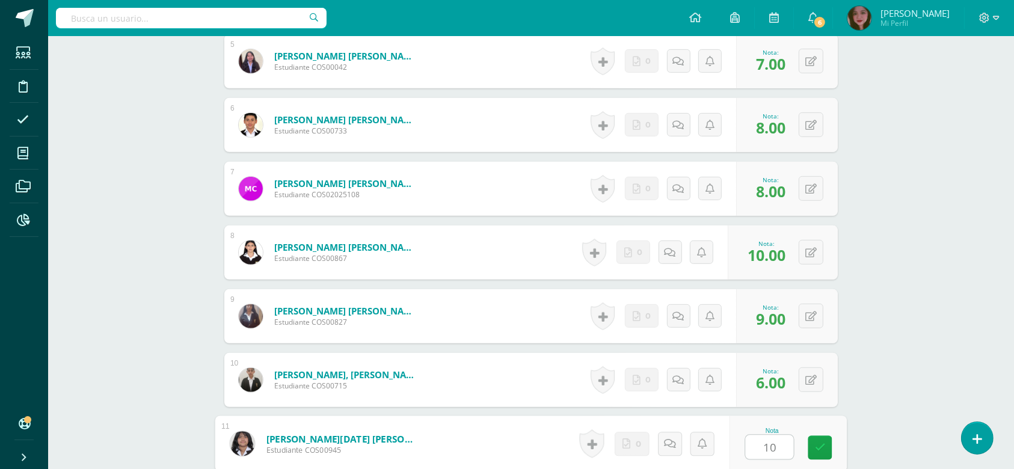
type input "10"
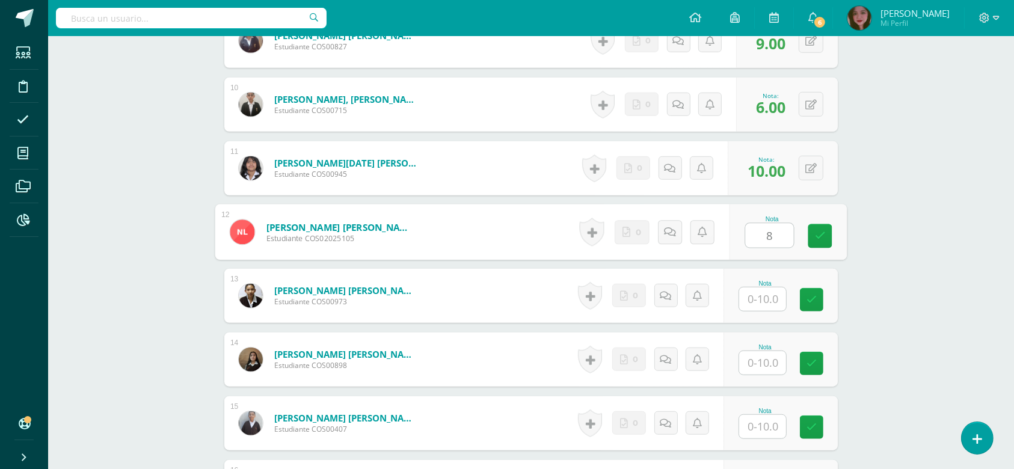
type input "8"
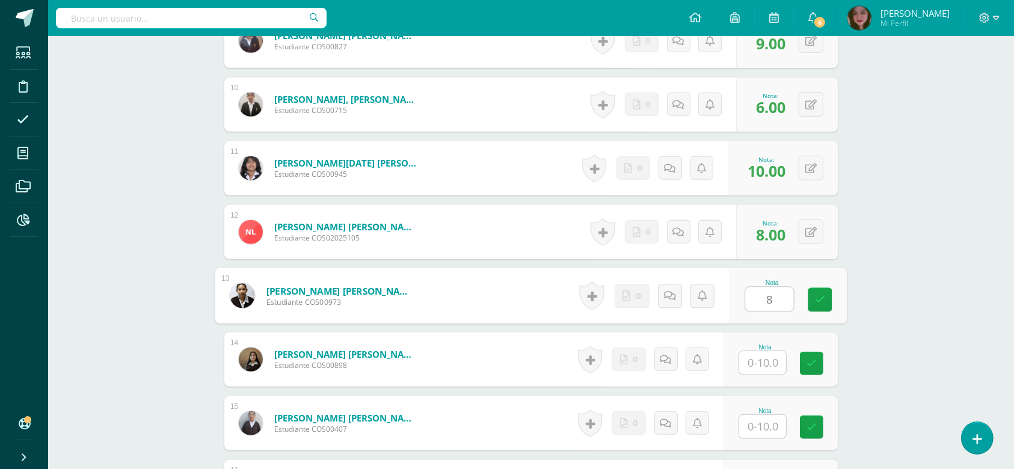
type input "8"
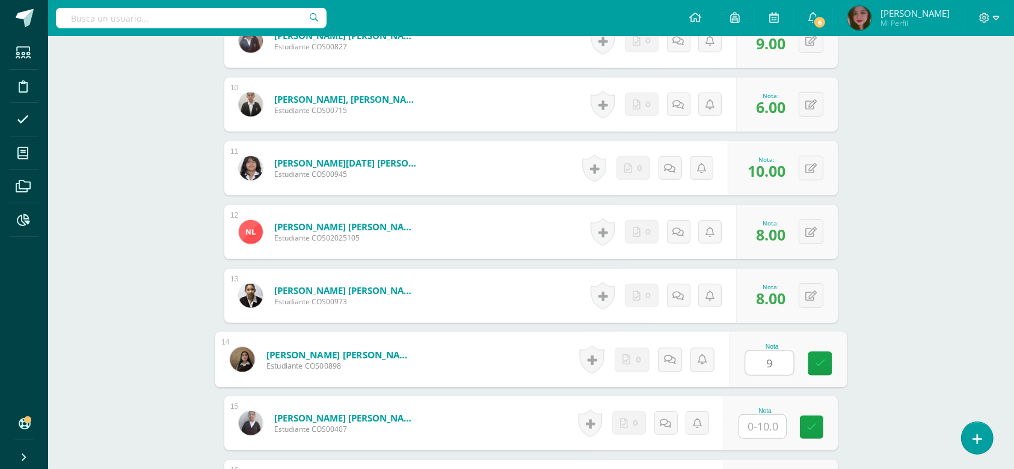
type input "9"
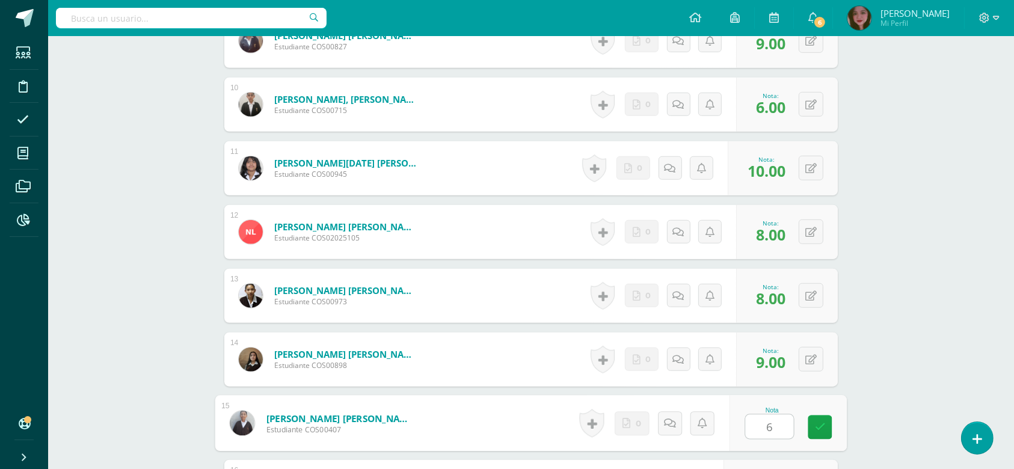
type input "6"
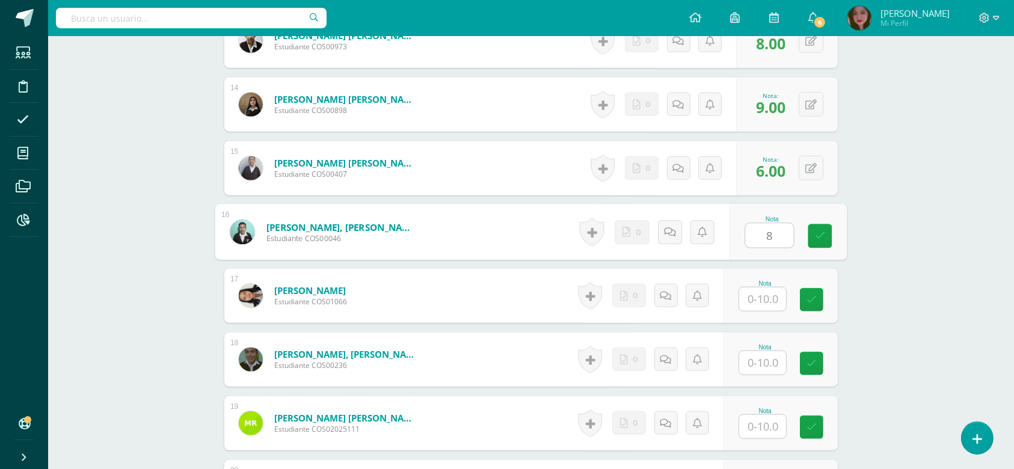
type input "8"
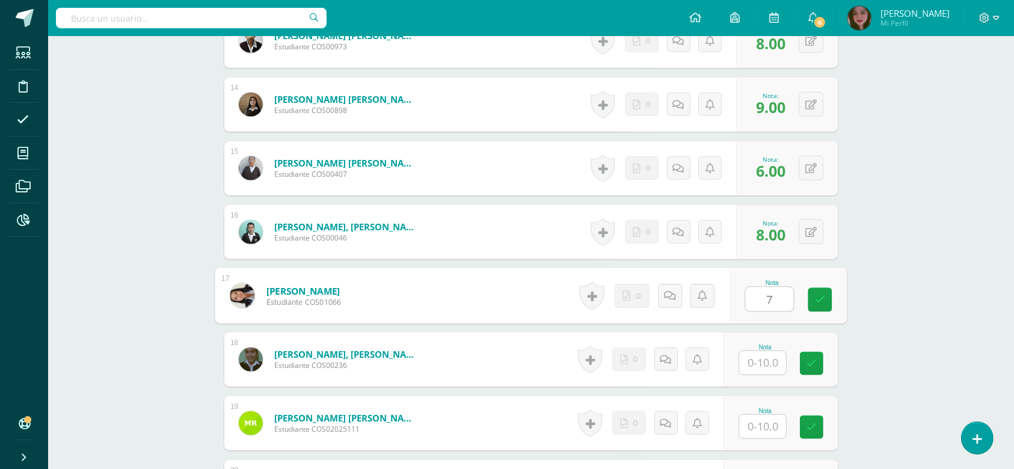
type input "7"
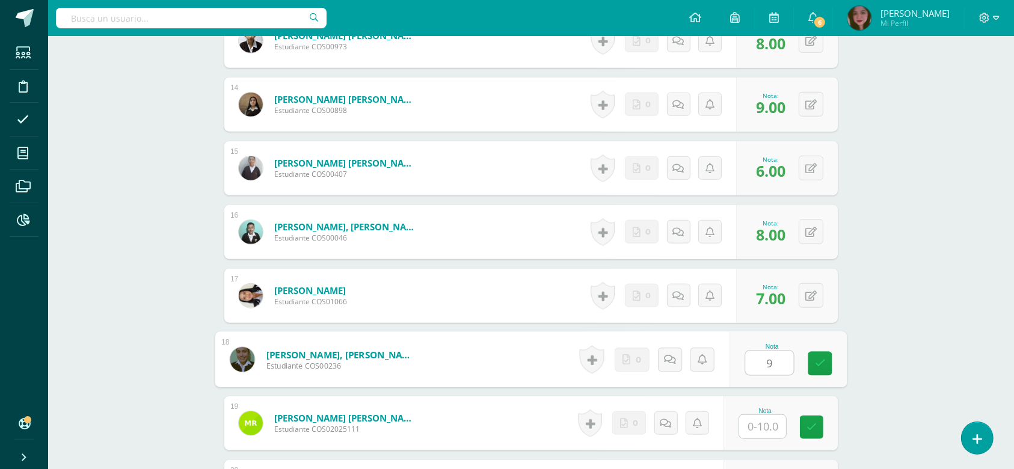
type input "9"
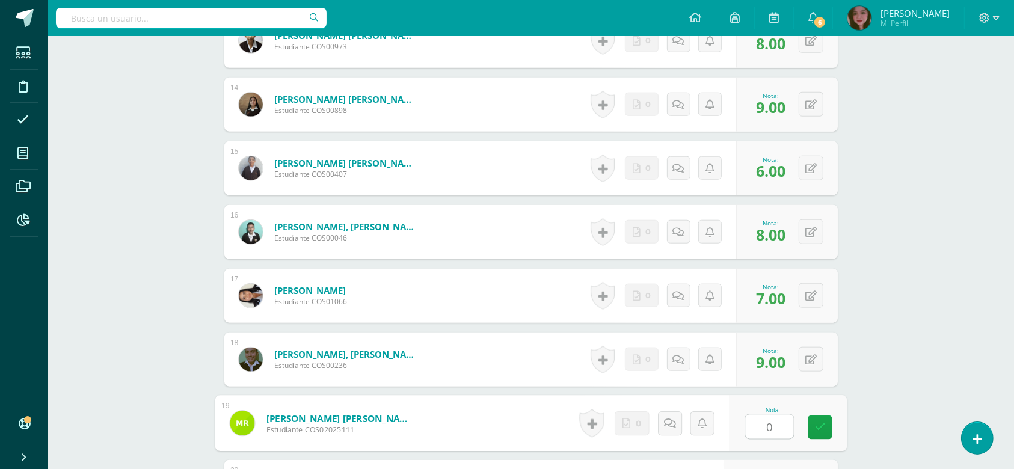
type input "0"
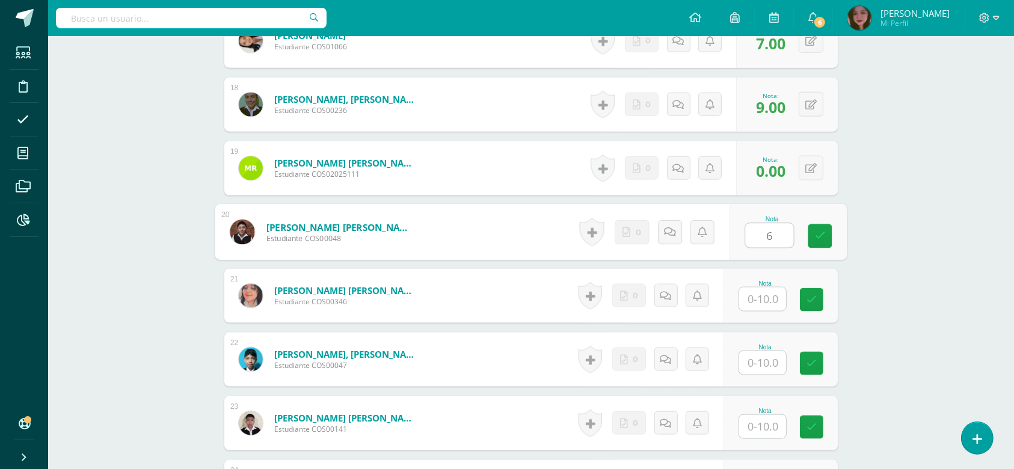
type input "6"
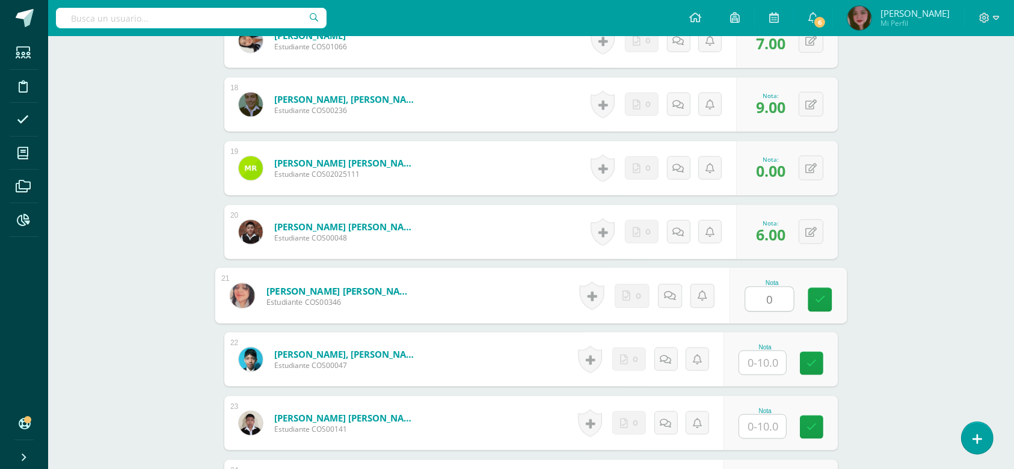
type input "0"
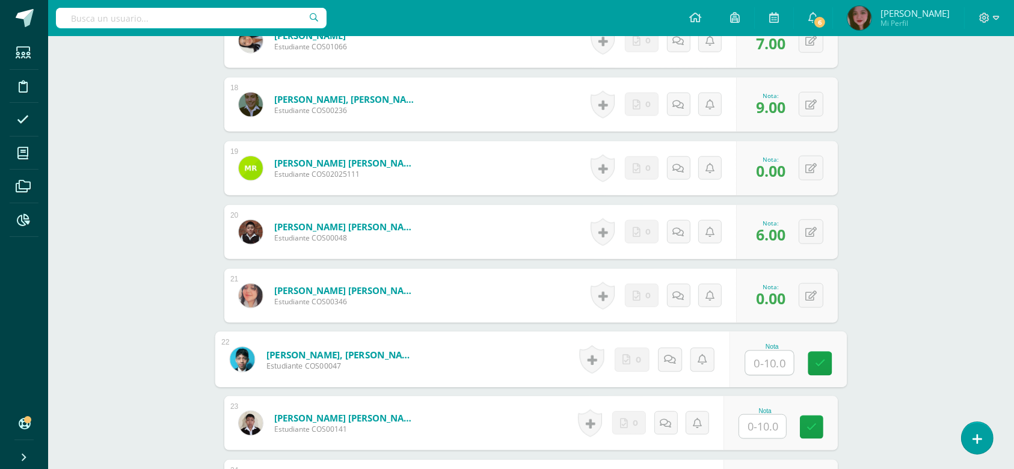
type input "9"
type input "8"
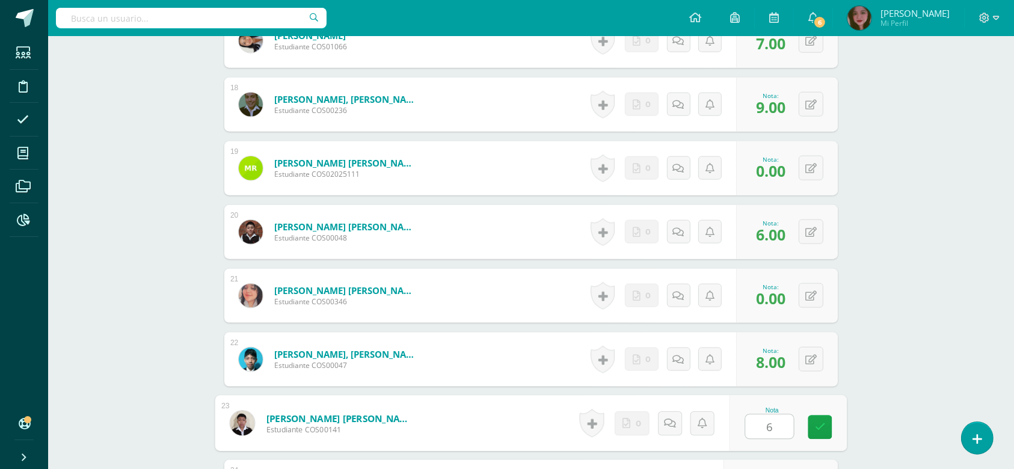
type input "6"
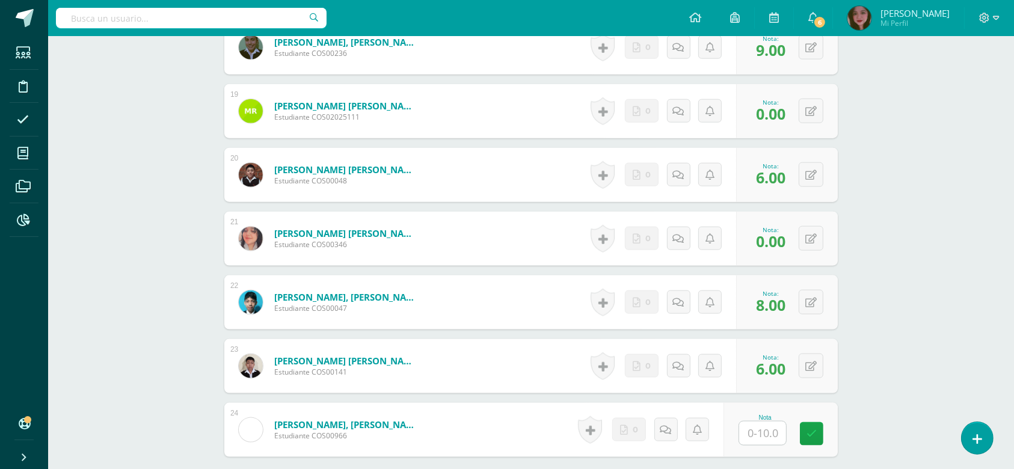
scroll to position [1584, 0]
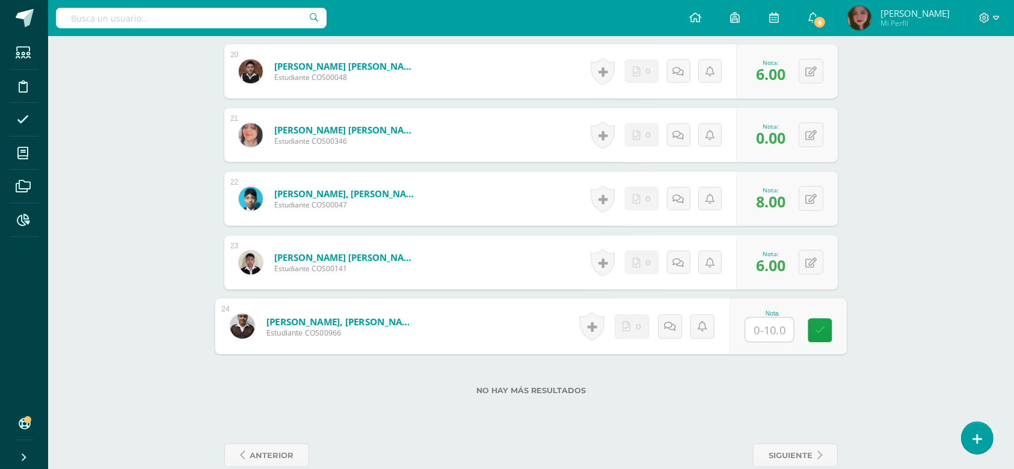
click at [752, 325] on input "text" at bounding box center [770, 330] width 48 height 24
type input "7"
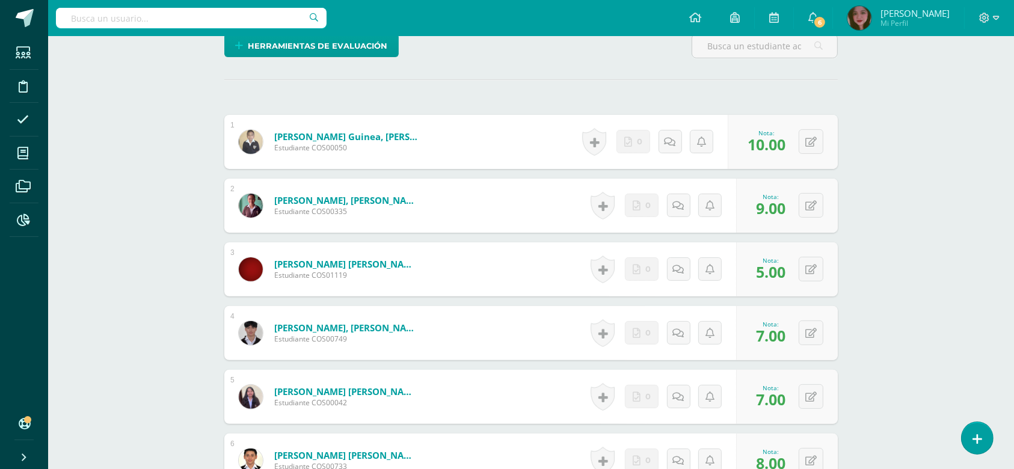
scroll to position [0, 0]
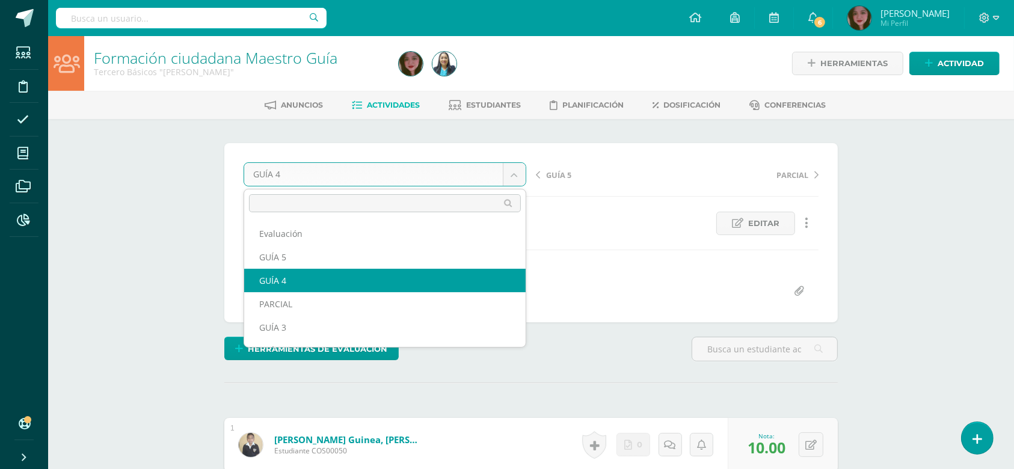
drag, startPoint x: 515, startPoint y: 174, endPoint x: 503, endPoint y: 191, distance: 20.3
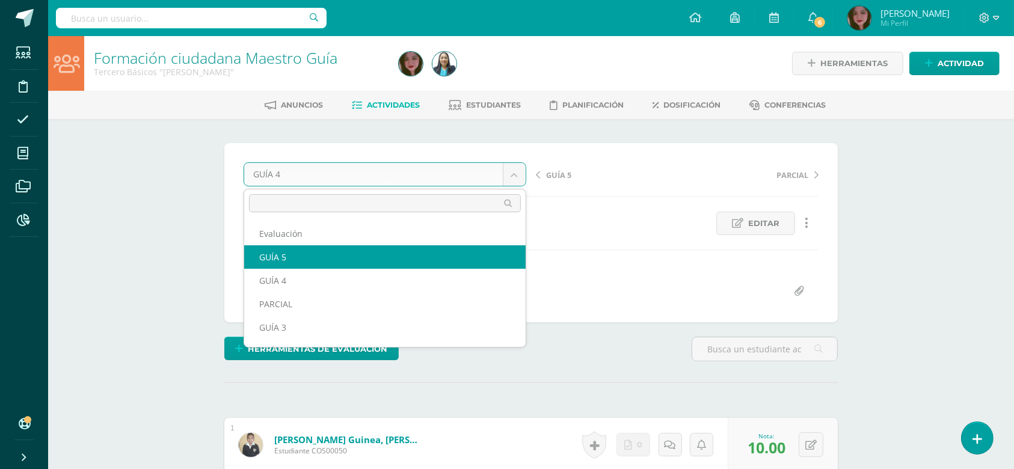
select select "/dashboard/teacher/grade-activity/124541/"
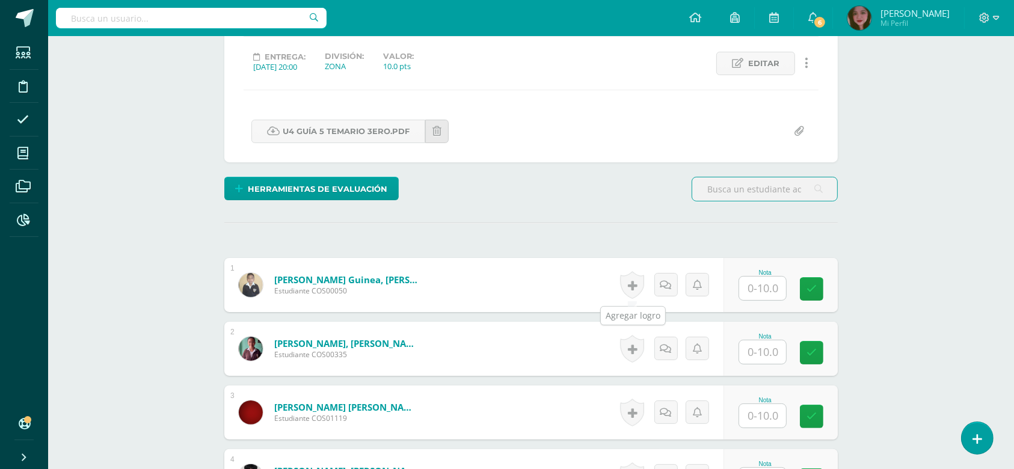
scroll to position [161, 0]
click at [747, 284] on input "text" at bounding box center [762, 287] width 47 height 23
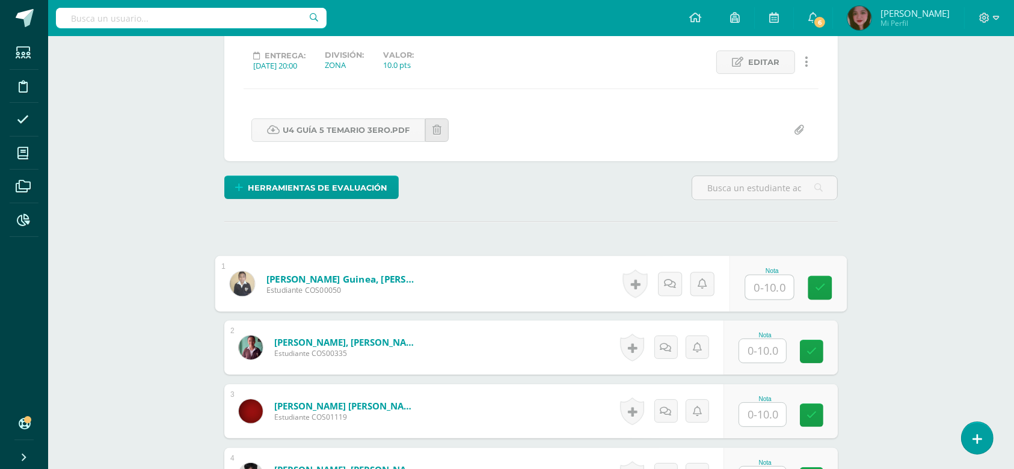
scroll to position [162, 0]
type input "9"
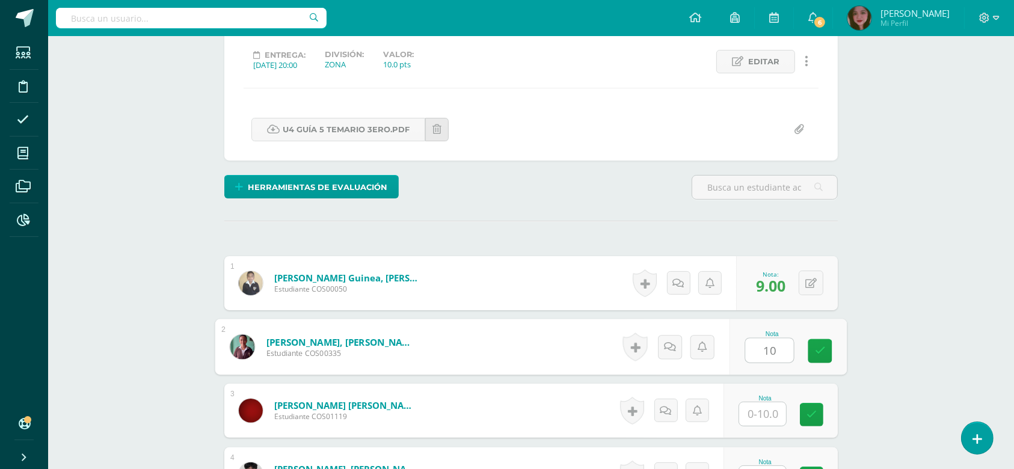
type input "10"
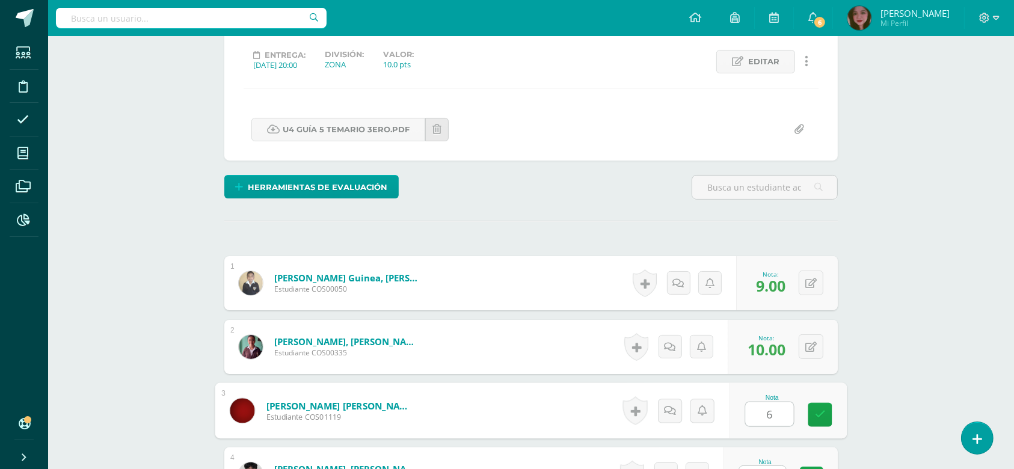
type input "6"
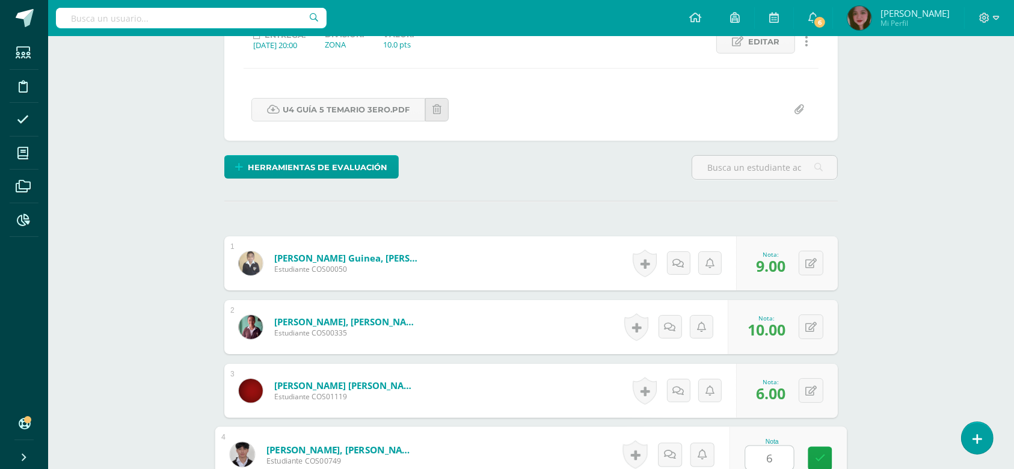
type input "6"
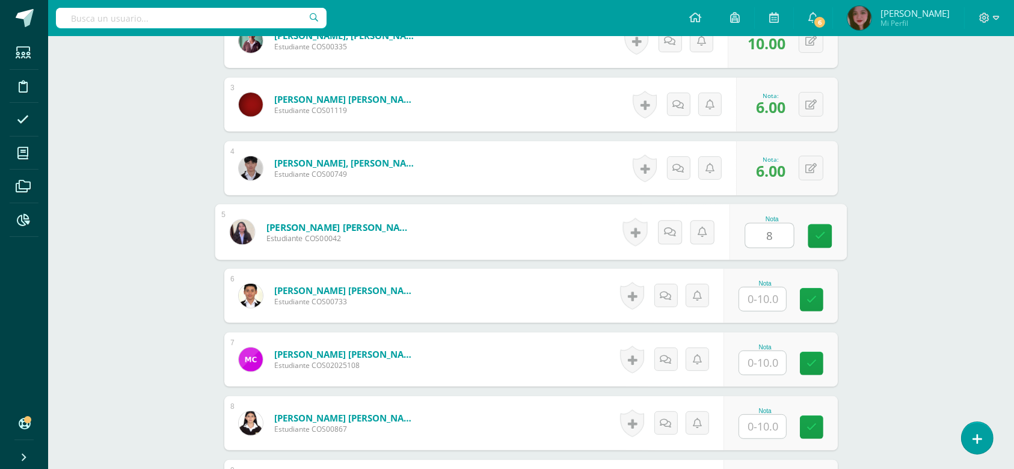
type input "8"
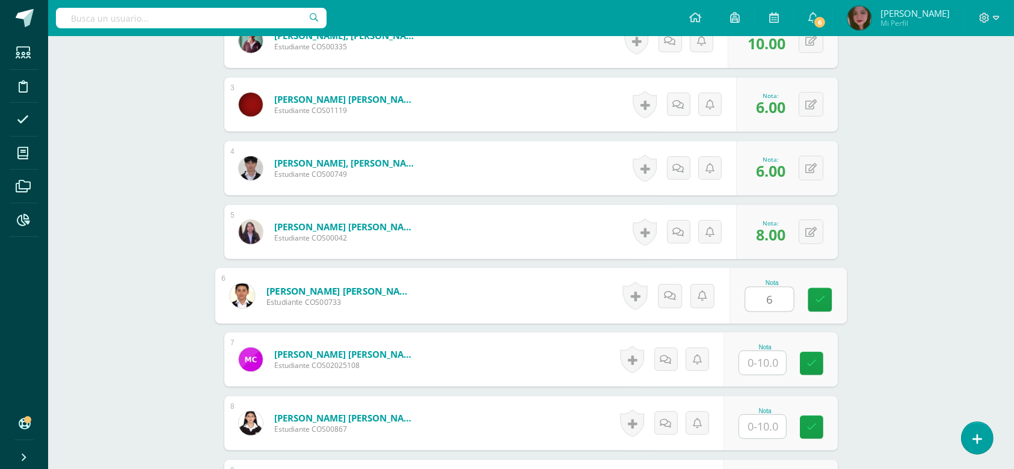
type input "6"
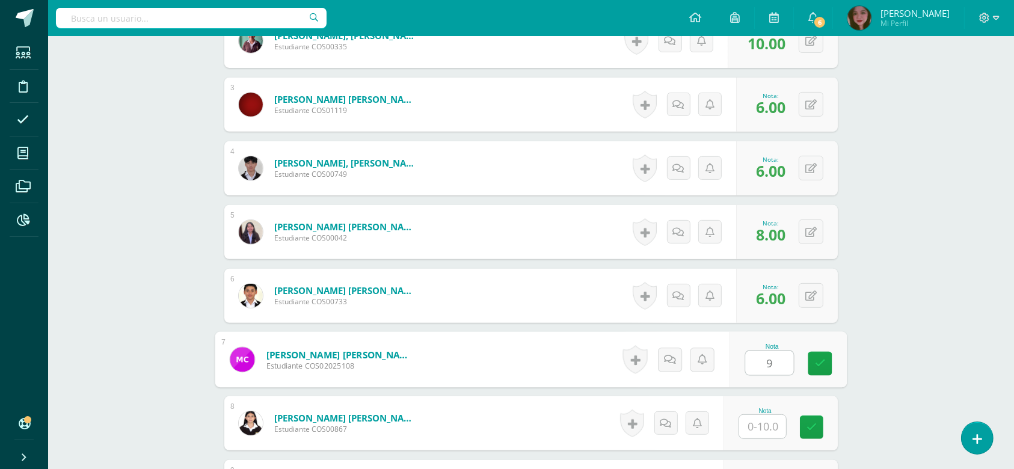
type input "9"
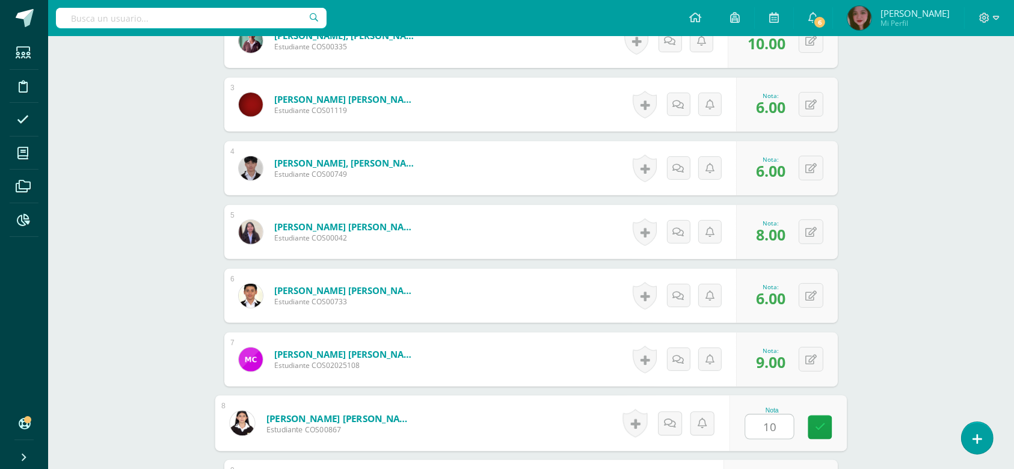
type input "10"
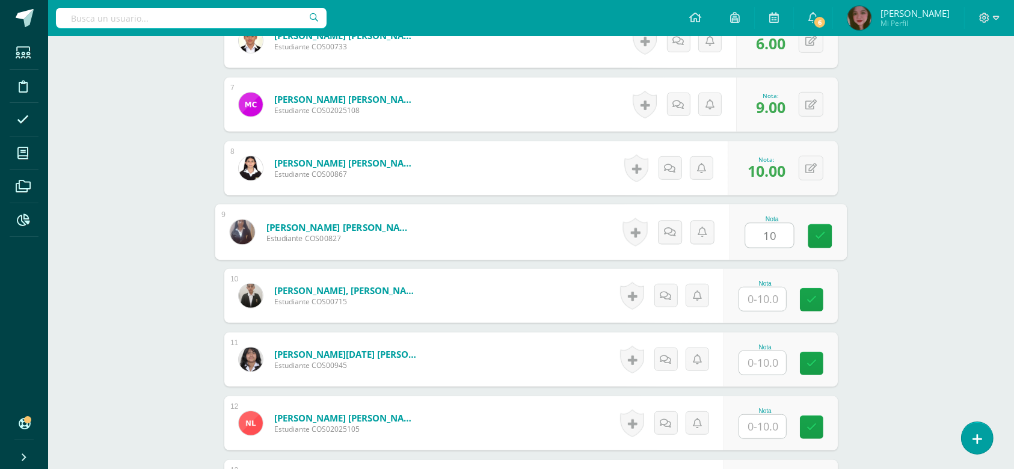
type input "10"
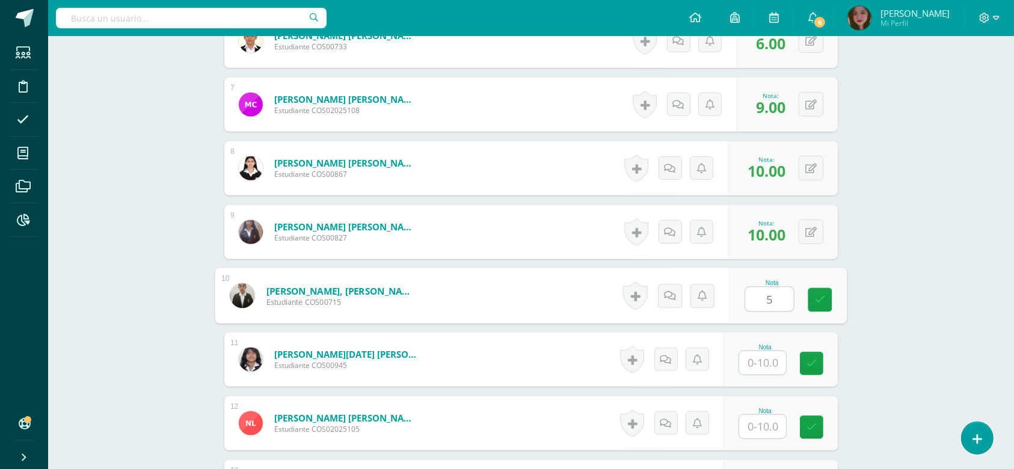
type input "5"
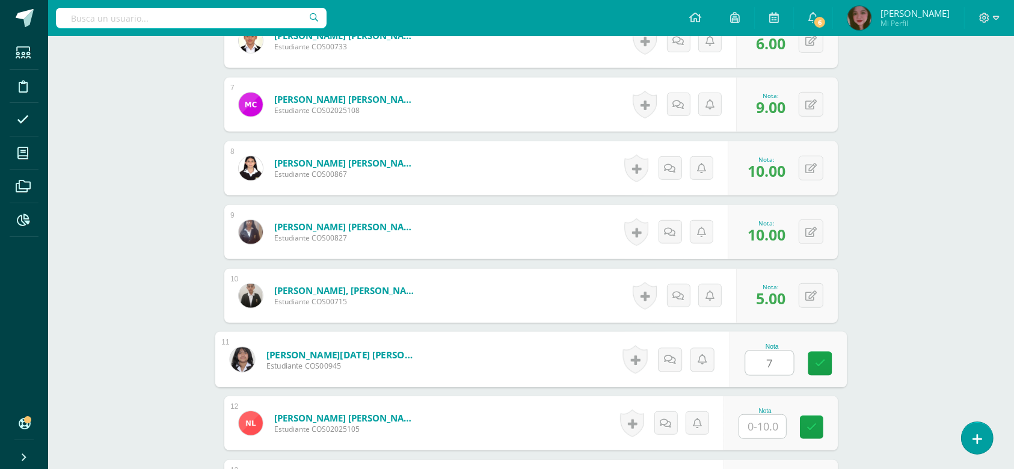
type input "7"
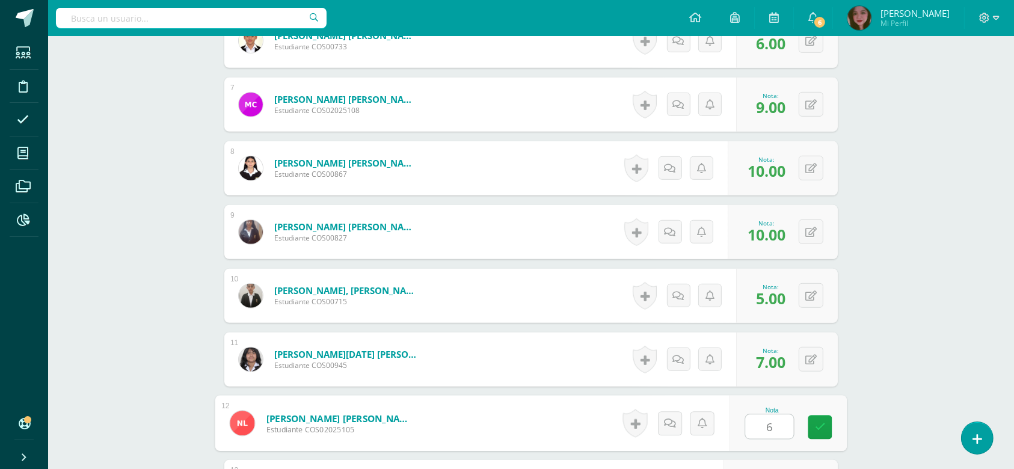
type input "6"
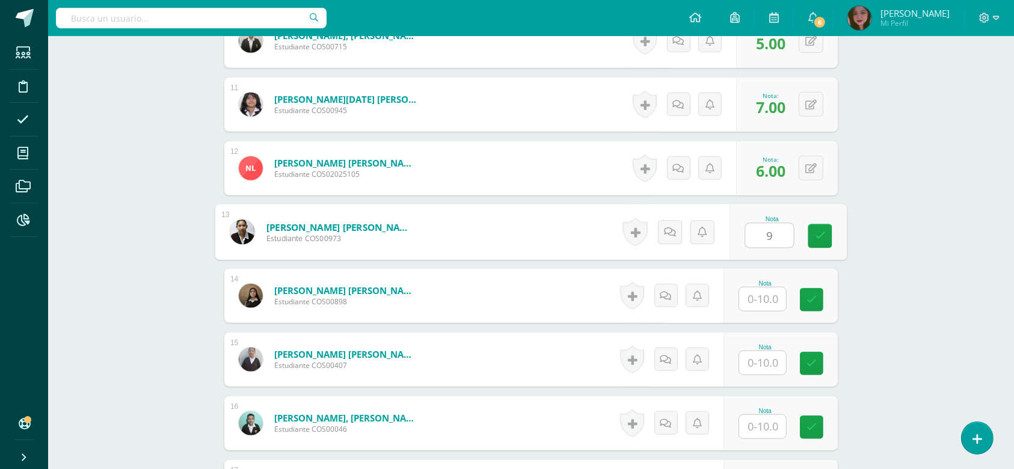
type input "9"
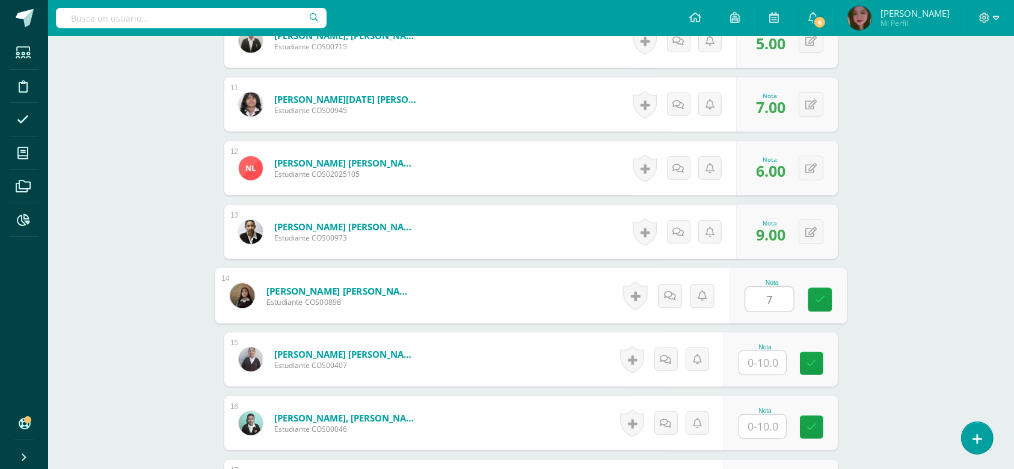
type input "7"
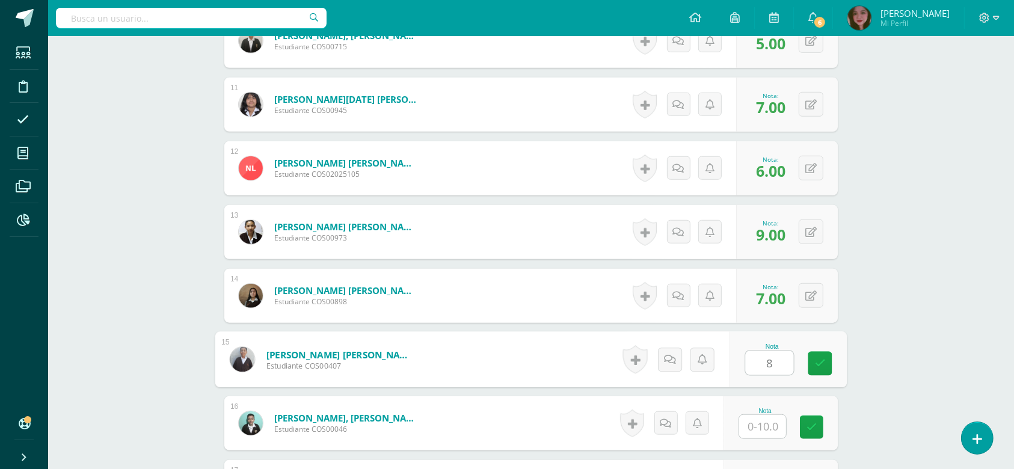
type input "8"
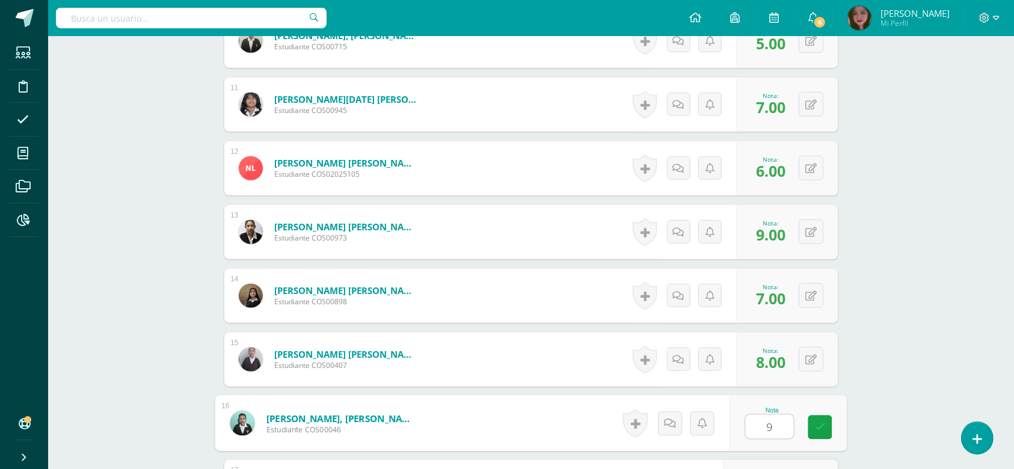
type input "9"
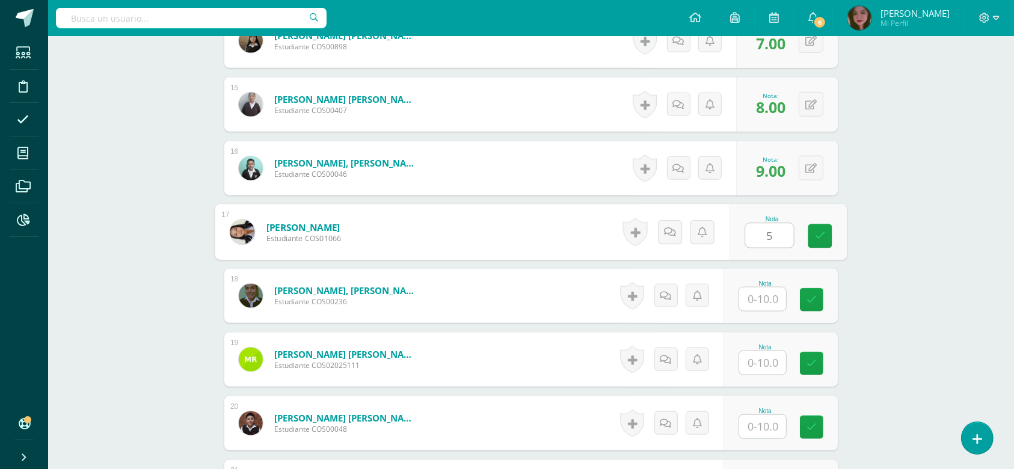
type input "5"
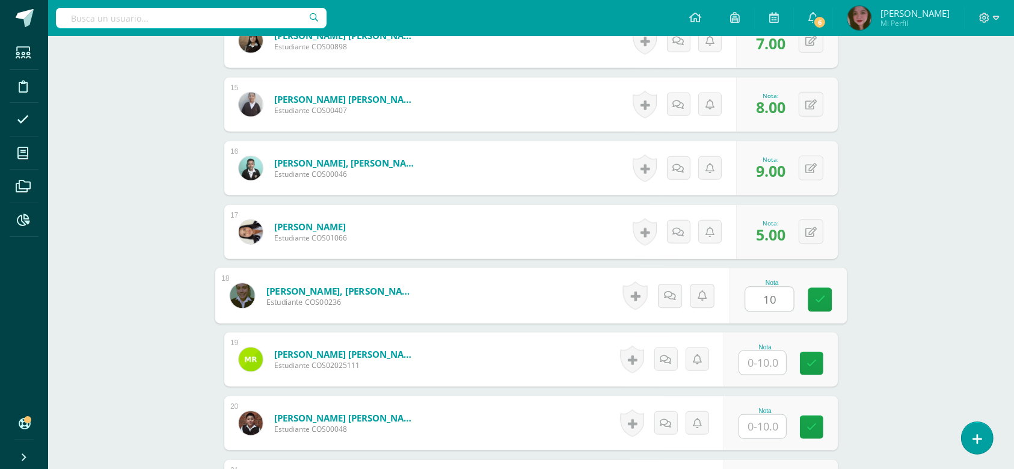
type input "10"
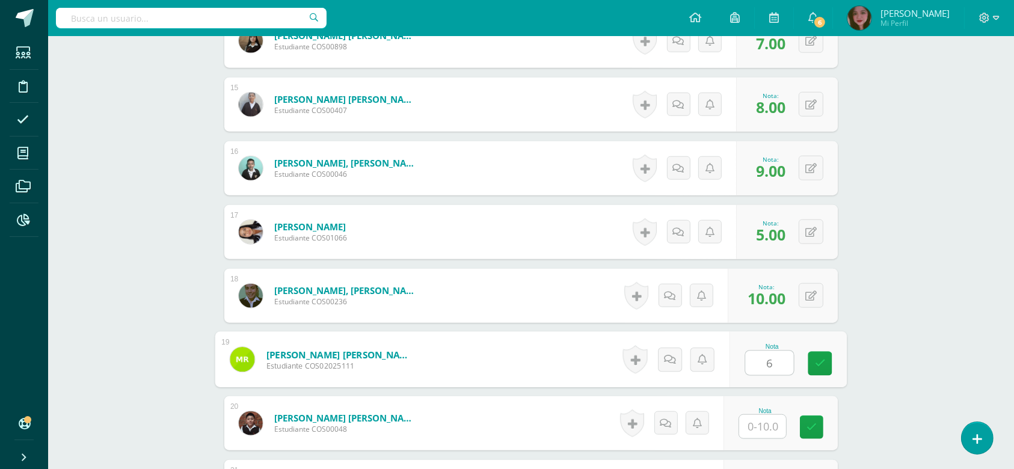
type input "6"
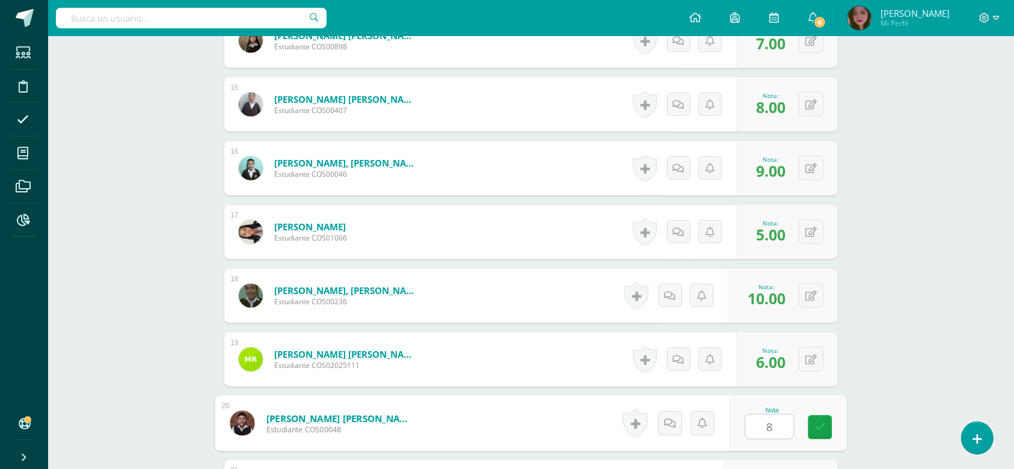
type input "8"
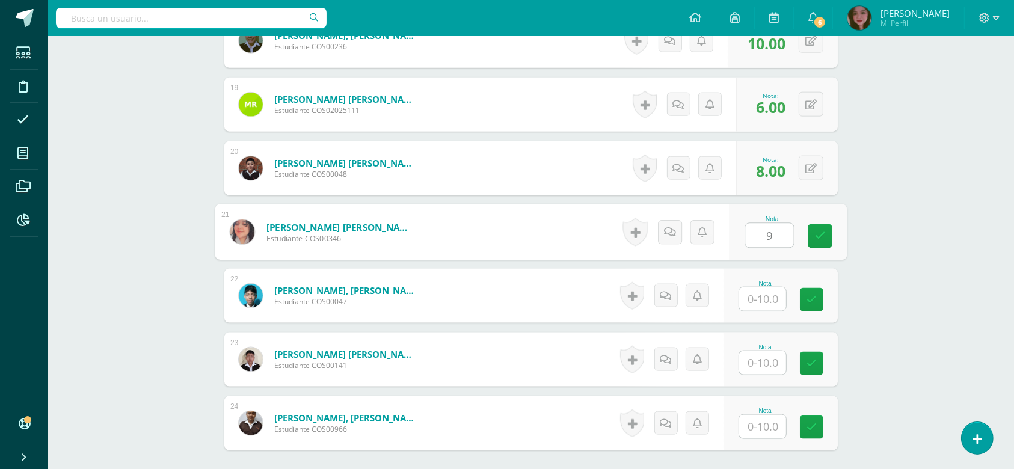
type input "9"
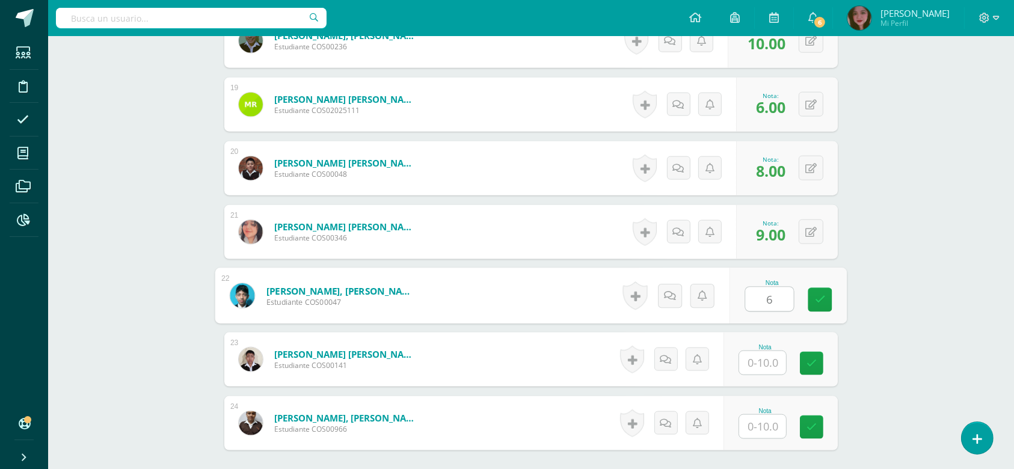
type input "6"
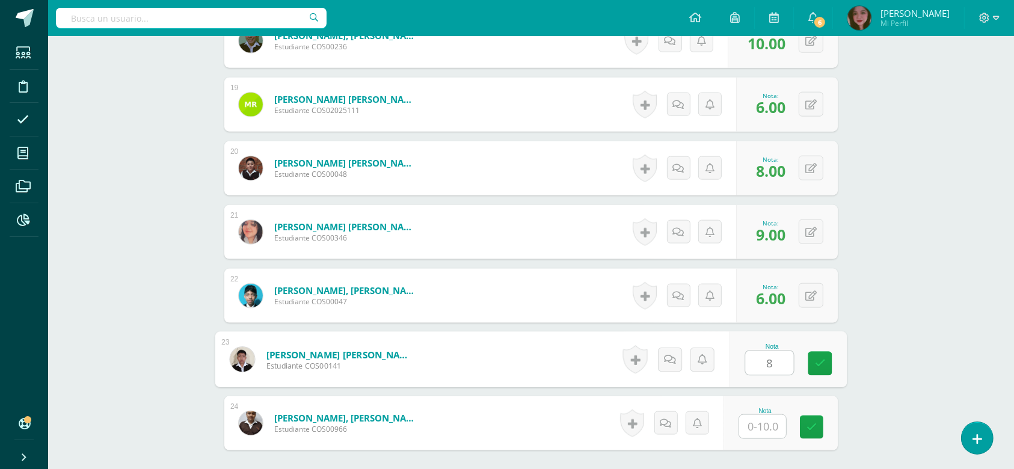
type input "8"
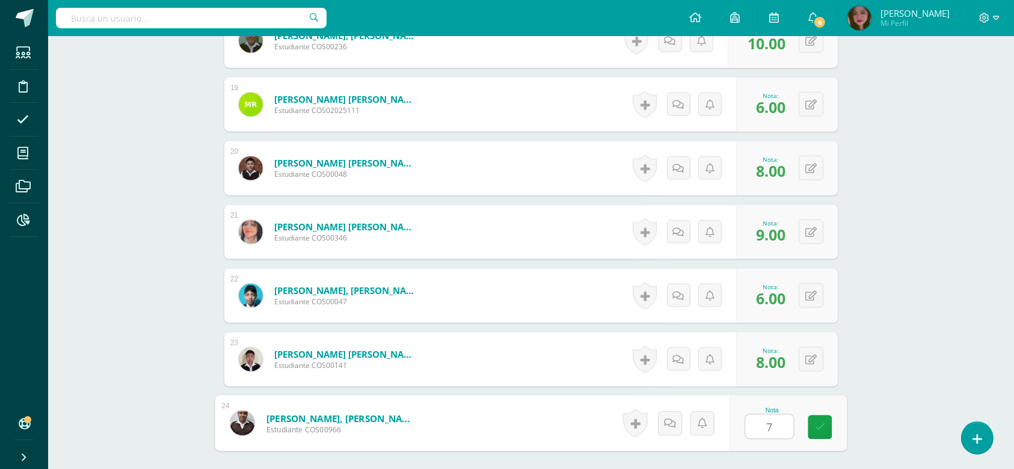
type input "7"
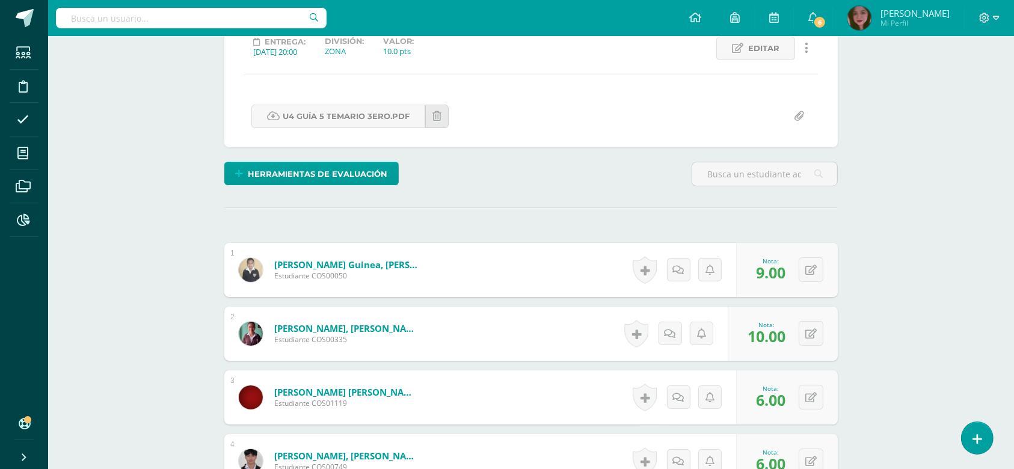
scroll to position [0, 0]
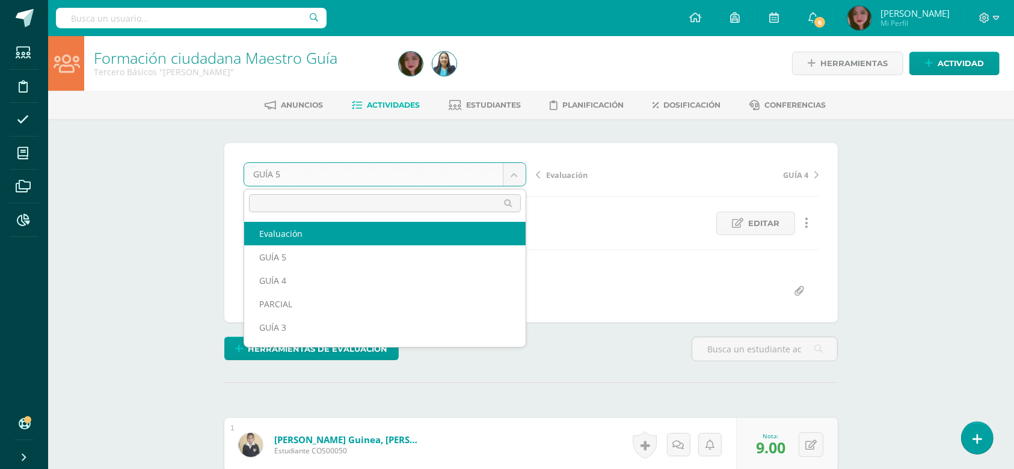
select select "/dashboard/teacher/grade-activity/124636/"
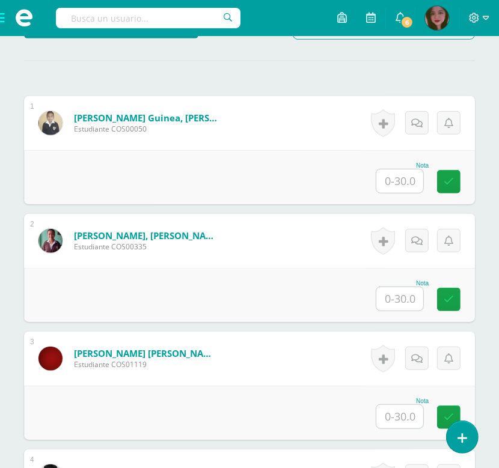
scroll to position [375, 0]
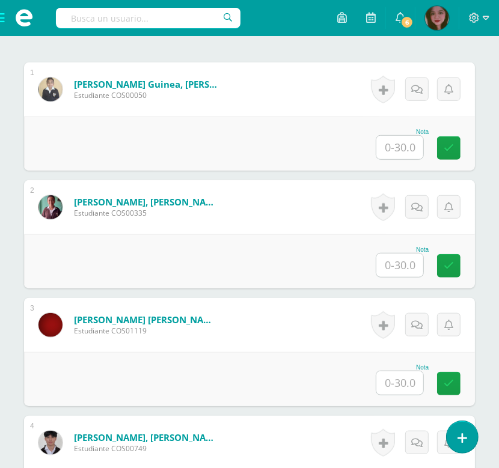
click at [410, 143] on input "text" at bounding box center [399, 147] width 47 height 23
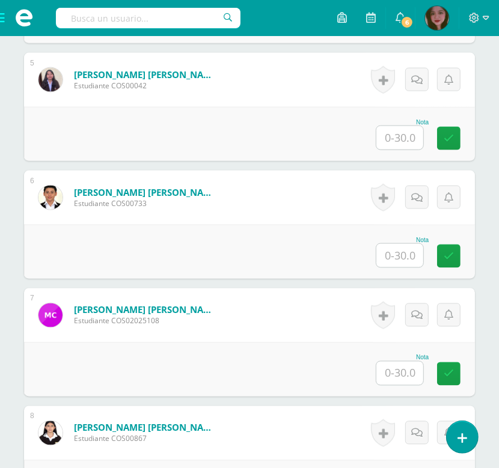
scroll to position [856, 0]
type input "20"
click at [394, 373] on input "text" at bounding box center [399, 373] width 47 height 23
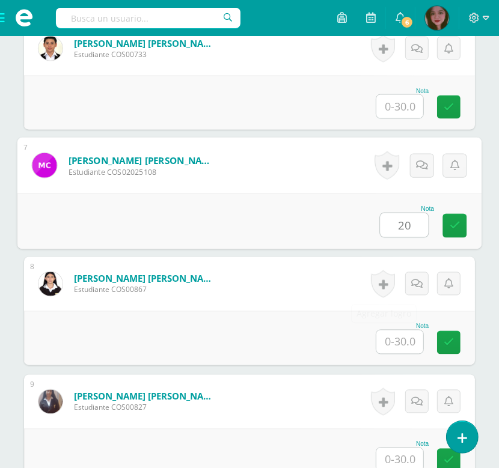
scroll to position [1017, 0]
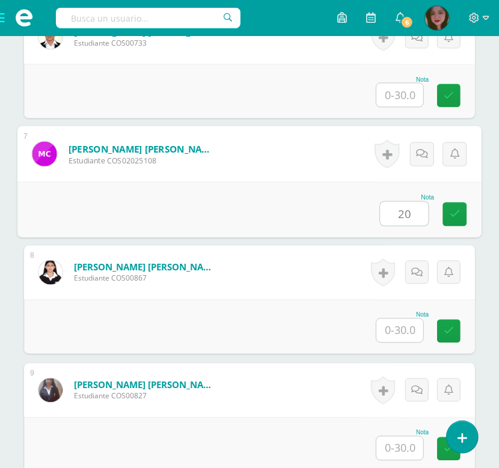
type input "20"
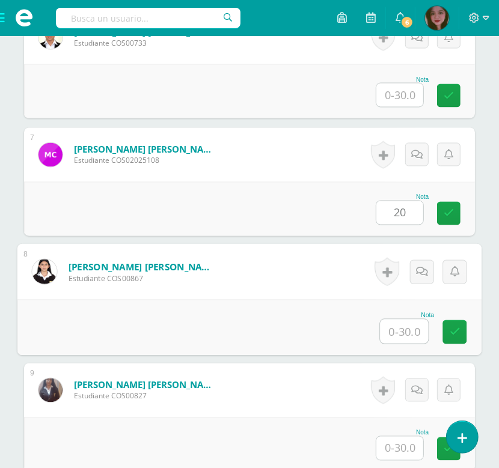
click at [409, 328] on input "text" at bounding box center [405, 332] width 48 height 24
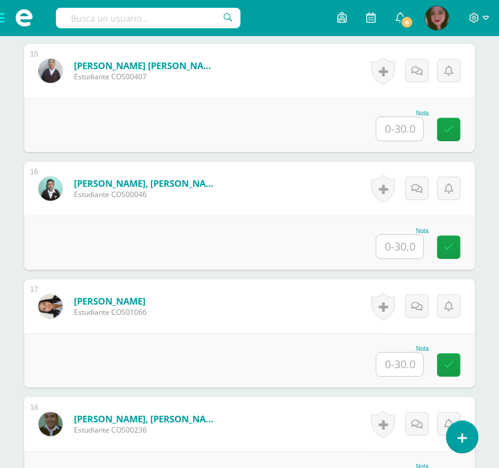
scroll to position [2059, 0]
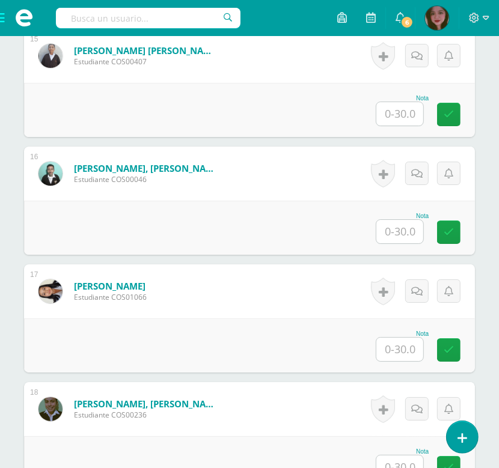
type input "20"
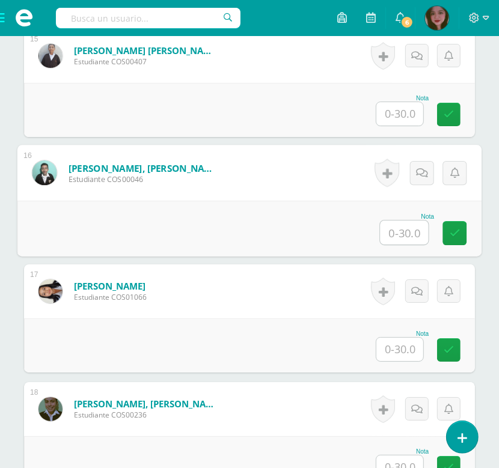
click at [411, 230] on input "text" at bounding box center [405, 233] width 48 height 24
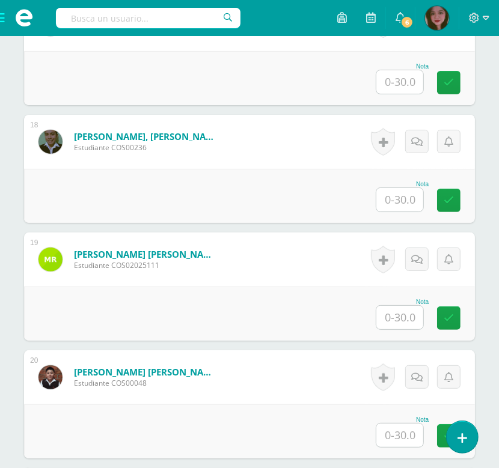
scroll to position [2353, 0]
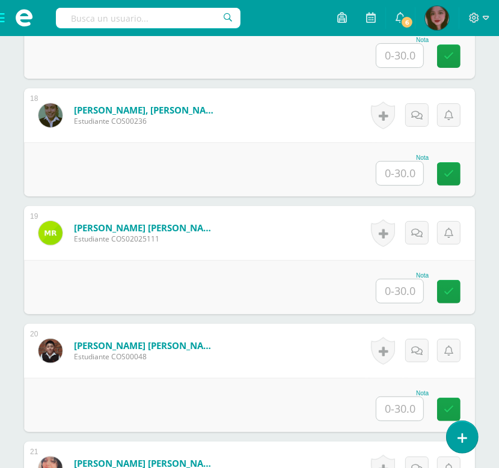
type input "20"
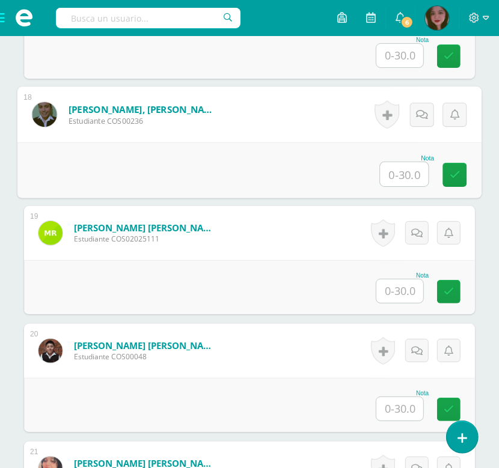
click at [411, 164] on input "text" at bounding box center [405, 174] width 48 height 24
type input "20"
click at [406, 293] on input "text" at bounding box center [399, 291] width 47 height 23
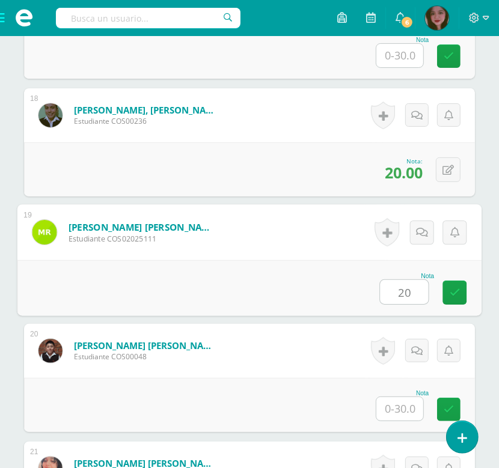
type input "20"
click at [325, 284] on div "Nota 20" at bounding box center [249, 288] width 465 height 56
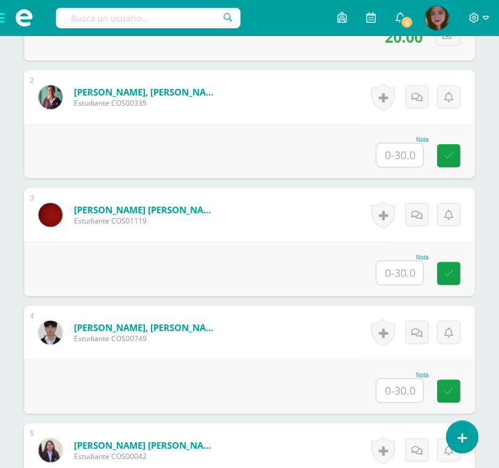
scroll to position [482, 0]
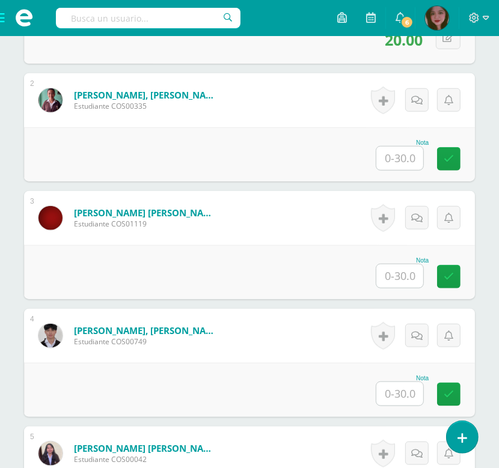
click at [408, 283] on input "text" at bounding box center [399, 276] width 47 height 23
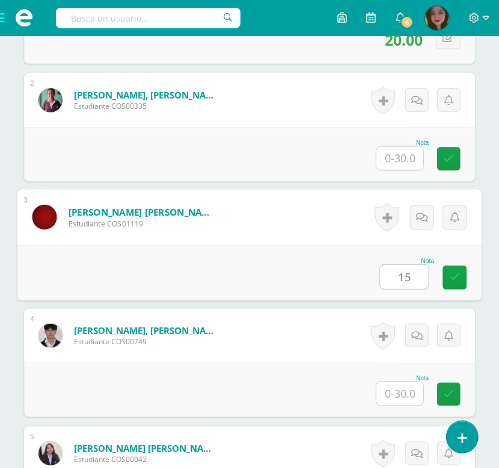
type input "15"
click at [287, 260] on div "Nota 15" at bounding box center [249, 273] width 465 height 56
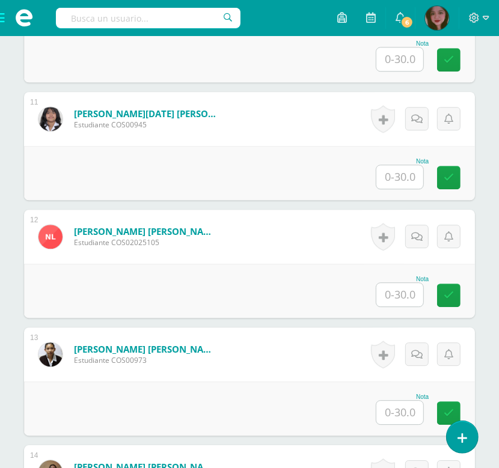
scroll to position [1525, 0]
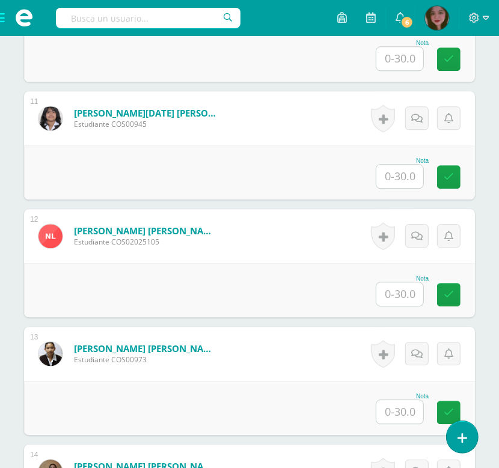
click at [405, 295] on input "text" at bounding box center [399, 294] width 47 height 23
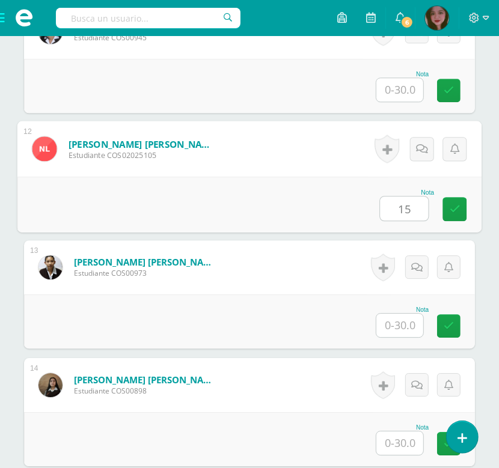
scroll to position [1658, 0]
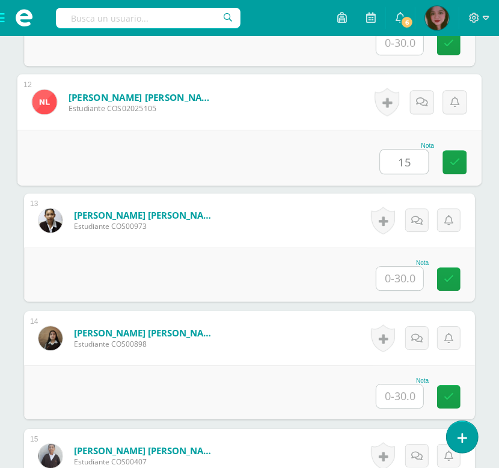
type input "15"
click at [414, 272] on input "text" at bounding box center [399, 278] width 47 height 23
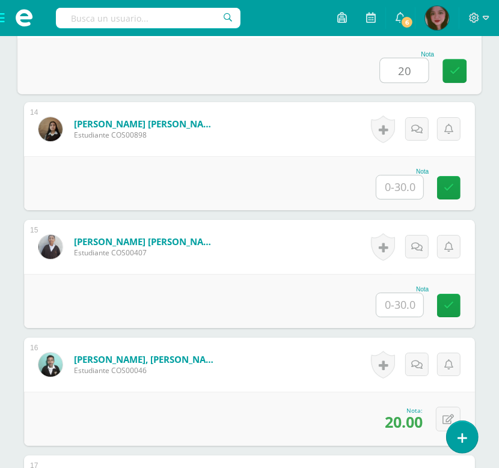
scroll to position [1872, 0]
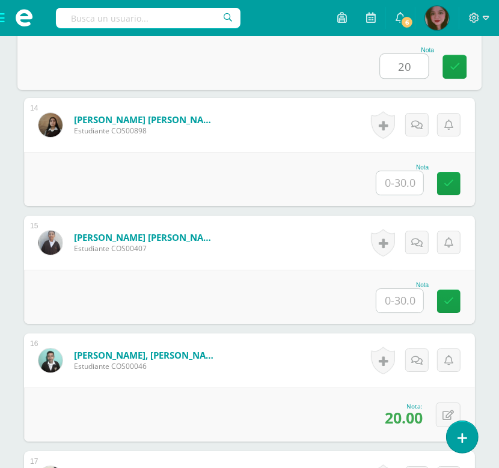
type input "20"
click at [396, 300] on input "text" at bounding box center [399, 300] width 47 height 23
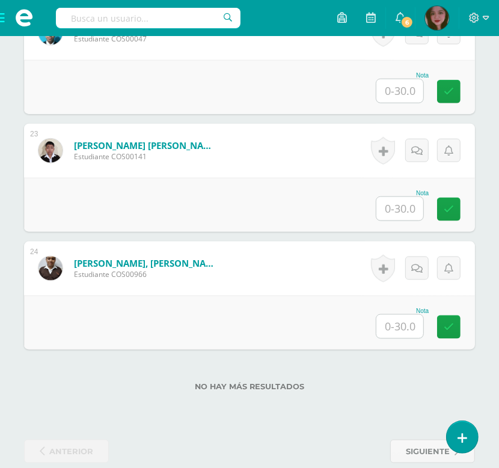
scroll to position [2927, 0]
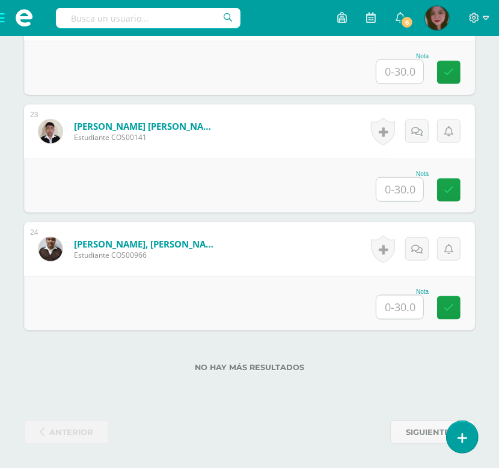
type input "20"
click at [406, 307] on input "text" at bounding box center [399, 307] width 47 height 23
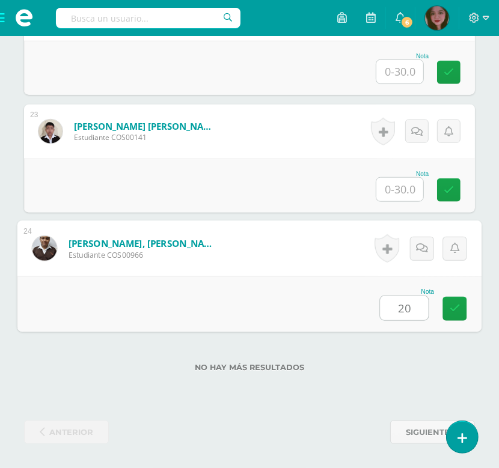
type input "20"
click at [407, 186] on input "text" at bounding box center [399, 189] width 47 height 23
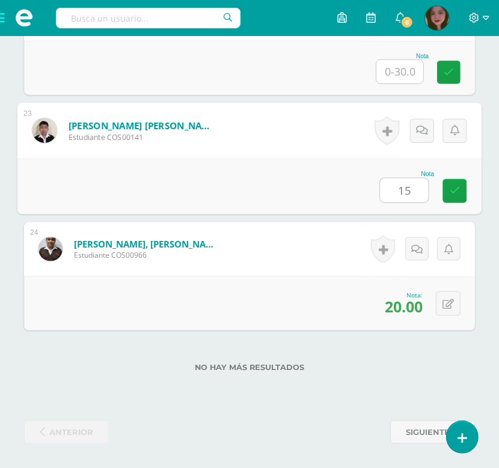
type input "15"
click at [320, 176] on div "Nota 15" at bounding box center [249, 187] width 465 height 56
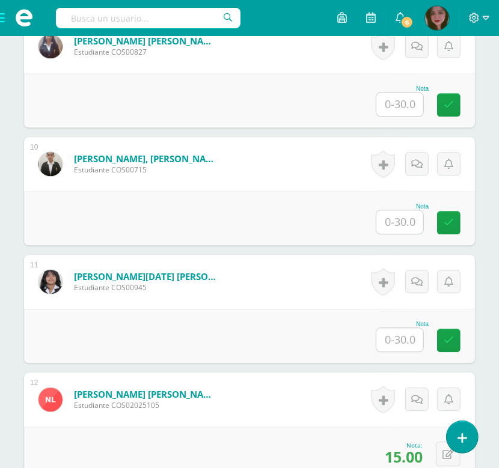
scroll to position [1424, 0]
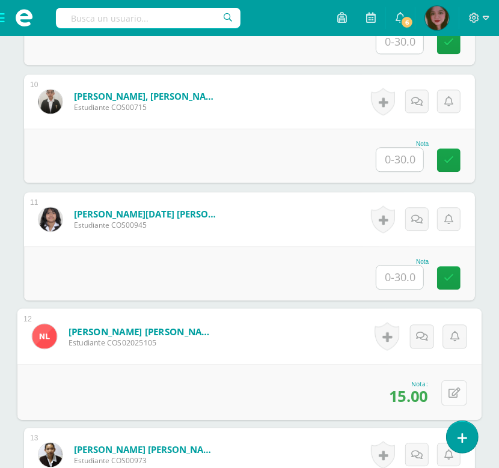
click at [450, 392] on icon at bounding box center [455, 393] width 12 height 10
click at [432, 390] on link at bounding box center [422, 397] width 24 height 24
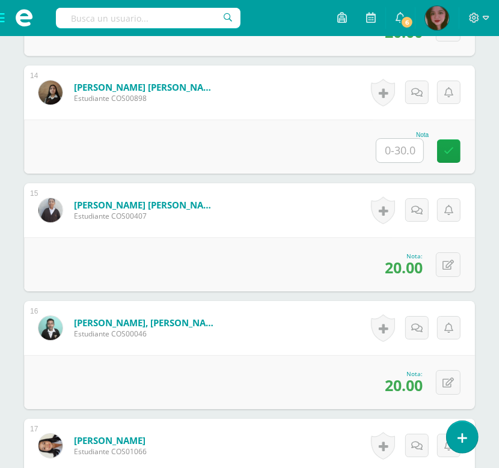
scroll to position [1878, 0]
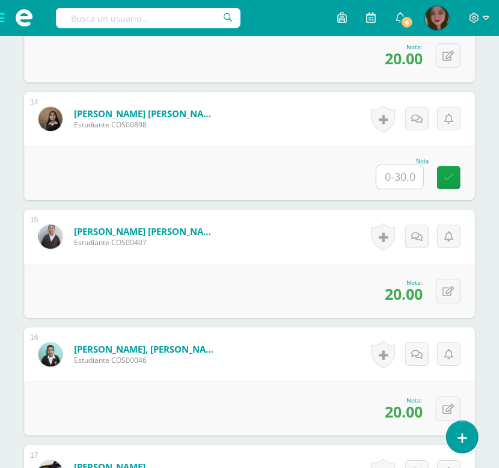
click at [404, 174] on input "text" at bounding box center [399, 176] width 47 height 23
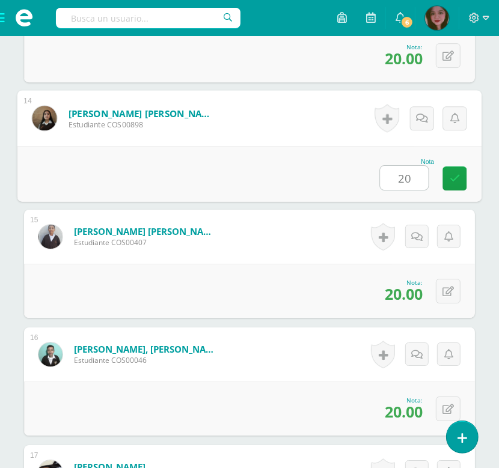
click at [317, 264] on div "0 Logros Logros obtenidos Aún no hay logros agregados Nota: 20.00" at bounding box center [249, 291] width 451 height 54
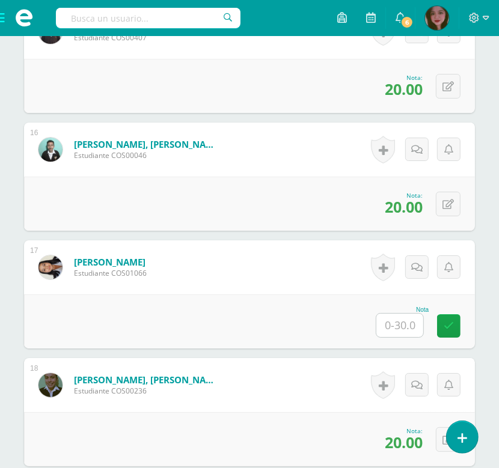
scroll to position [2092, 0]
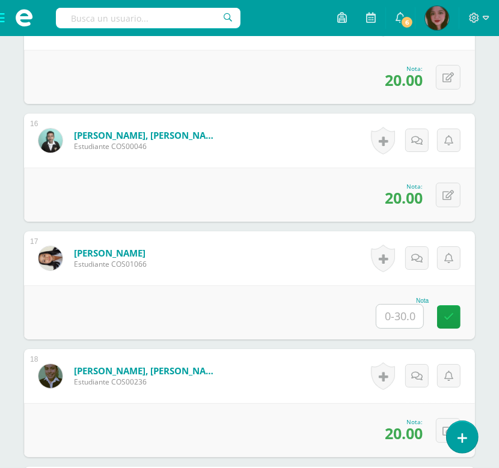
click at [401, 317] on input "text" at bounding box center [399, 316] width 47 height 23
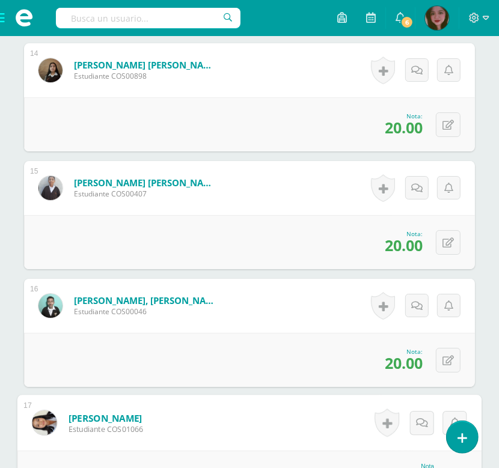
scroll to position [1824, 0]
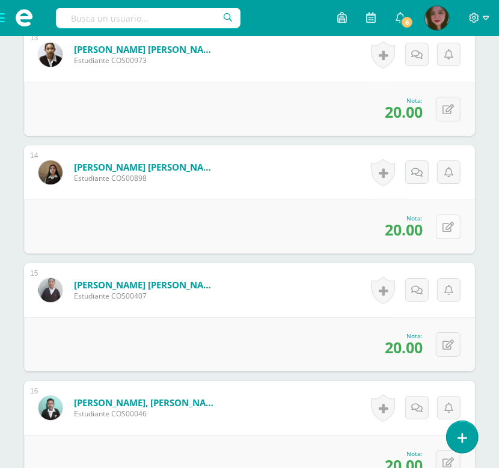
click at [442, 225] on button at bounding box center [448, 227] width 25 height 25
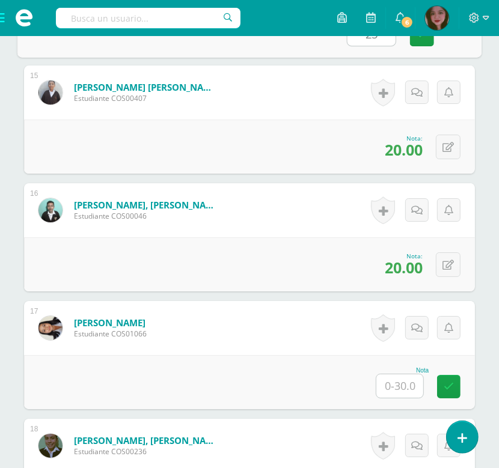
scroll to position [2092, 0]
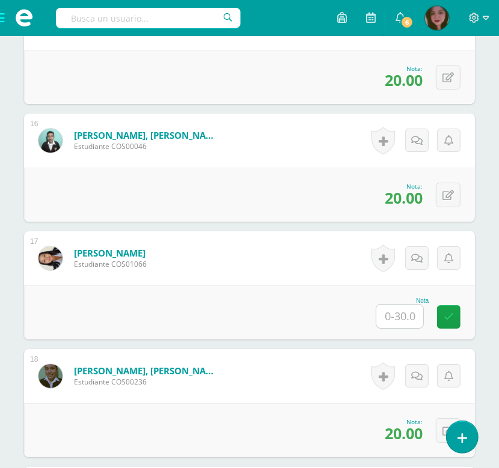
type input "25"
click at [399, 319] on input "text" at bounding box center [399, 316] width 47 height 23
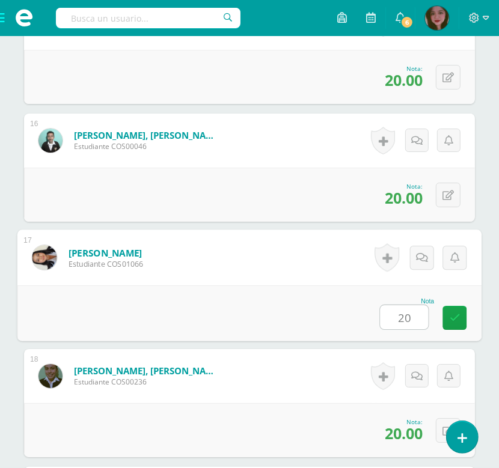
type input "20"
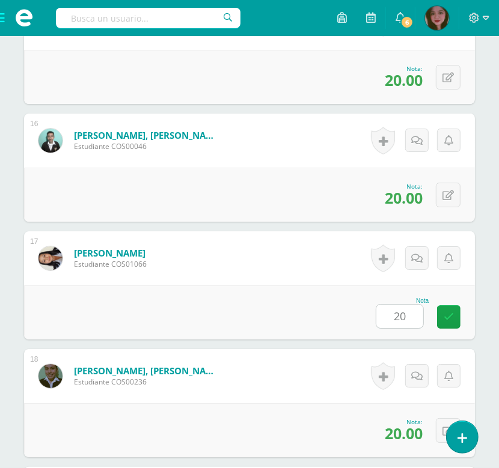
click at [298, 304] on div "Nota 20" at bounding box center [249, 313] width 451 height 54
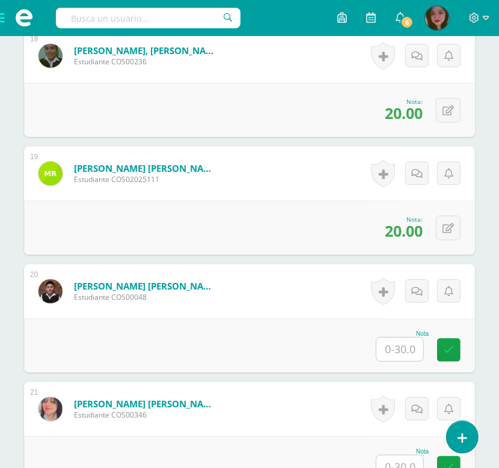
scroll to position [2492, 0]
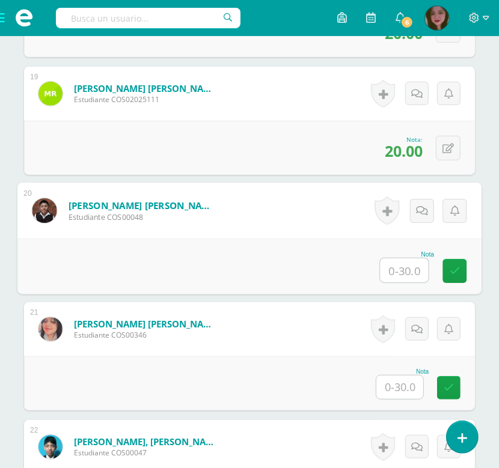
click at [408, 266] on input "text" at bounding box center [405, 271] width 48 height 24
type input "20"
click at [275, 347] on form "Torres Rodriguez, Sofia Nicole Estudiante COS00346 Nota 0 Logros" at bounding box center [249, 329] width 451 height 54
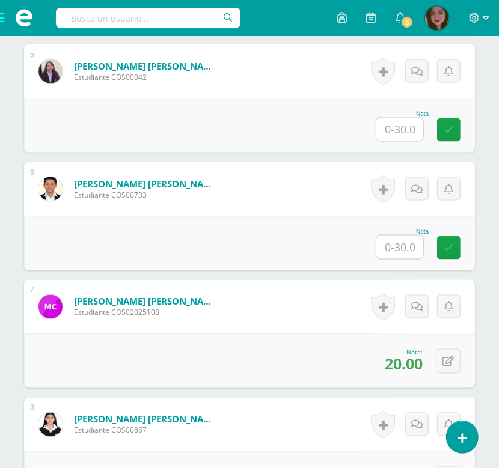
scroll to position [862, 0]
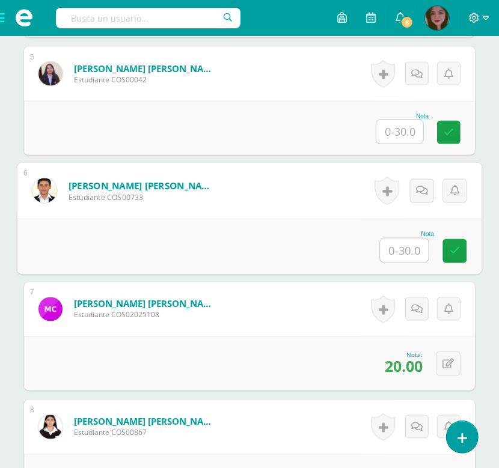
click at [414, 239] on input "text" at bounding box center [405, 251] width 48 height 24
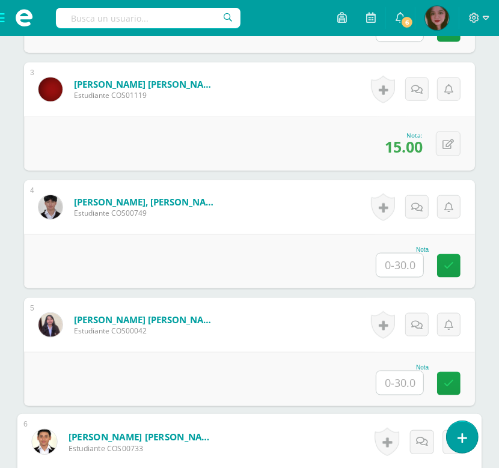
scroll to position [595, 0]
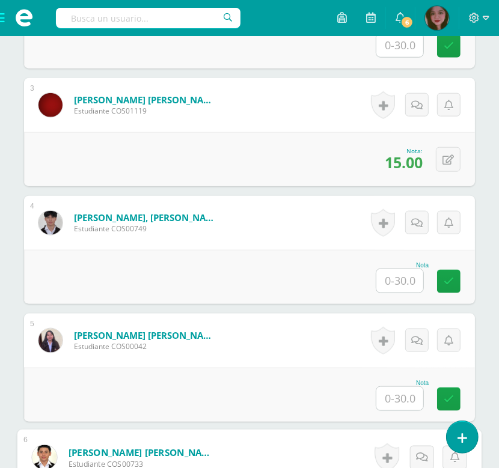
type input "25"
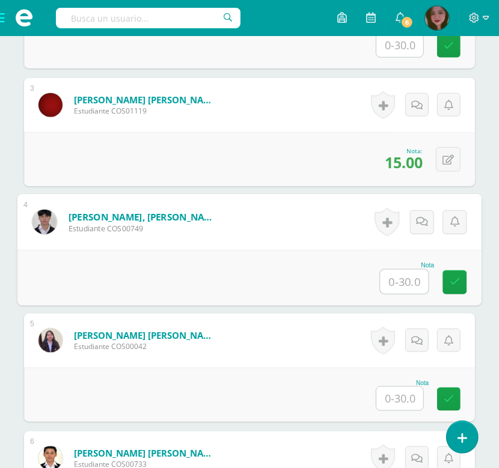
click at [406, 281] on input "text" at bounding box center [405, 282] width 48 height 24
type input "20"
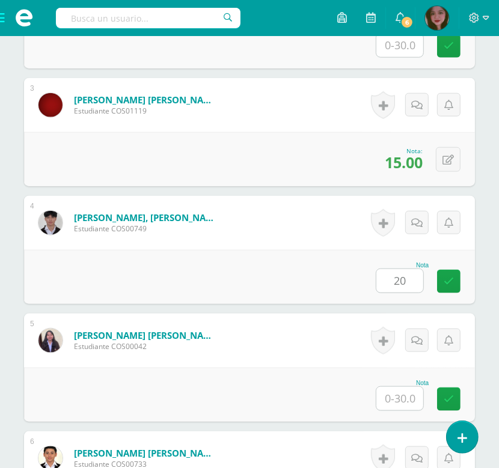
click at [343, 284] on div "Nota 20" at bounding box center [249, 277] width 451 height 54
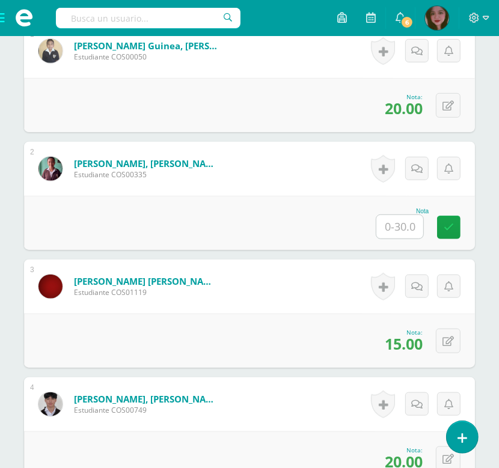
scroll to position [355, 0]
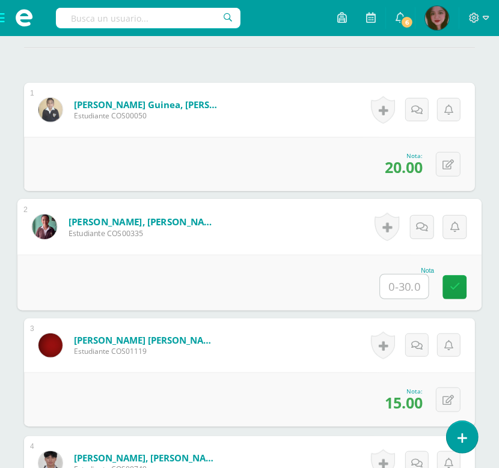
click at [409, 286] on input "text" at bounding box center [405, 287] width 48 height 24
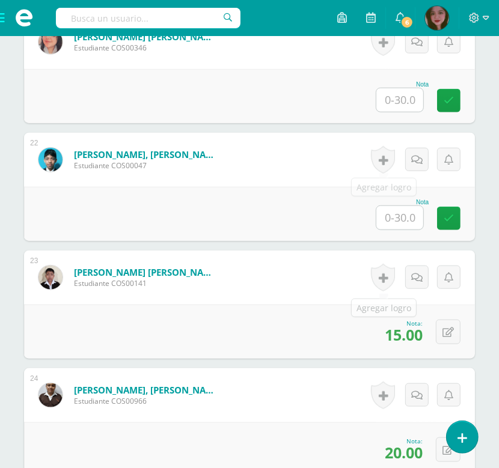
scroll to position [2786, 0]
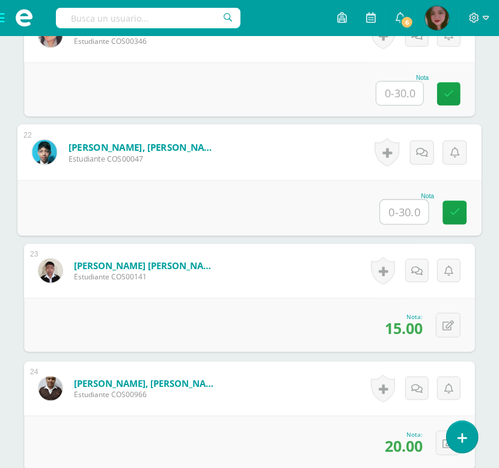
click at [401, 207] on input "text" at bounding box center [405, 212] width 48 height 24
type input "25"
click at [308, 325] on div "0 Logros Logros obtenidos Aún no hay logros agregados Nota: 15.00" at bounding box center [249, 325] width 451 height 54
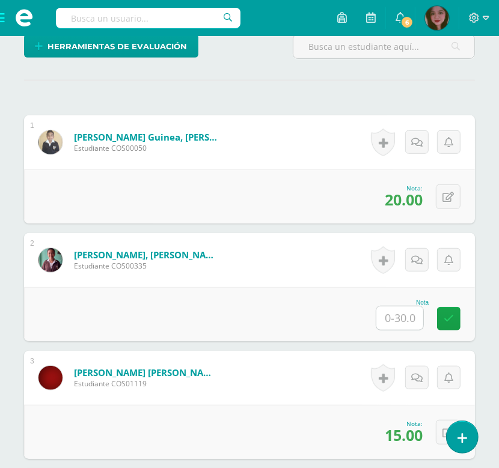
scroll to position [325, 0]
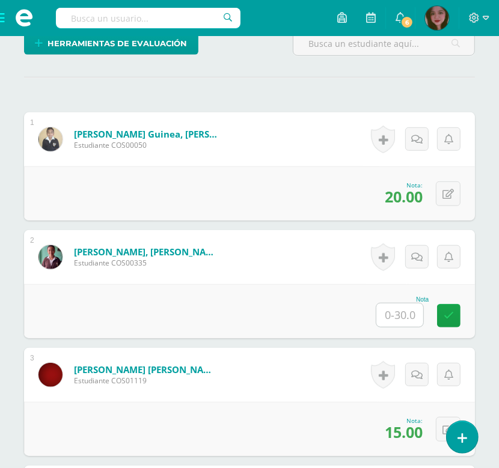
click at [414, 321] on input "text" at bounding box center [399, 315] width 47 height 23
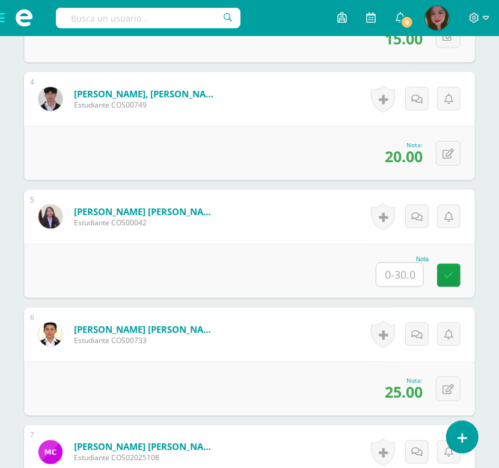
scroll to position [726, 0]
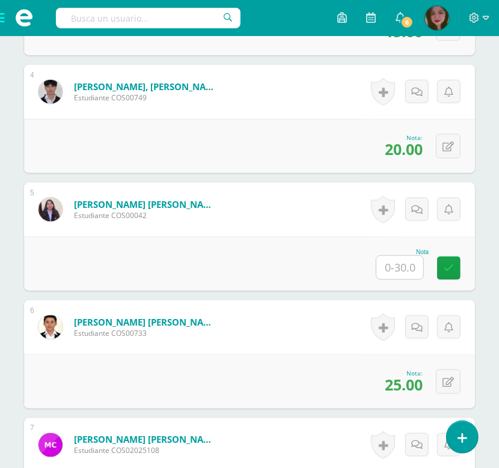
type input "15"
click at [409, 265] on input "text" at bounding box center [399, 267] width 47 height 23
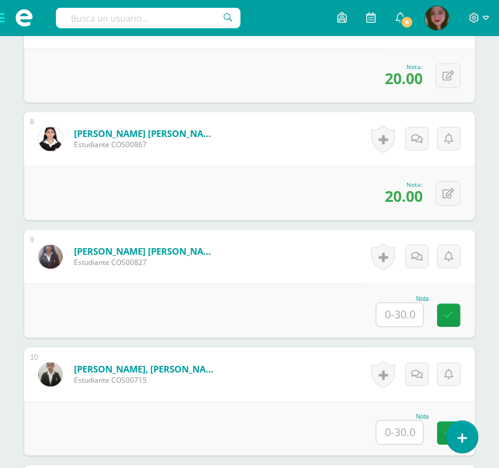
scroll to position [1180, 0]
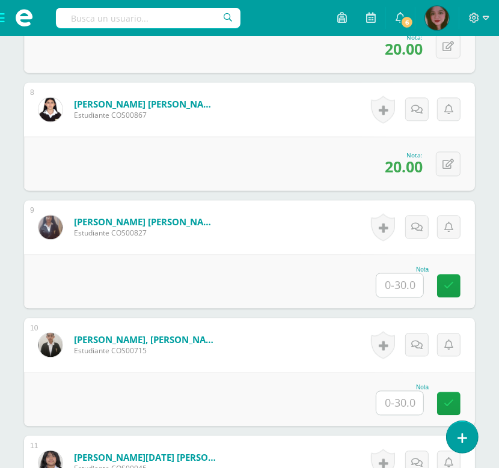
type input "15"
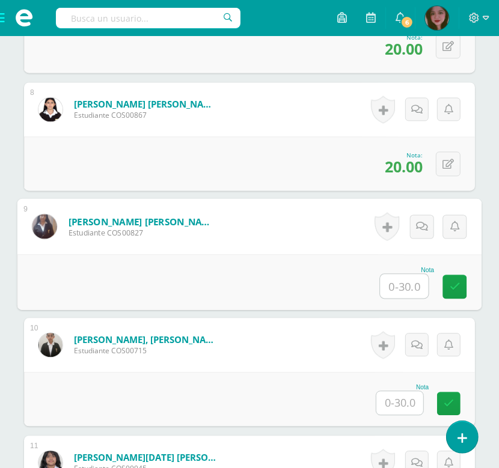
click at [403, 281] on input "text" at bounding box center [405, 286] width 48 height 24
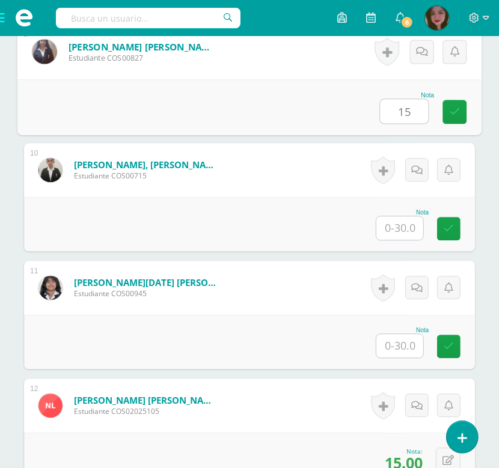
scroll to position [1367, 0]
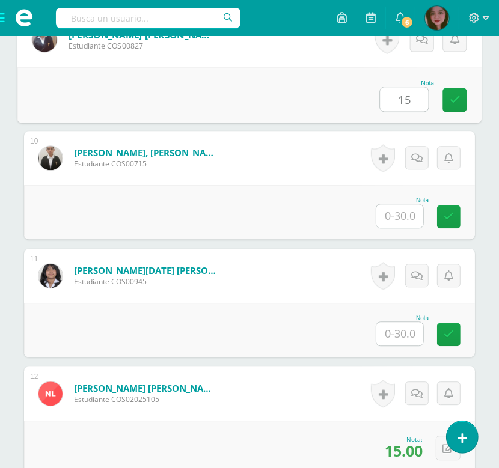
type input "15"
click at [392, 213] on input "text" at bounding box center [399, 215] width 47 height 23
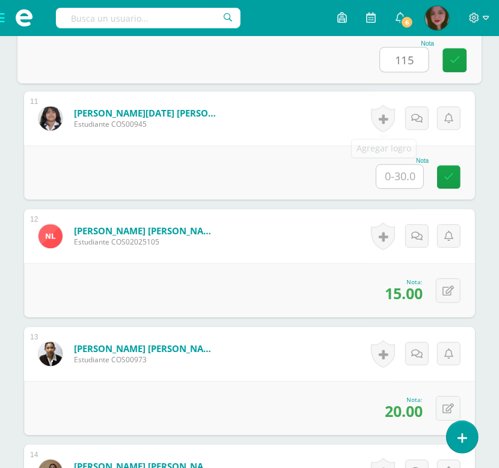
scroll to position [1528, 0]
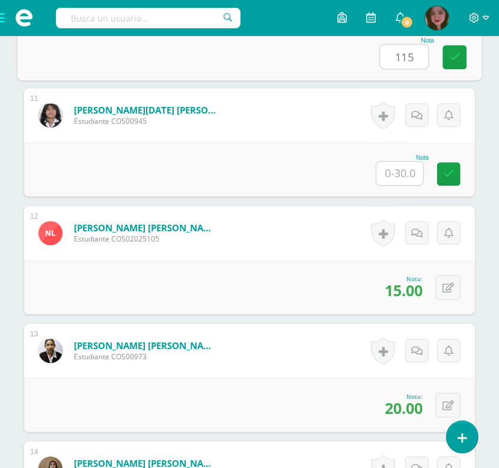
click at [405, 55] on input "115" at bounding box center [405, 56] width 48 height 24
type input "15"
click at [404, 180] on input "text" at bounding box center [399, 173] width 47 height 23
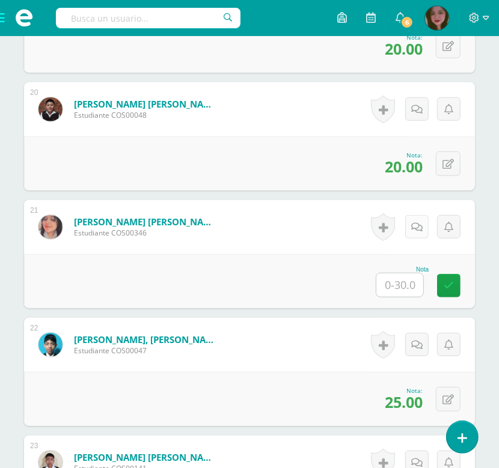
scroll to position [2597, 0]
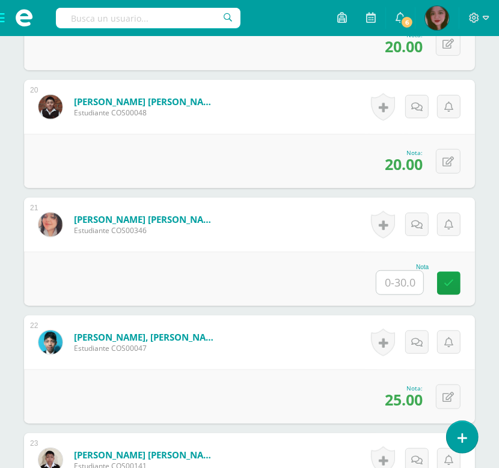
type input "15"
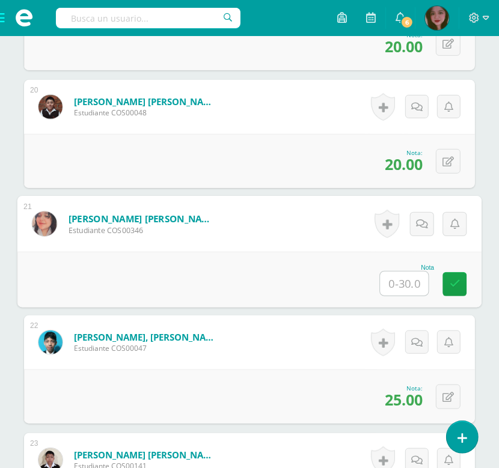
click at [404, 283] on input "text" at bounding box center [405, 284] width 48 height 24
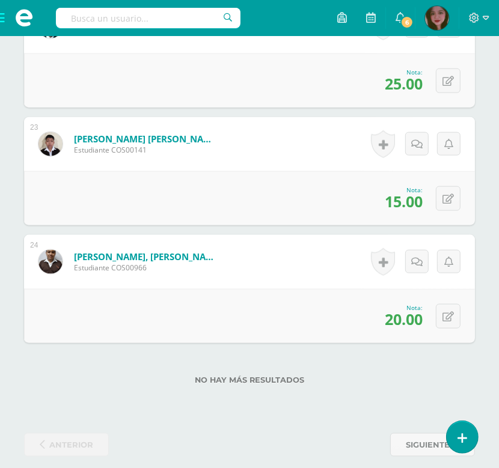
scroll to position [2927, 0]
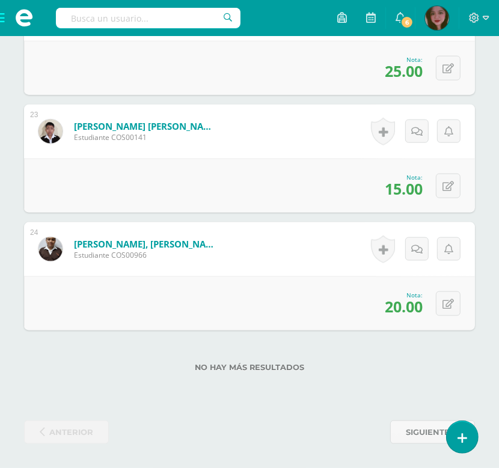
type input "15"
click at [409, 372] on div "No hay más resultados" at bounding box center [249, 359] width 451 height 56
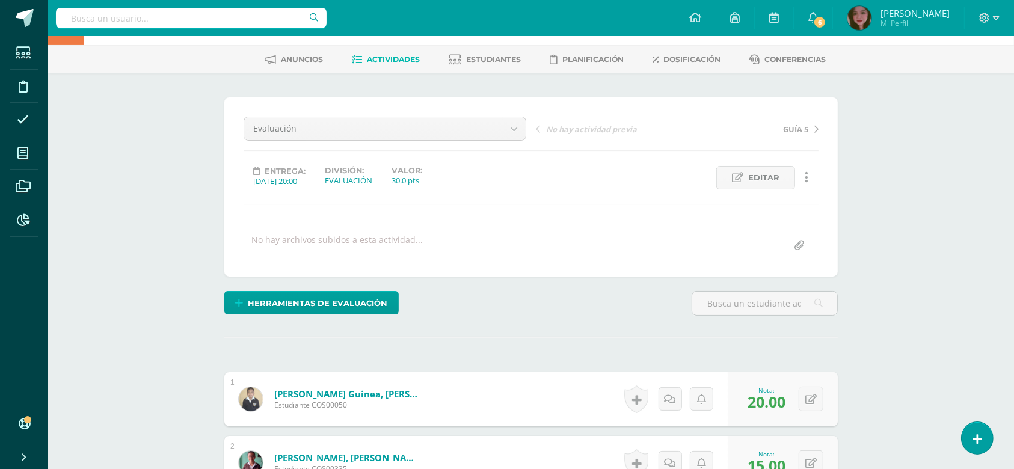
scroll to position [10, 0]
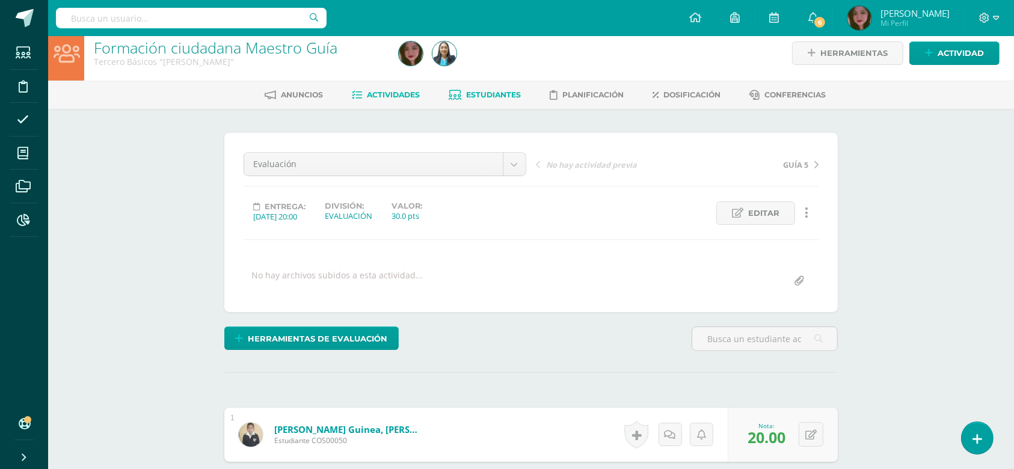
click at [515, 90] on span "Estudiantes" at bounding box center [494, 94] width 55 height 9
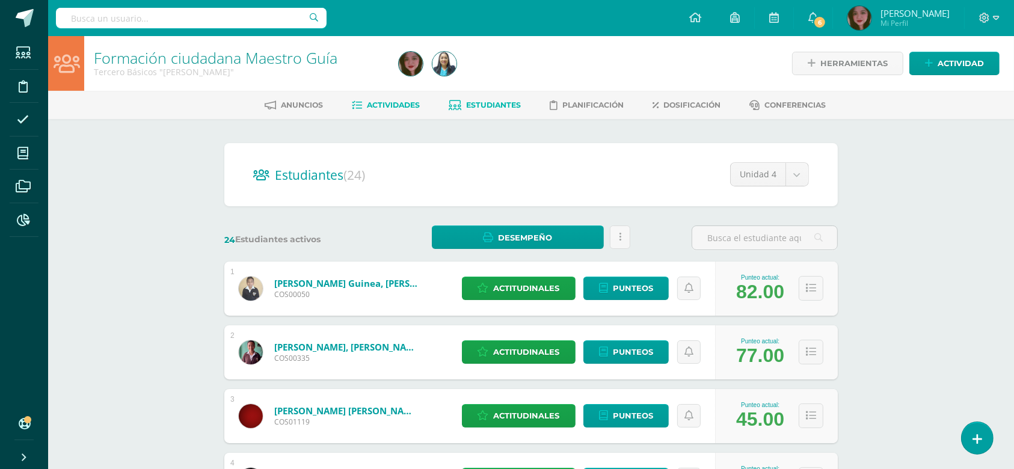
click at [394, 98] on link "Actividades" at bounding box center [386, 105] width 68 height 19
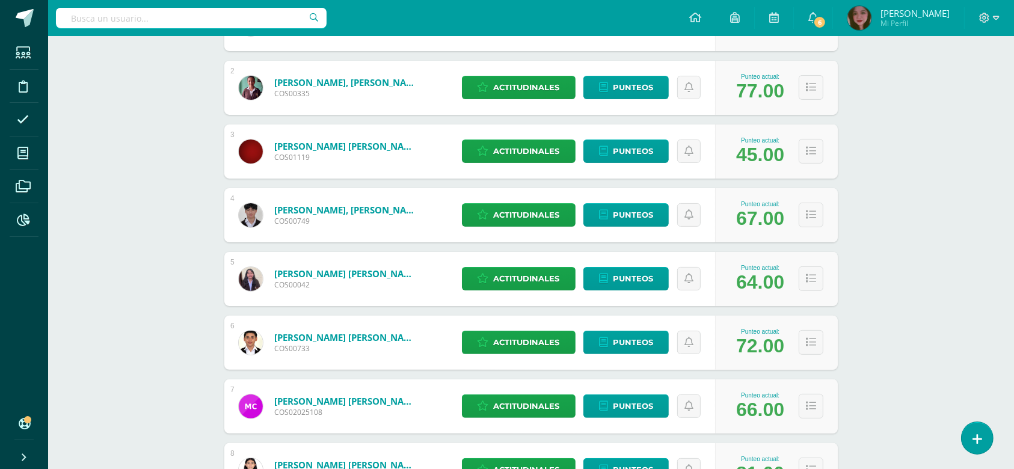
scroll to position [187, 0]
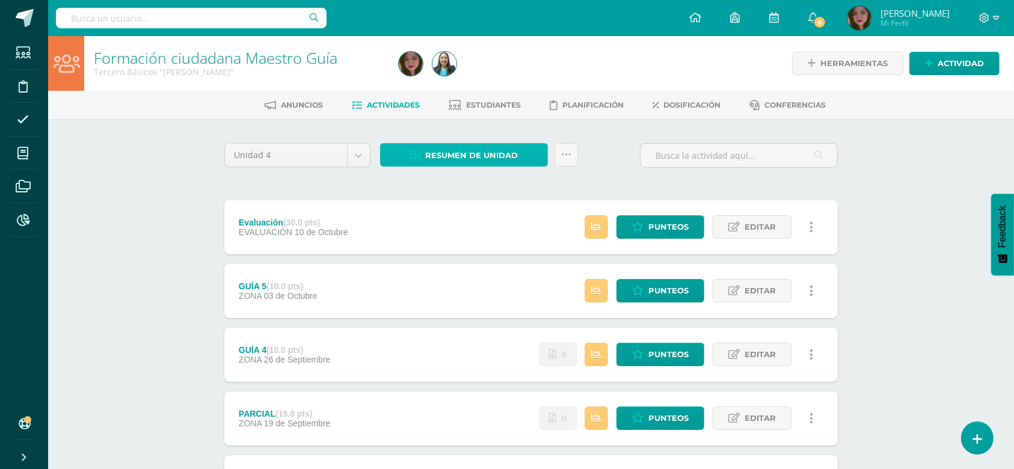
click at [523, 160] on link "Resumen de unidad" at bounding box center [464, 154] width 168 height 23
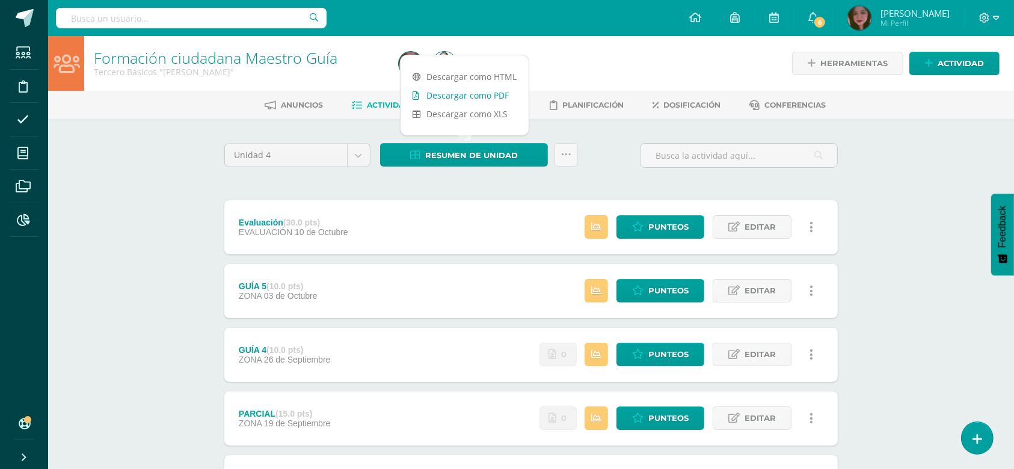
click at [495, 94] on link "Descargar como PDF" at bounding box center [464, 95] width 128 height 19
click at [937, 244] on div "Formación ciudadana Maestro Guía Tercero Básicos "[PERSON_NAME]" Herramientas D…" at bounding box center [531, 376] width 966 height 681
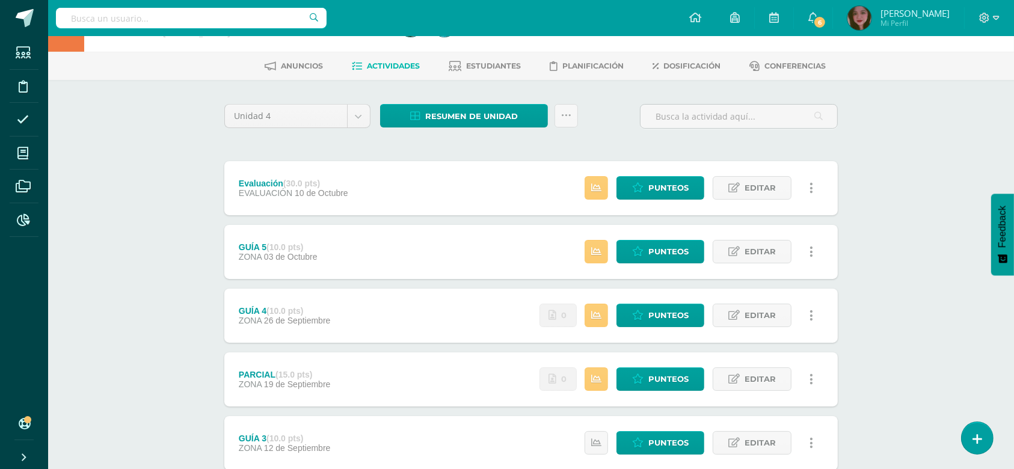
scroll to position [58, 0]
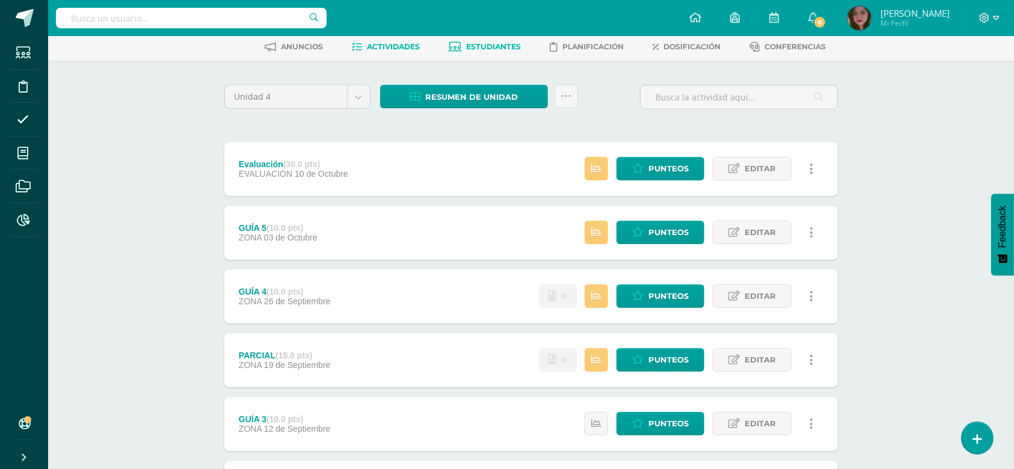
click at [500, 42] on span "Estudiantes" at bounding box center [494, 46] width 55 height 9
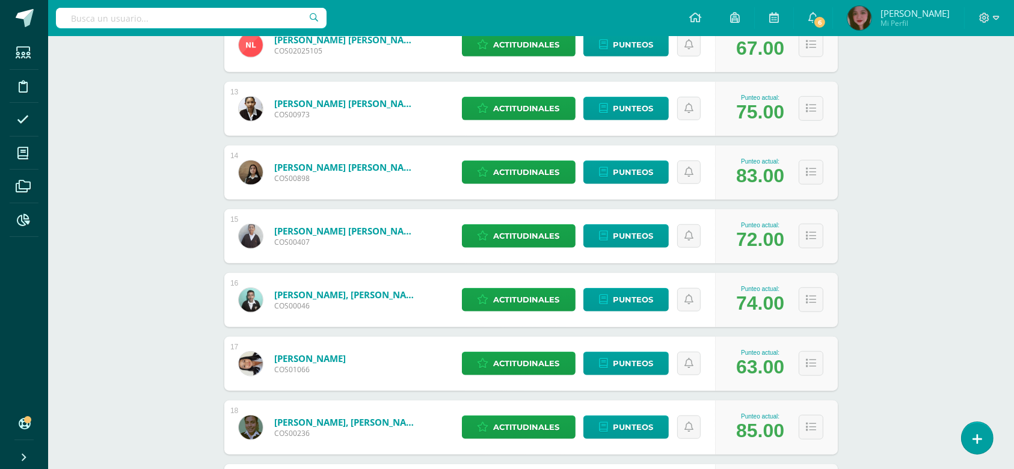
scroll to position [933, 0]
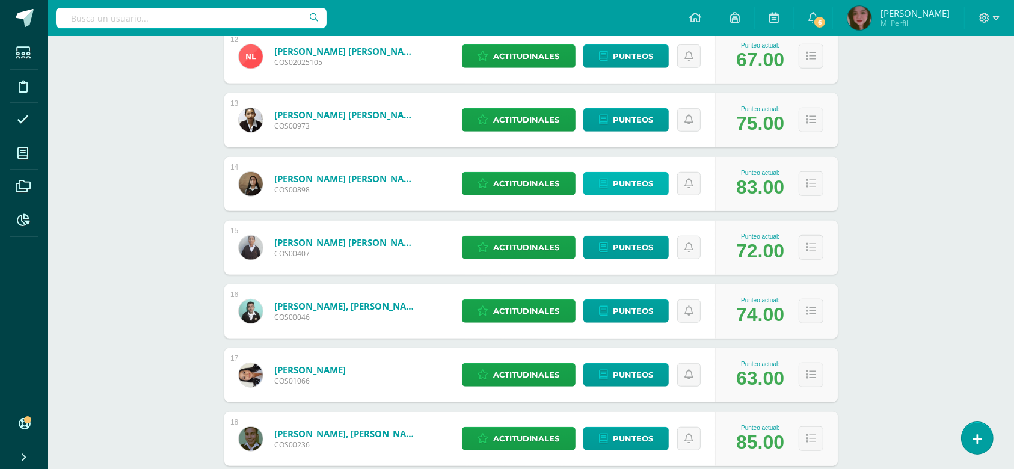
click at [634, 176] on span "Punteos" at bounding box center [633, 184] width 40 height 22
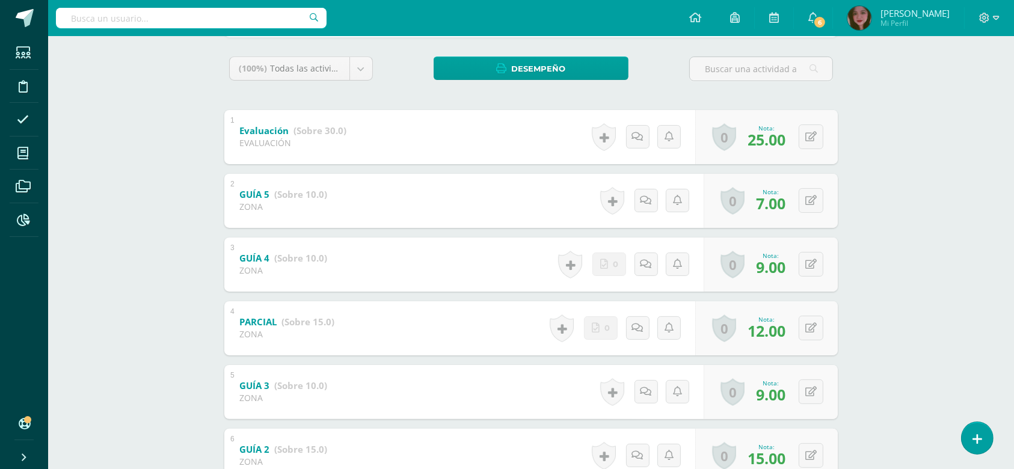
scroll to position [160, 0]
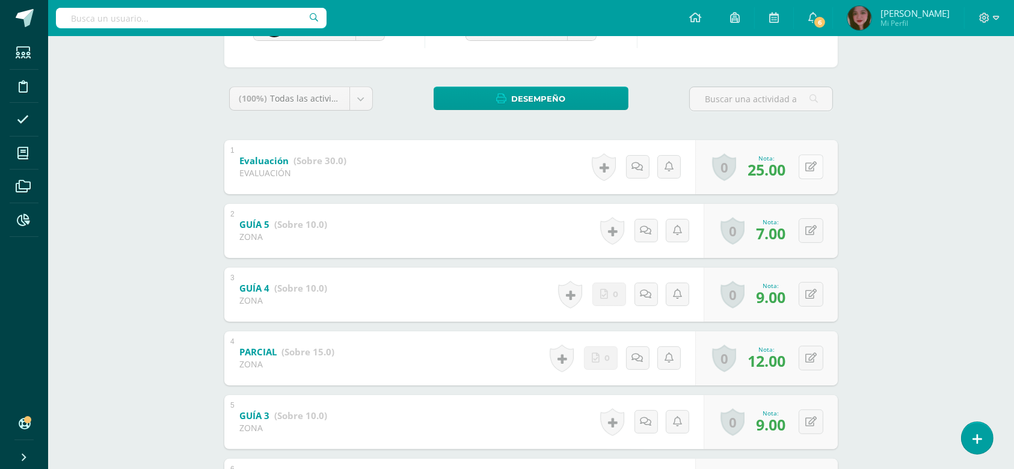
click at [817, 172] on button at bounding box center [811, 167] width 25 height 25
type input "15"
click at [779, 170] on link at bounding box center [787, 171] width 24 height 24
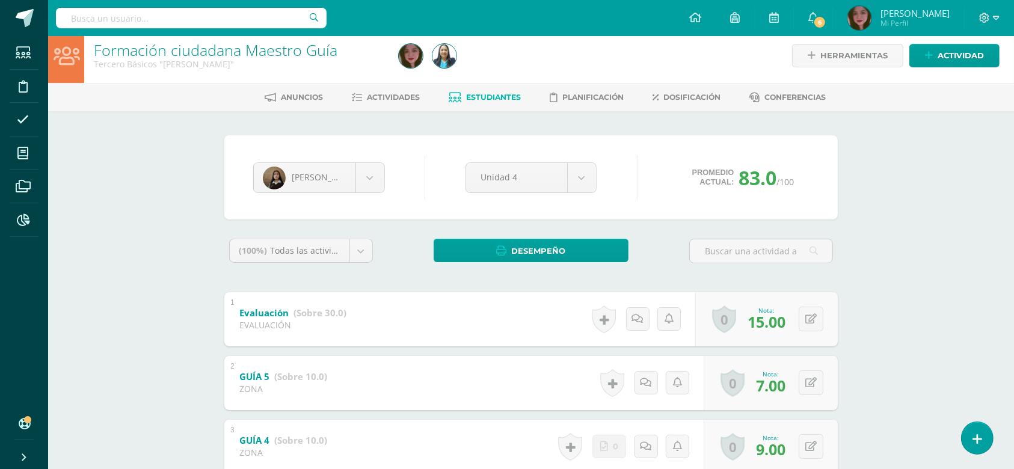
scroll to position [0, 0]
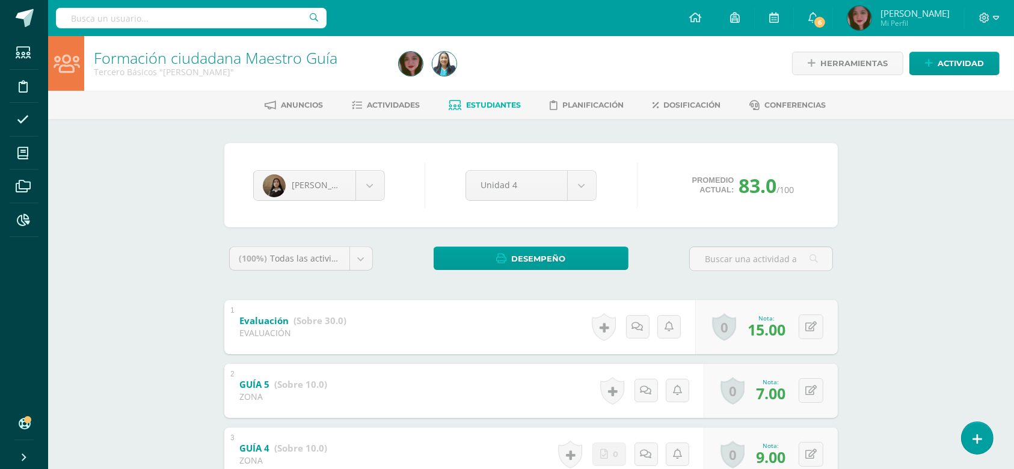
click at [489, 99] on link "Estudiantes" at bounding box center [485, 105] width 72 height 19
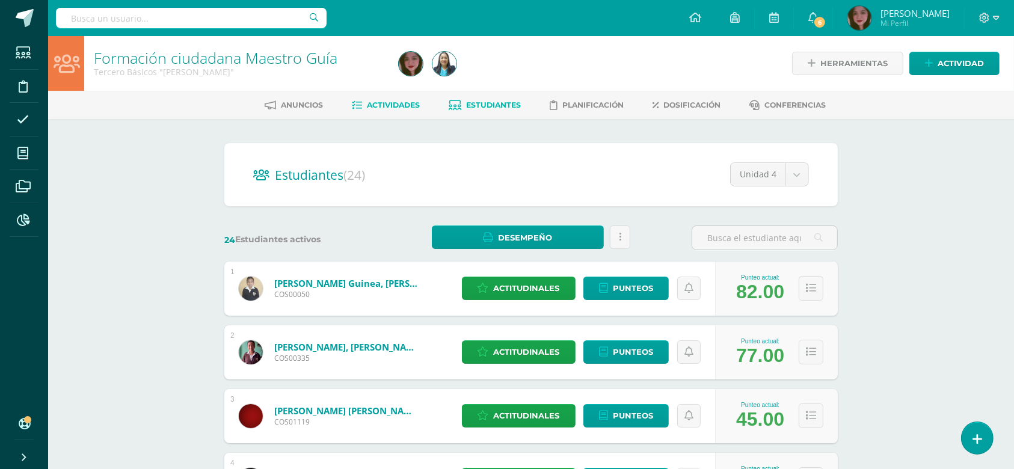
click at [400, 106] on span "Actividades" at bounding box center [393, 104] width 53 height 9
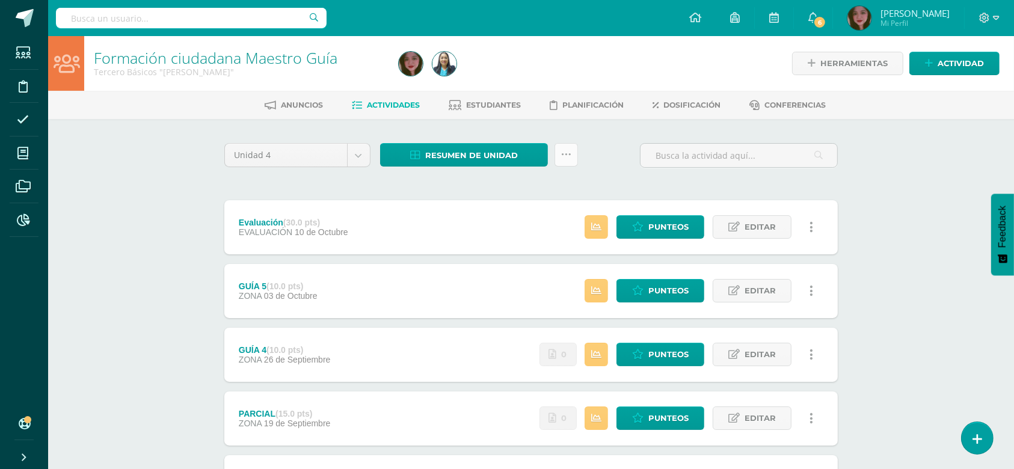
click at [563, 147] on link at bounding box center [565, 154] width 23 height 23
click at [535, 221] on link "Enviar punteos a revision" at bounding box center [536, 221] width 132 height 29
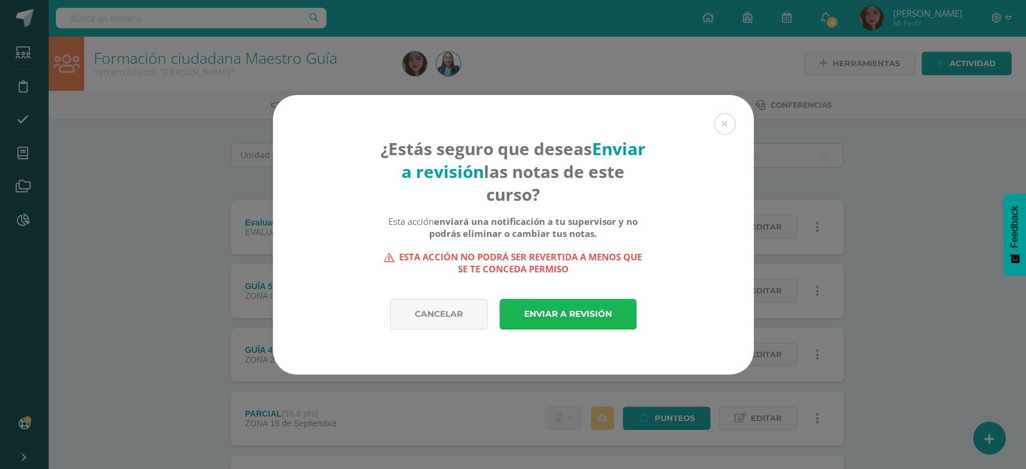
click at [523, 320] on link "Enviar a revisión" at bounding box center [568, 314] width 137 height 31
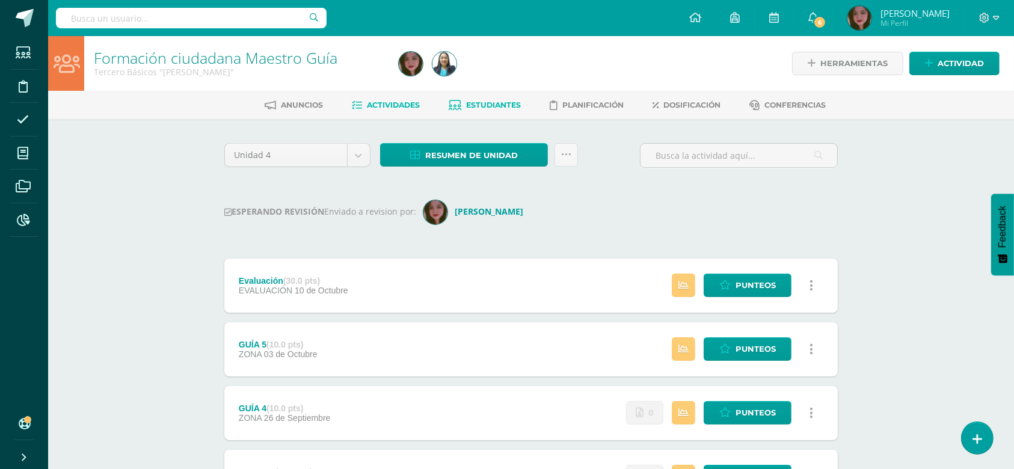
click at [510, 109] on link "Estudiantes" at bounding box center [485, 105] width 72 height 19
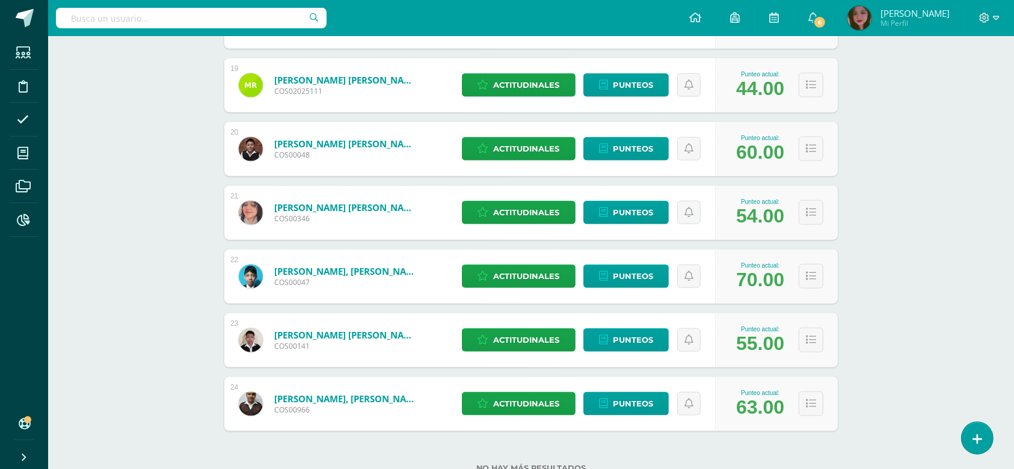
scroll to position [1393, 0]
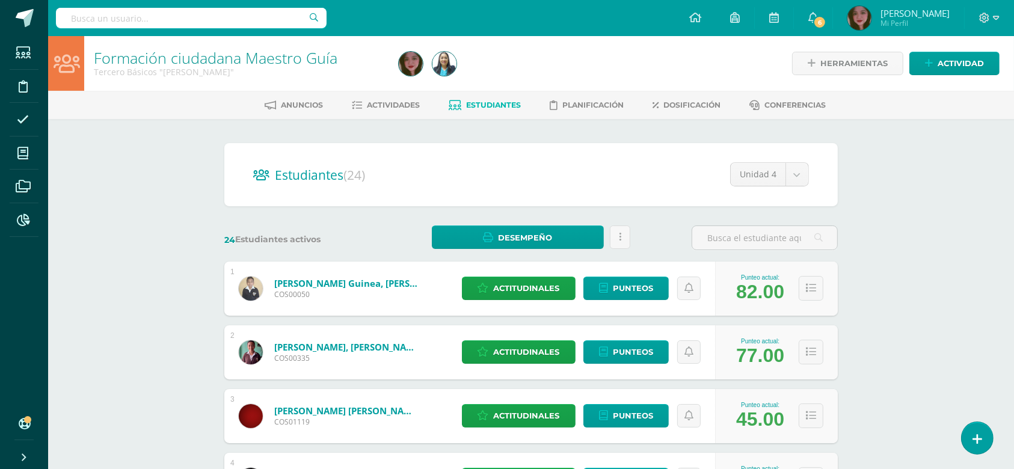
scroll to position [0, 0]
click at [409, 106] on span "Actividades" at bounding box center [393, 104] width 53 height 9
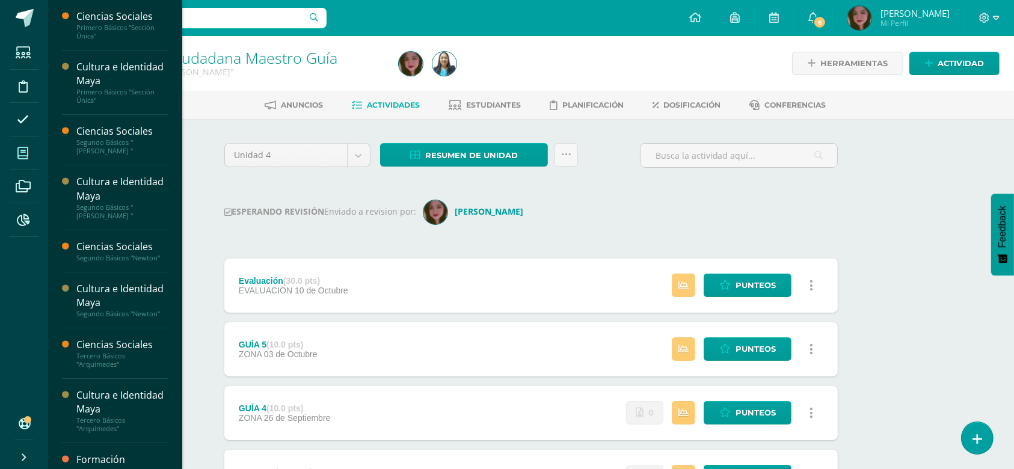
click at [22, 162] on span at bounding box center [23, 153] width 27 height 27
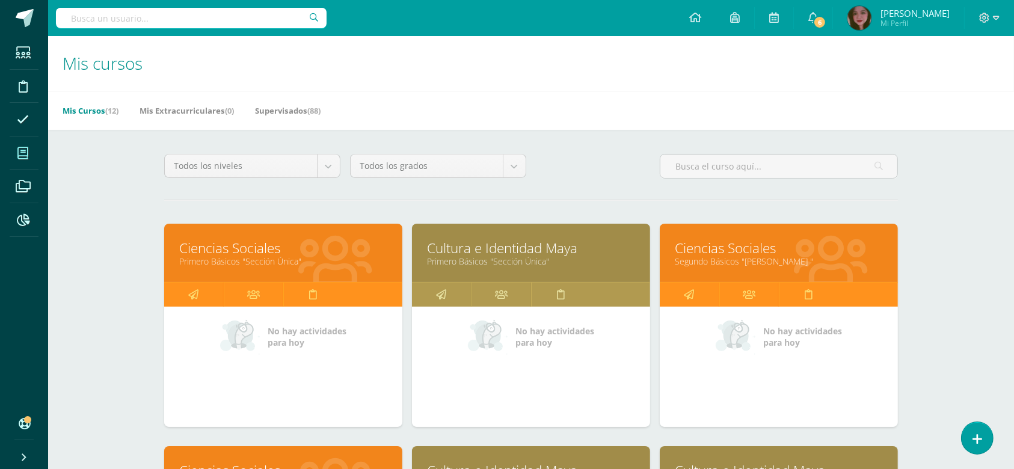
click at [205, 252] on link "Ciencias Sociales" at bounding box center [283, 248] width 208 height 19
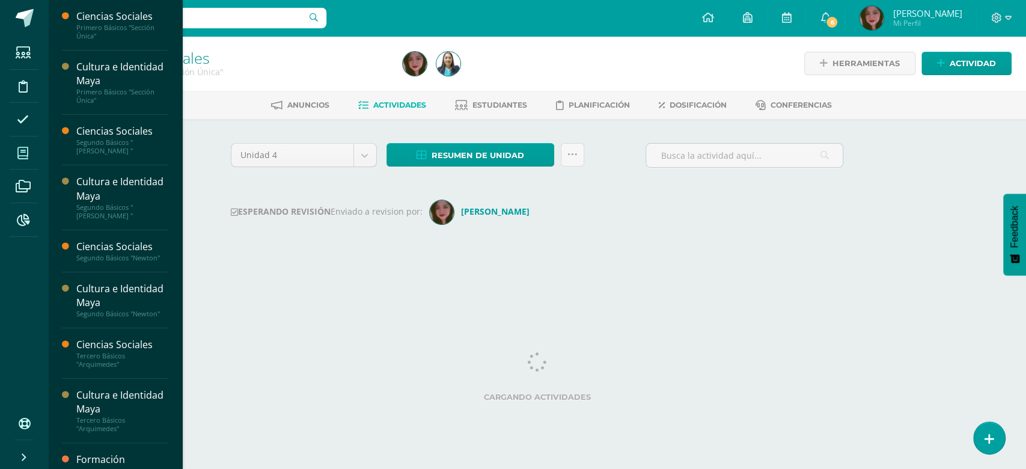
click at [13, 156] on span at bounding box center [23, 153] width 27 height 27
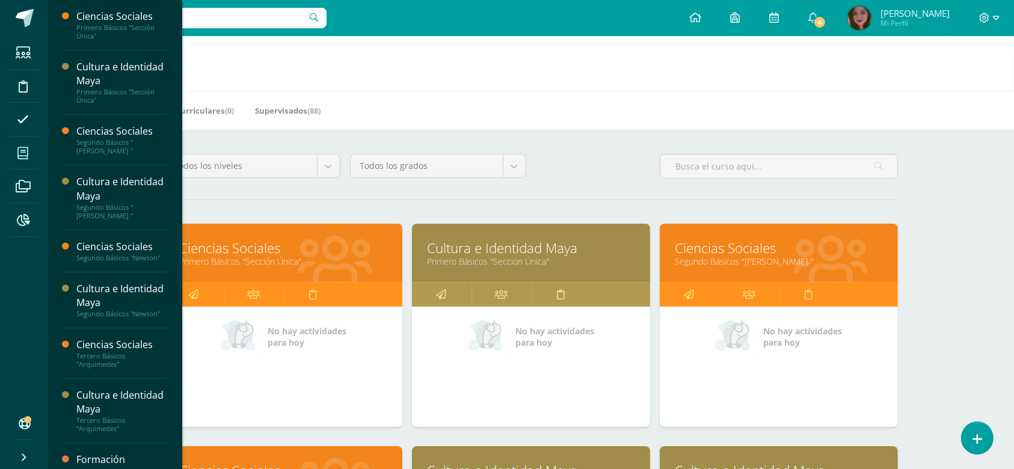
drag, startPoint x: 532, startPoint y: 239, endPoint x: 535, endPoint y: 248, distance: 8.9
click at [533, 241] on link "Cultura e Identidad Maya" at bounding box center [531, 248] width 208 height 19
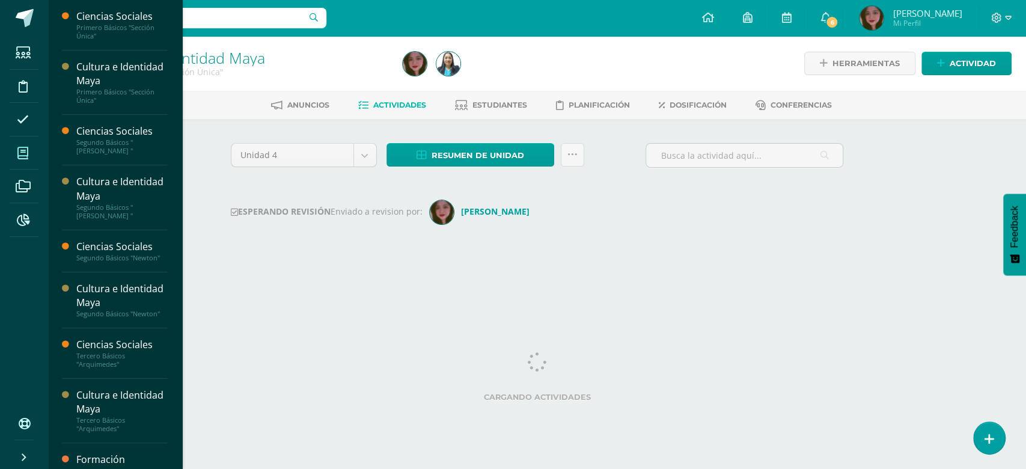
click at [20, 155] on icon at bounding box center [22, 153] width 11 height 12
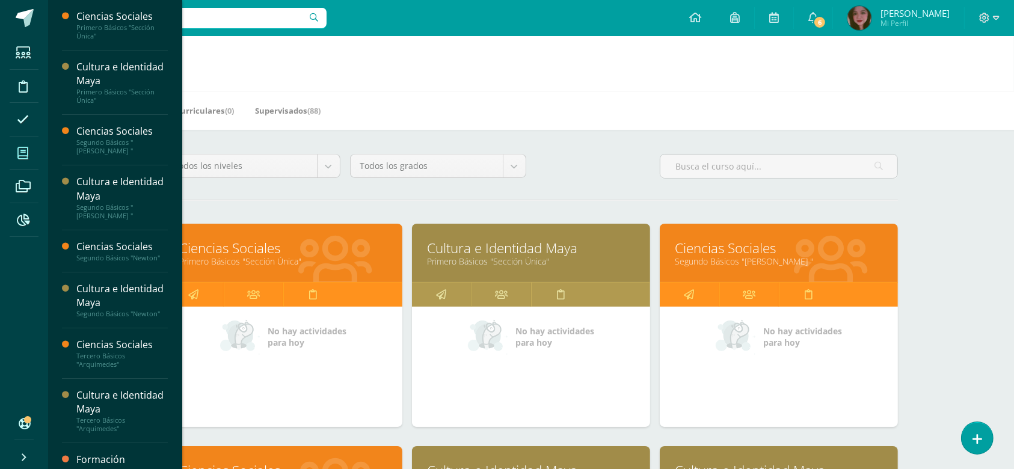
click at [738, 250] on link "Ciencias Sociales" at bounding box center [779, 248] width 208 height 19
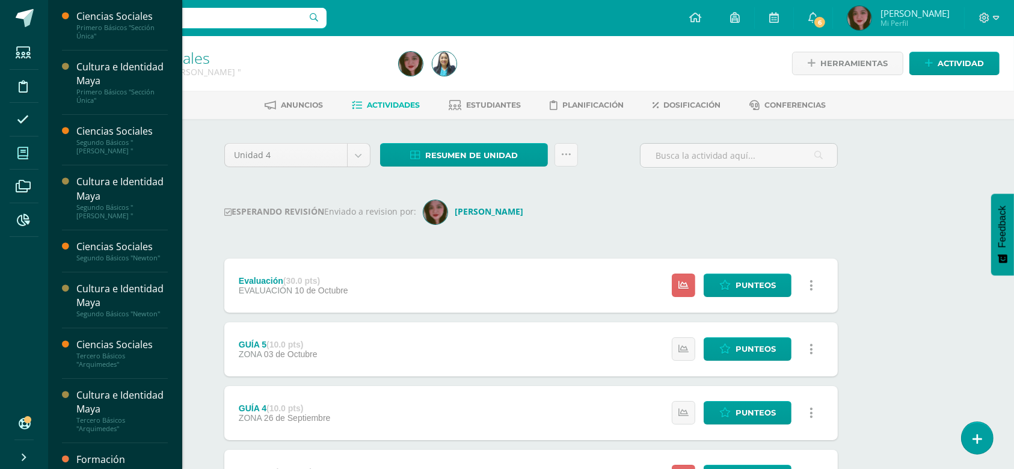
click at [16, 155] on span at bounding box center [23, 153] width 27 height 27
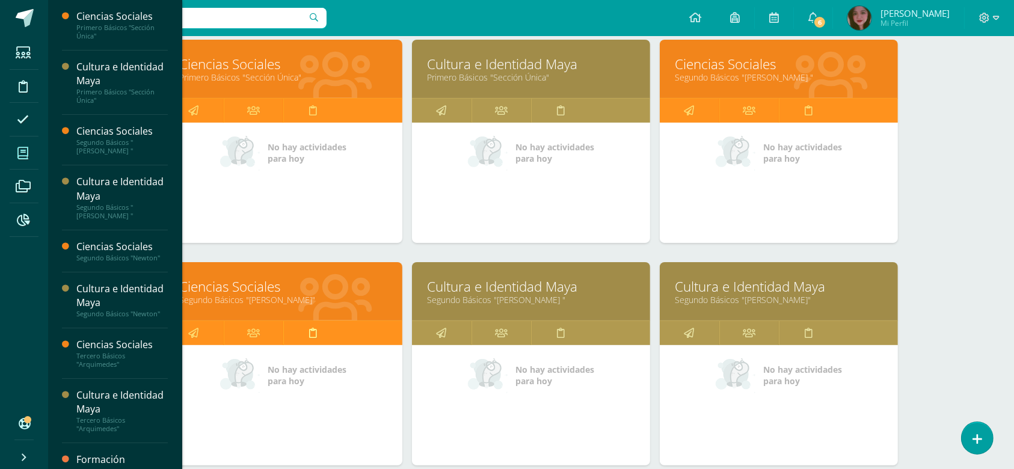
scroll to position [187, 0]
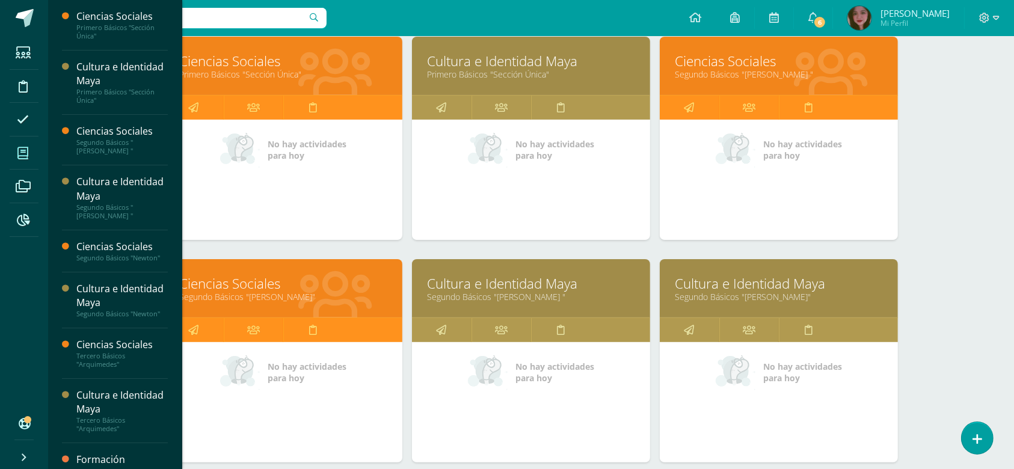
click at [267, 284] on link "Ciencias Sociales" at bounding box center [283, 283] width 208 height 19
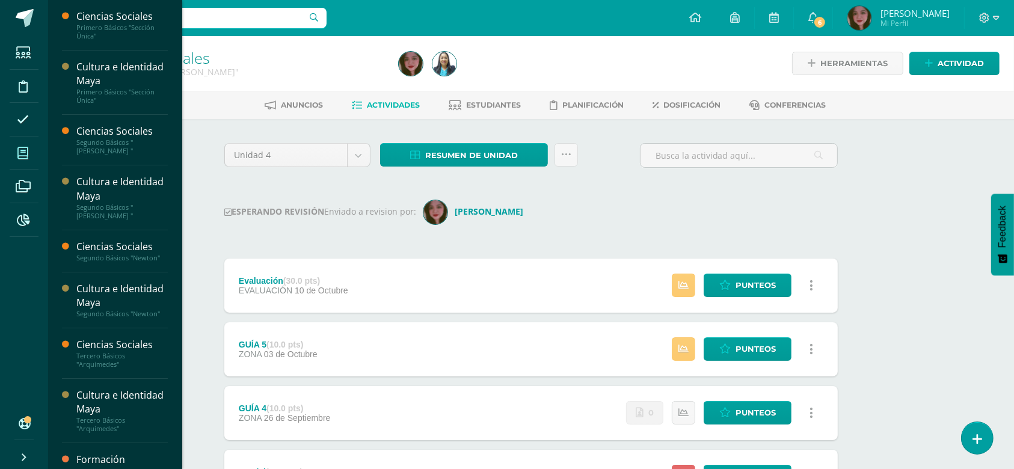
click at [20, 152] on icon at bounding box center [22, 153] width 11 height 12
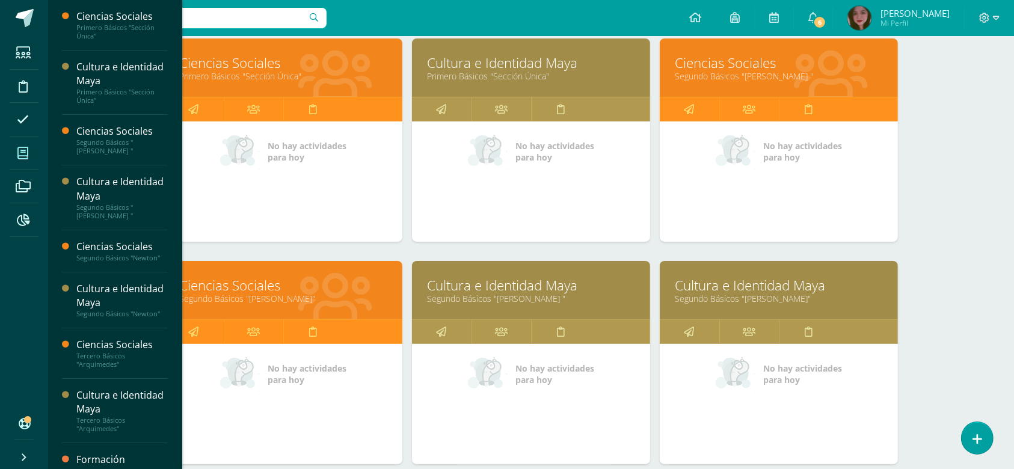
scroll to position [187, 0]
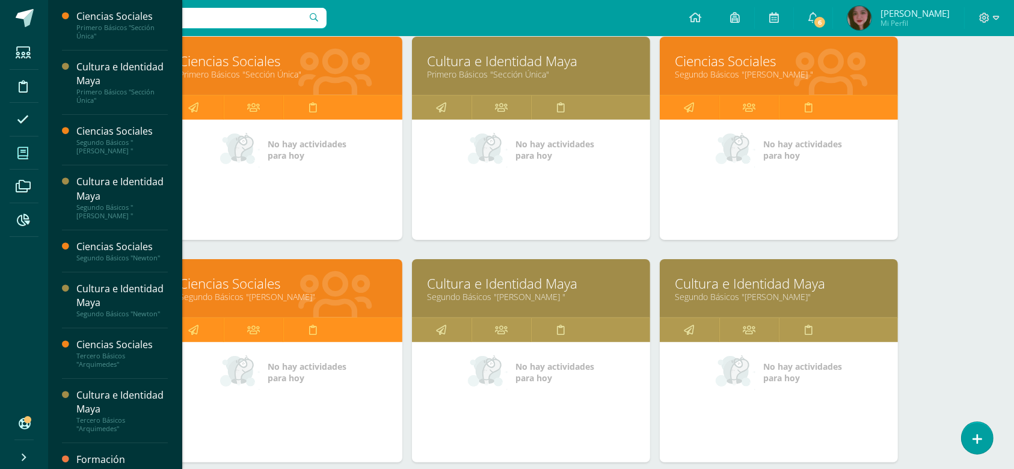
click at [553, 284] on link "Cultura e Identidad Maya" at bounding box center [531, 283] width 208 height 19
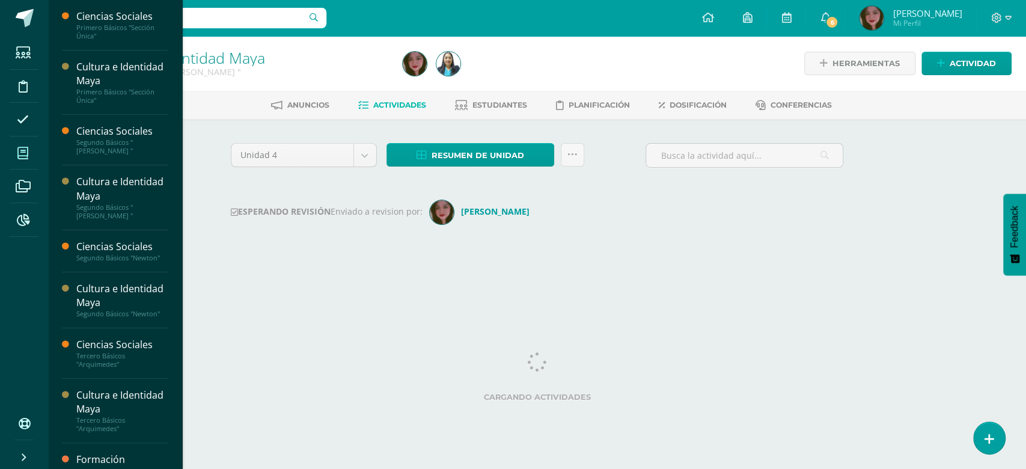
click at [19, 147] on icon at bounding box center [22, 153] width 11 height 12
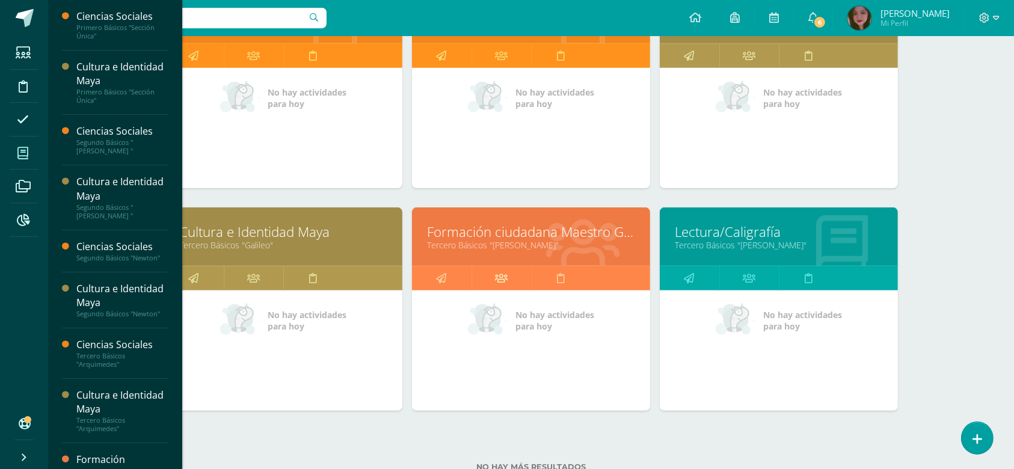
scroll to position [685, 0]
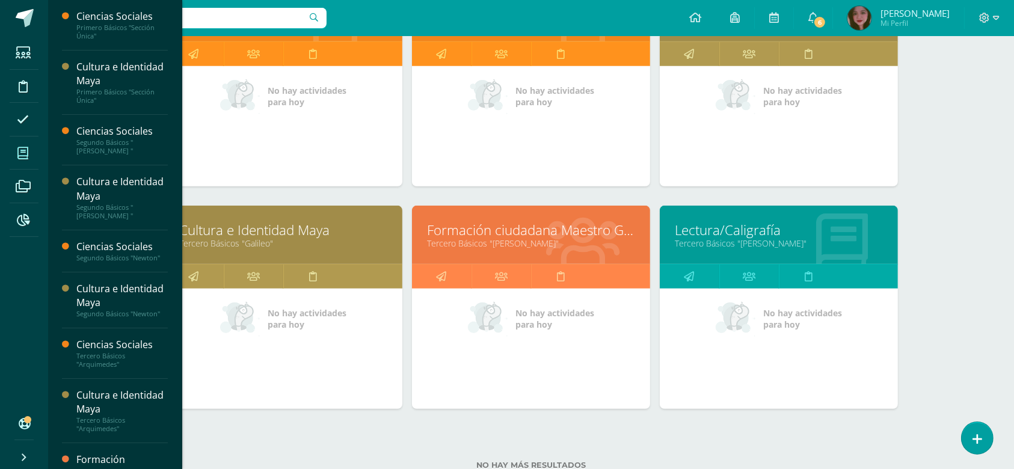
click at [515, 226] on link "Formación ciudadana Maestro Guía" at bounding box center [531, 230] width 208 height 19
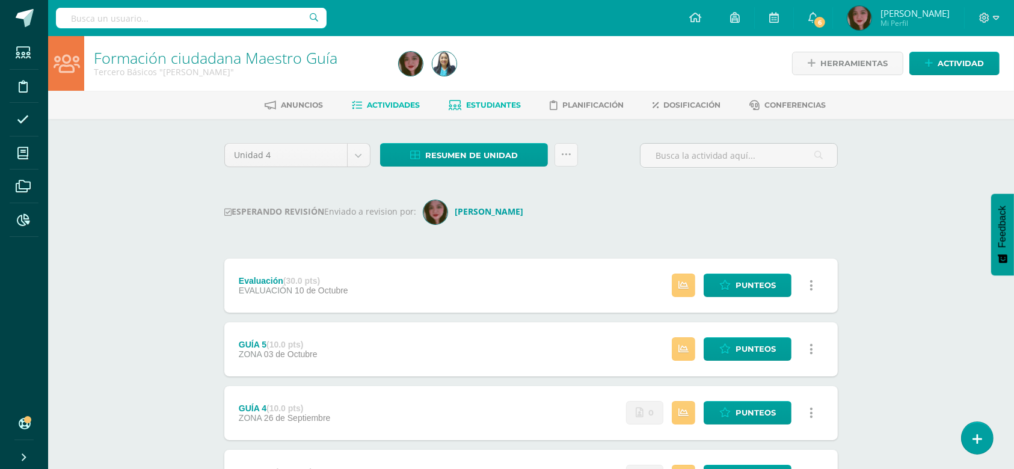
click at [471, 107] on span "Estudiantes" at bounding box center [494, 104] width 55 height 9
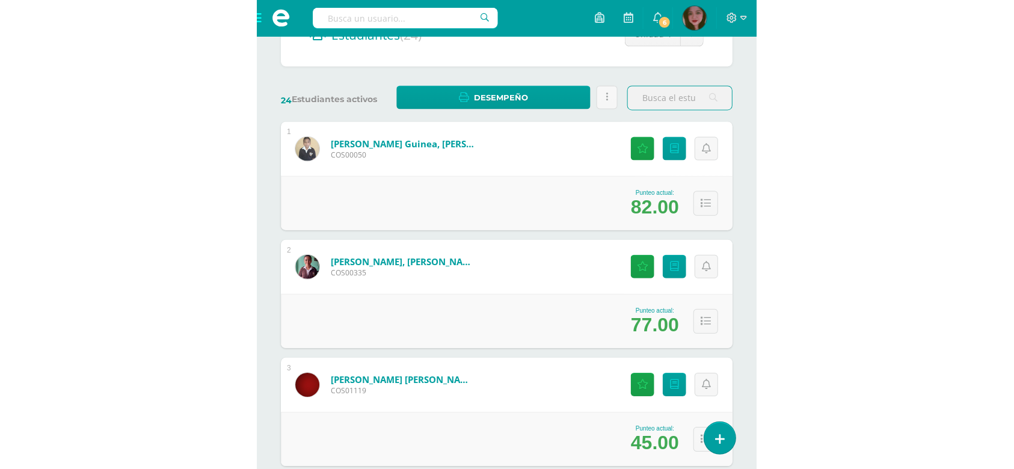
scroll to position [141, 0]
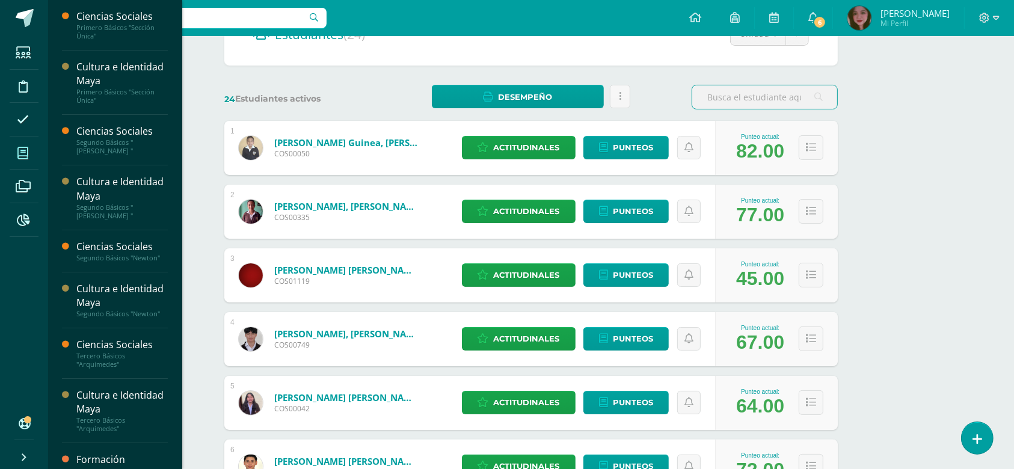
click at [19, 152] on icon at bounding box center [22, 153] width 11 height 12
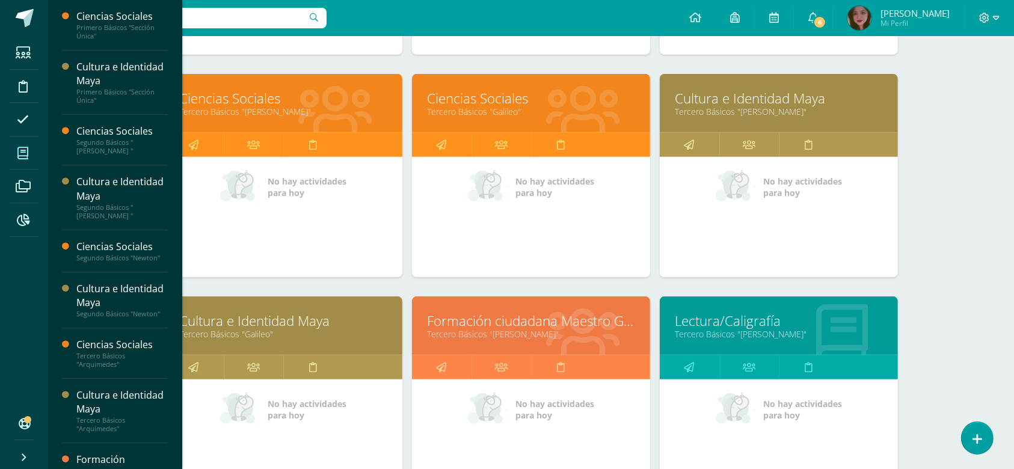
scroll to position [685, 0]
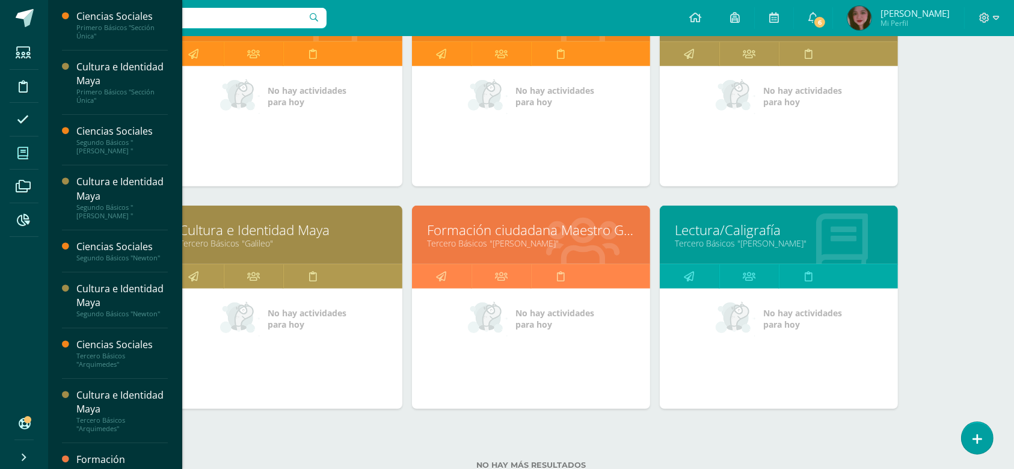
click at [747, 215] on div "Lectura/Caligrafía Tercero Básicos "[PERSON_NAME]"" at bounding box center [779, 235] width 238 height 58
click at [748, 232] on link "Lectura/Caligrafía" at bounding box center [779, 230] width 208 height 19
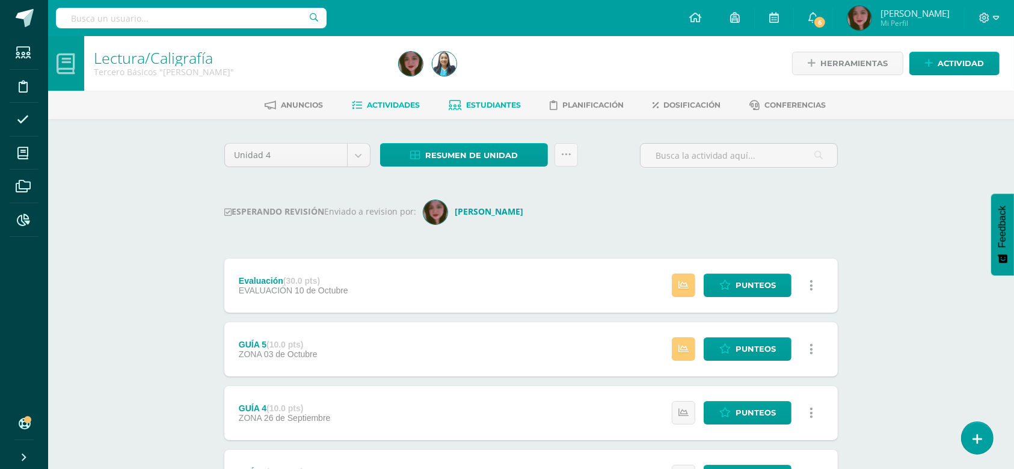
click at [495, 109] on link "Estudiantes" at bounding box center [485, 105] width 72 height 19
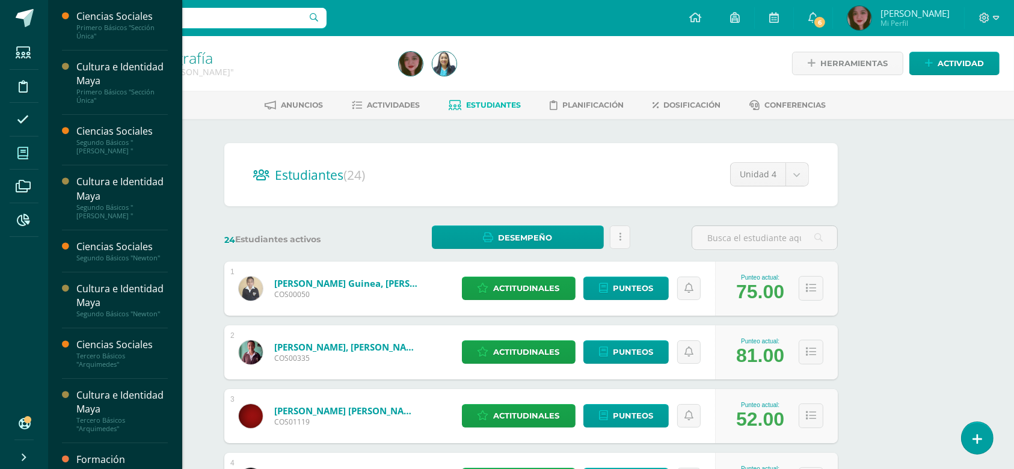
click at [26, 161] on span at bounding box center [23, 153] width 27 height 27
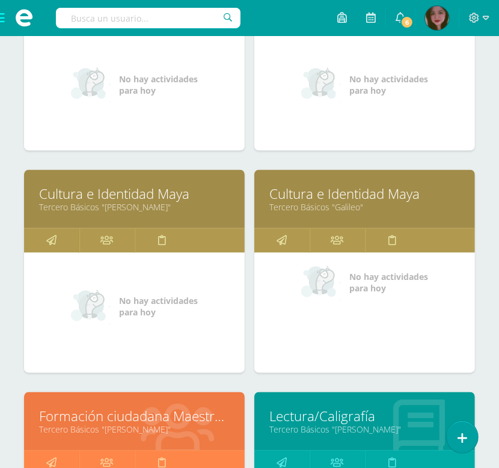
scroll to position [1204, 0]
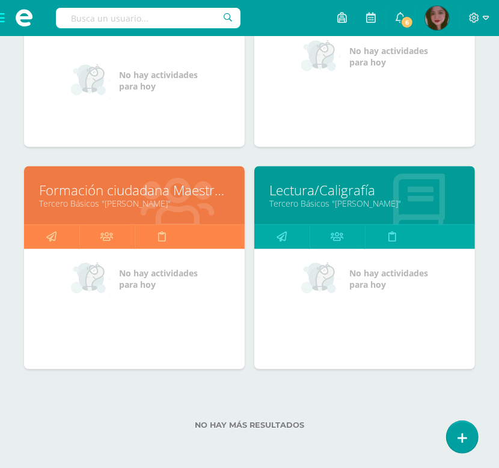
click at [143, 185] on link "Formación ciudadana Maestro Guía" at bounding box center [134, 190] width 191 height 19
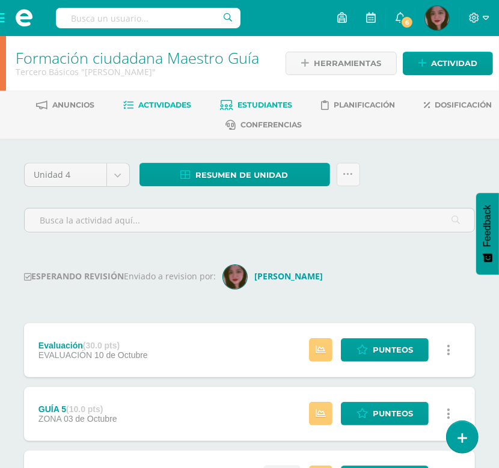
click at [242, 97] on link "Estudiantes" at bounding box center [256, 105] width 72 height 19
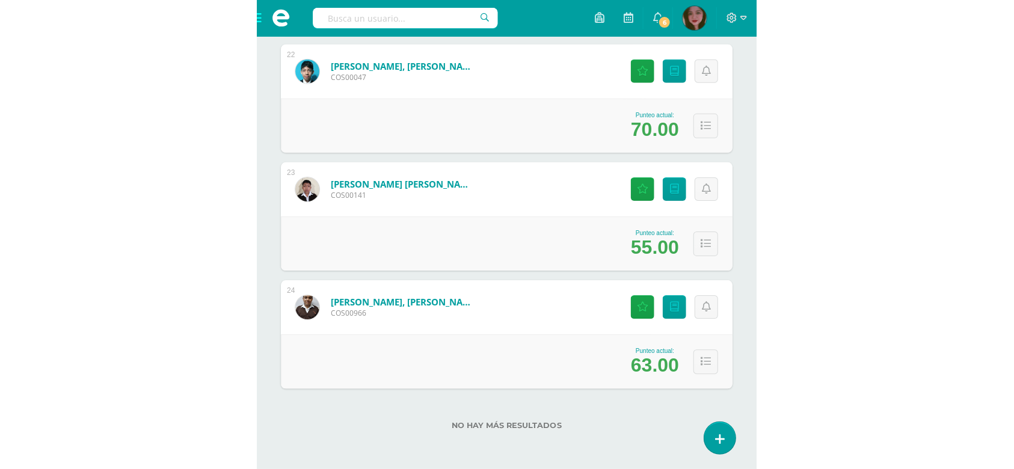
scroll to position [1393, 0]
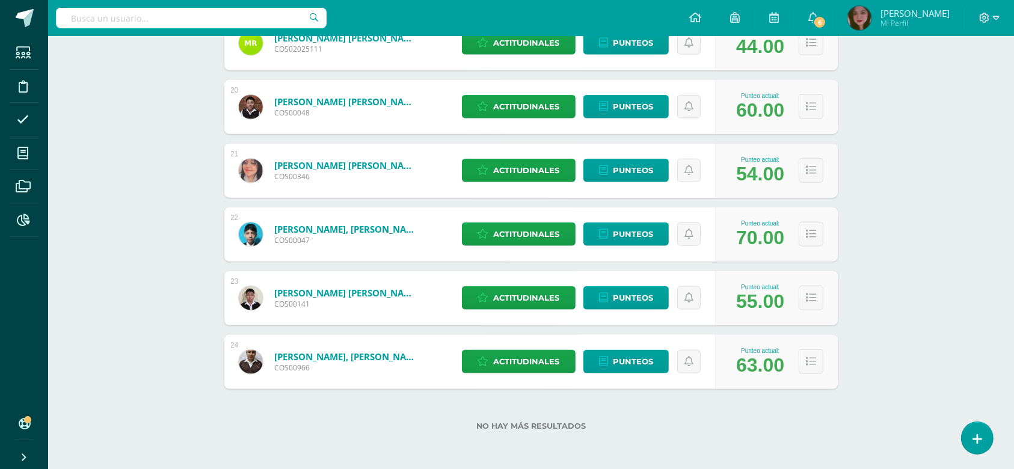
drag, startPoint x: 167, startPoint y: 195, endPoint x: 0, endPoint y: 146, distance: 173.7
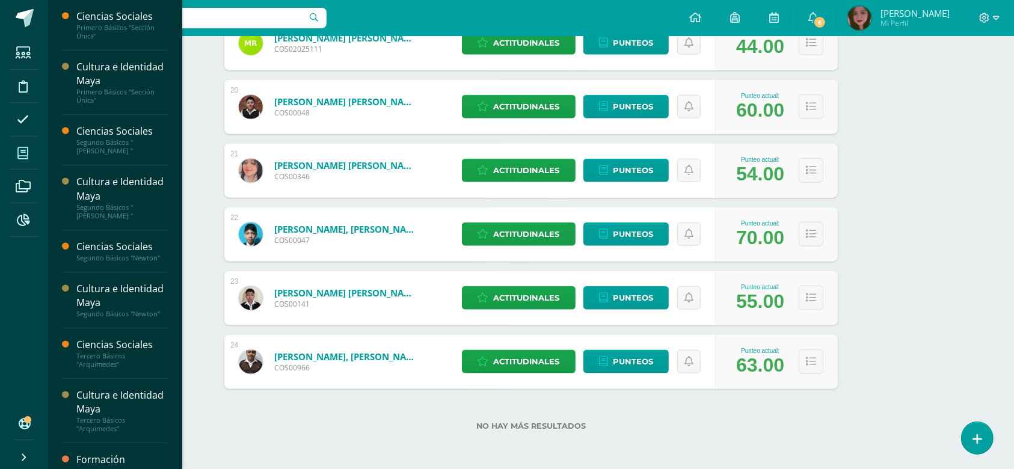
click at [24, 152] on icon at bounding box center [22, 153] width 11 height 12
